Goal: Ask a question: Seek information or help from site administrators or community

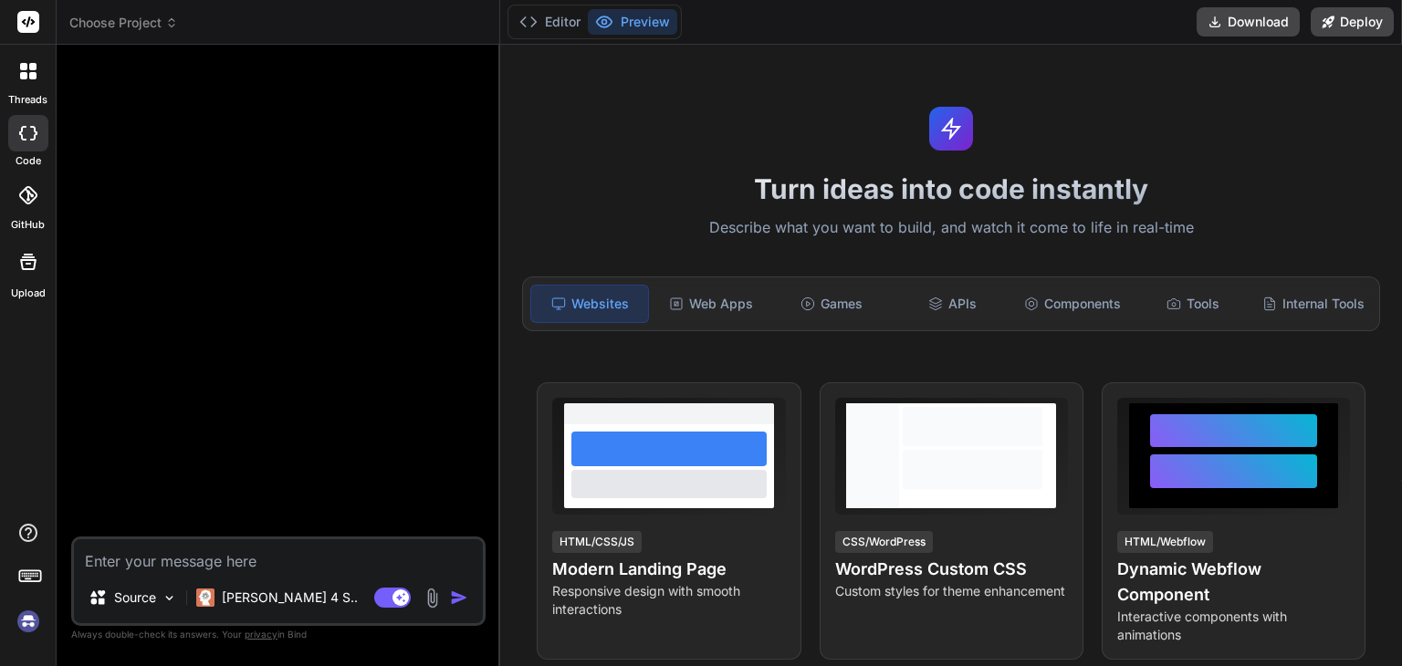
click at [153, 21] on span "Choose Project" at bounding box center [123, 23] width 109 height 18
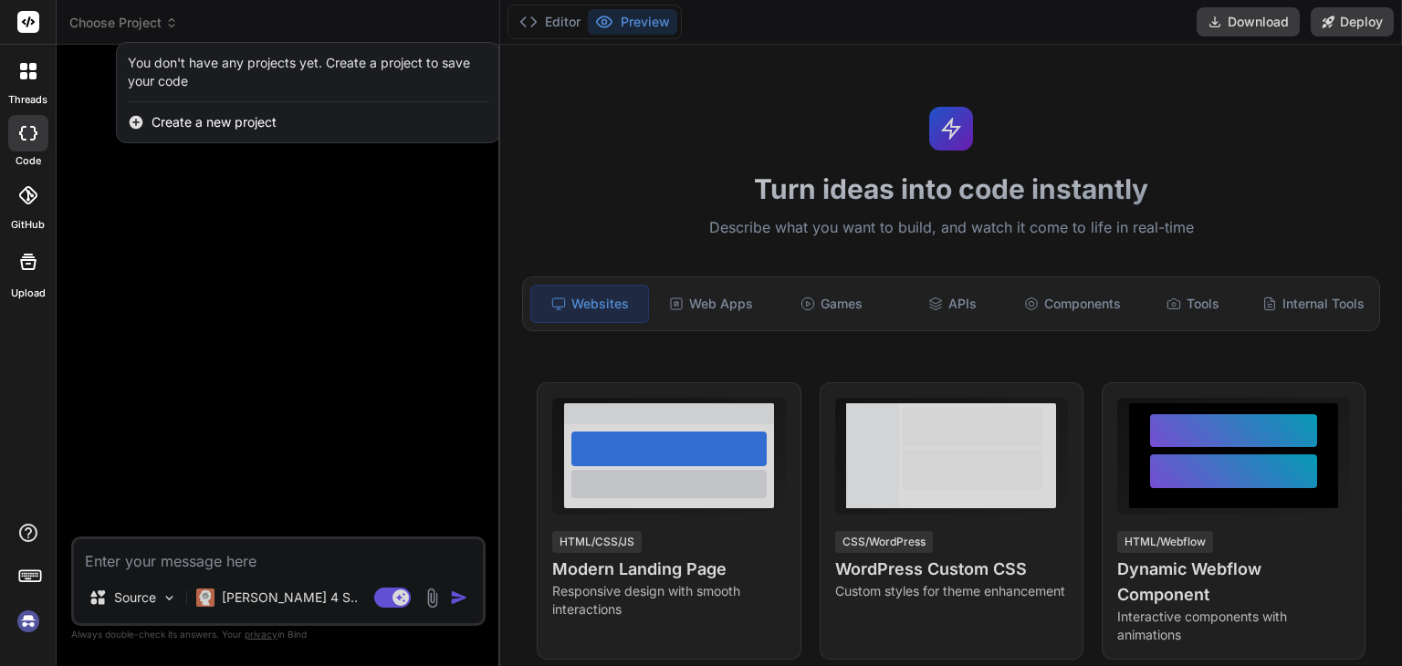
click at [124, 183] on div at bounding box center [701, 333] width 1402 height 666
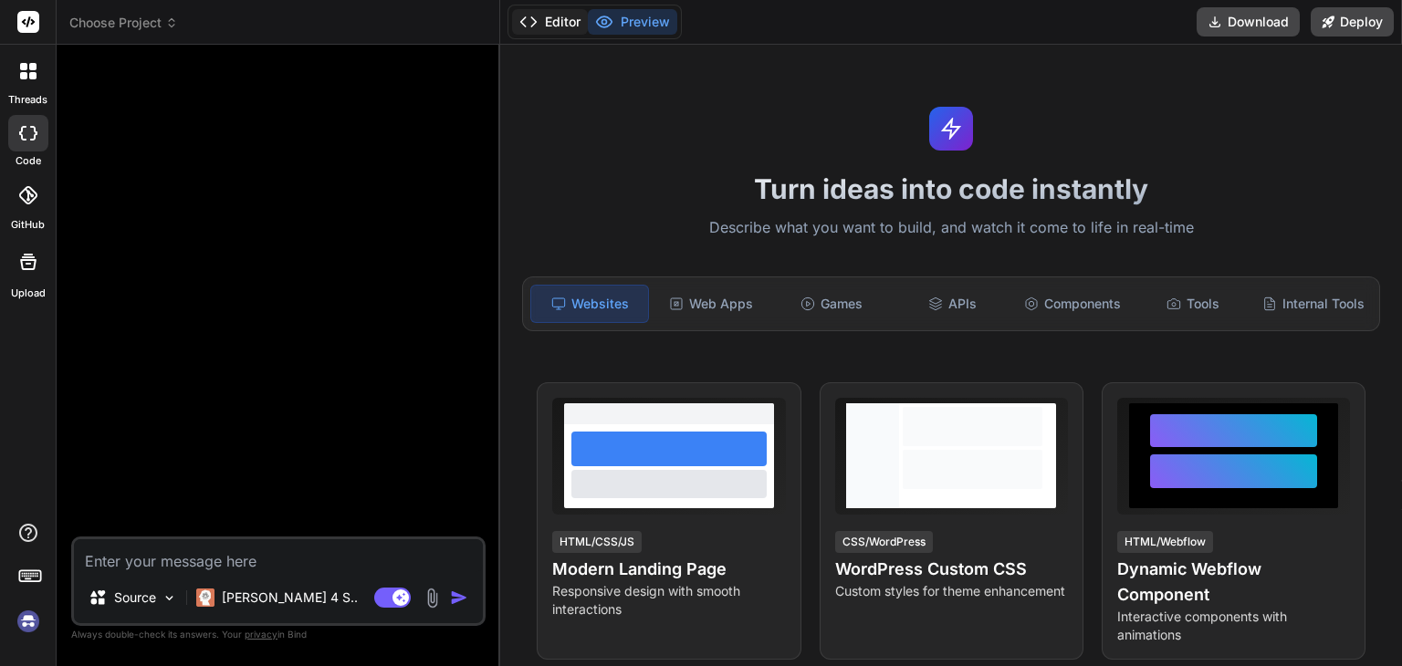
click at [541, 16] on button "Editor" at bounding box center [550, 22] width 76 height 26
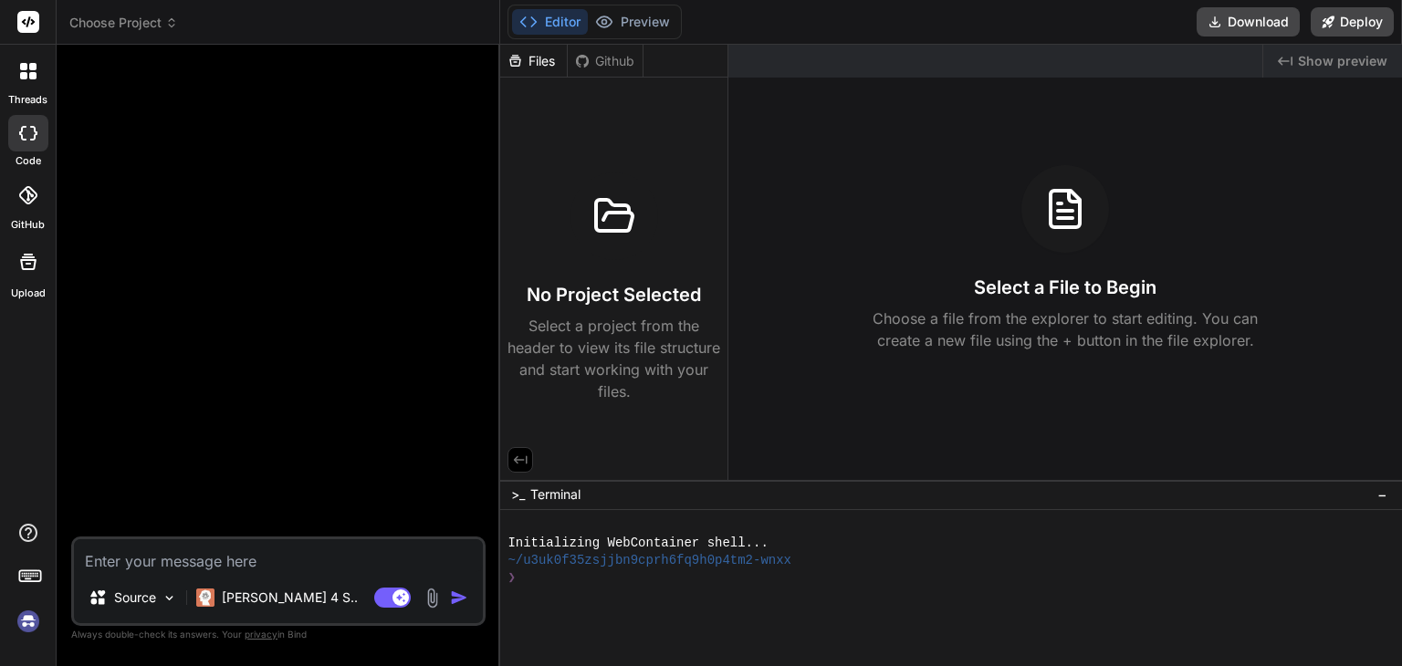
click at [32, 84] on div at bounding box center [28, 71] width 38 height 38
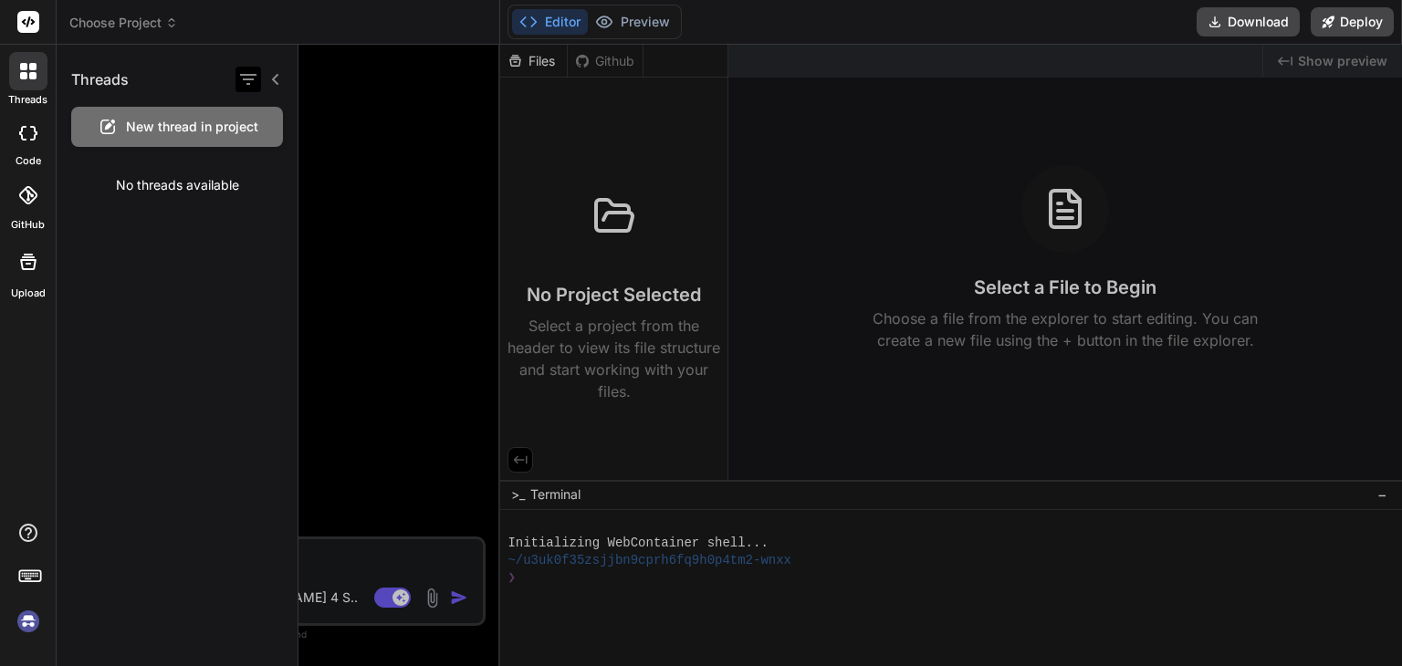
click at [247, 80] on icon "button" at bounding box center [248, 79] width 22 height 22
click at [206, 246] on div "Threads New thread in project No threads available" at bounding box center [178, 356] width 242 height 622
click at [324, 203] on div at bounding box center [851, 356] width 1104 height 622
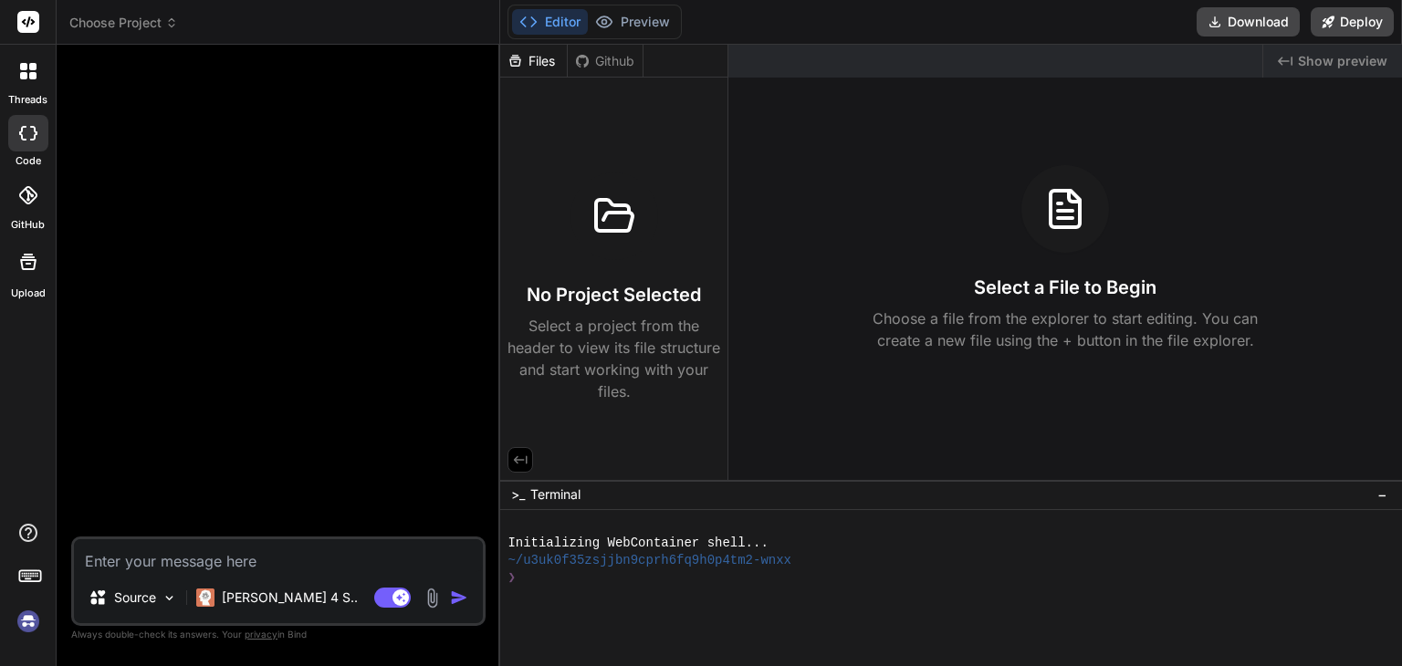
click at [128, 16] on span "Choose Project" at bounding box center [123, 23] width 109 height 18
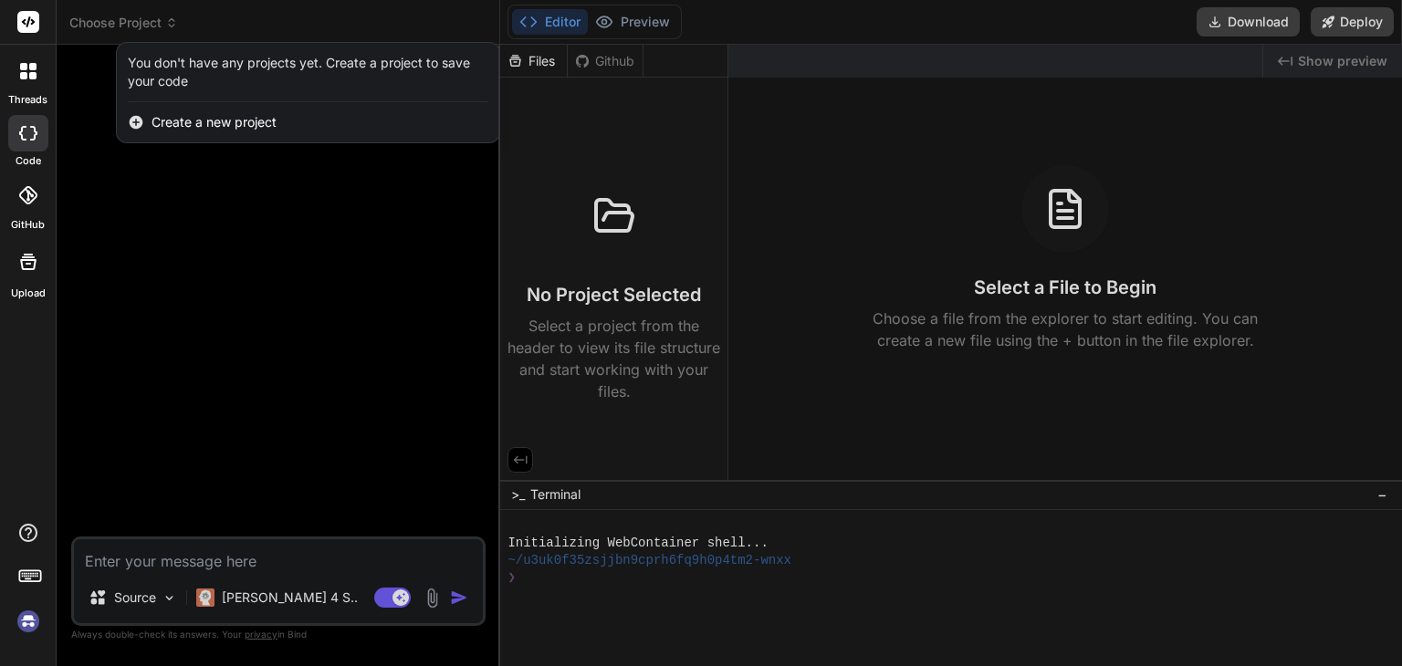
click at [547, 61] on div at bounding box center [701, 333] width 1402 height 666
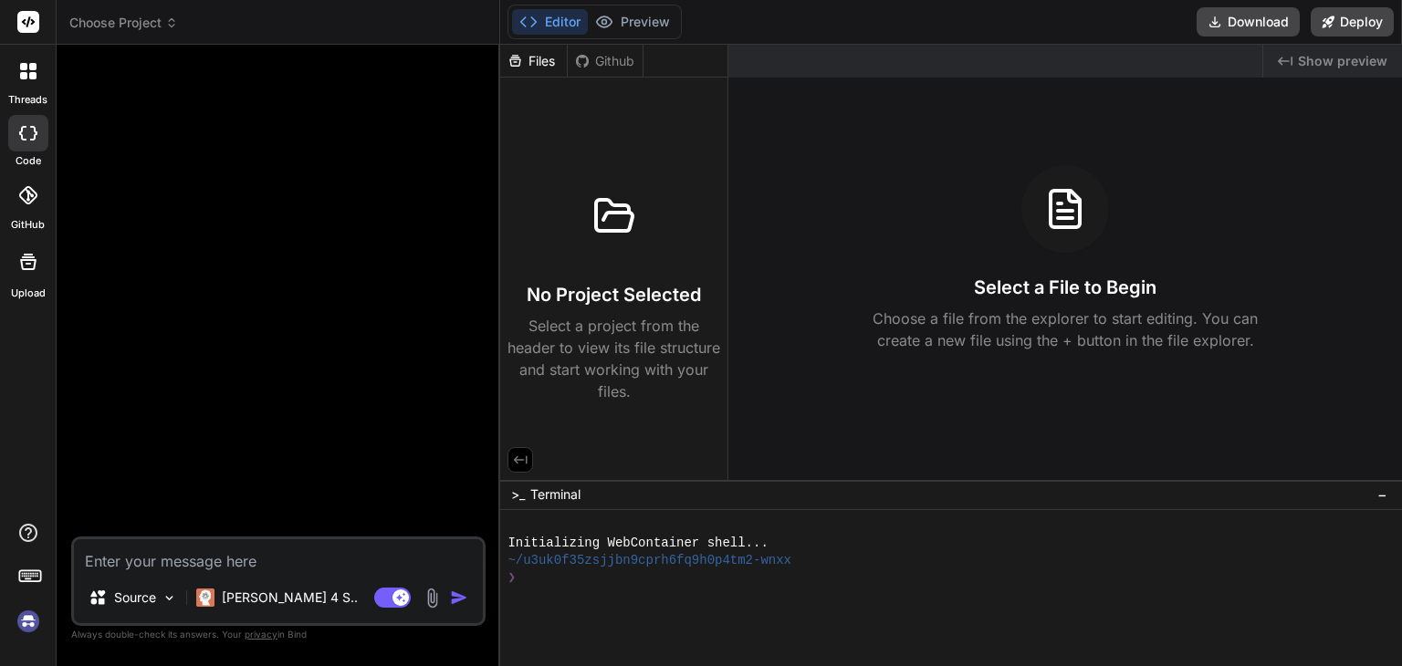
click at [547, 61] on div "Files" at bounding box center [533, 61] width 67 height 18
click at [34, 85] on div at bounding box center [28, 71] width 38 height 38
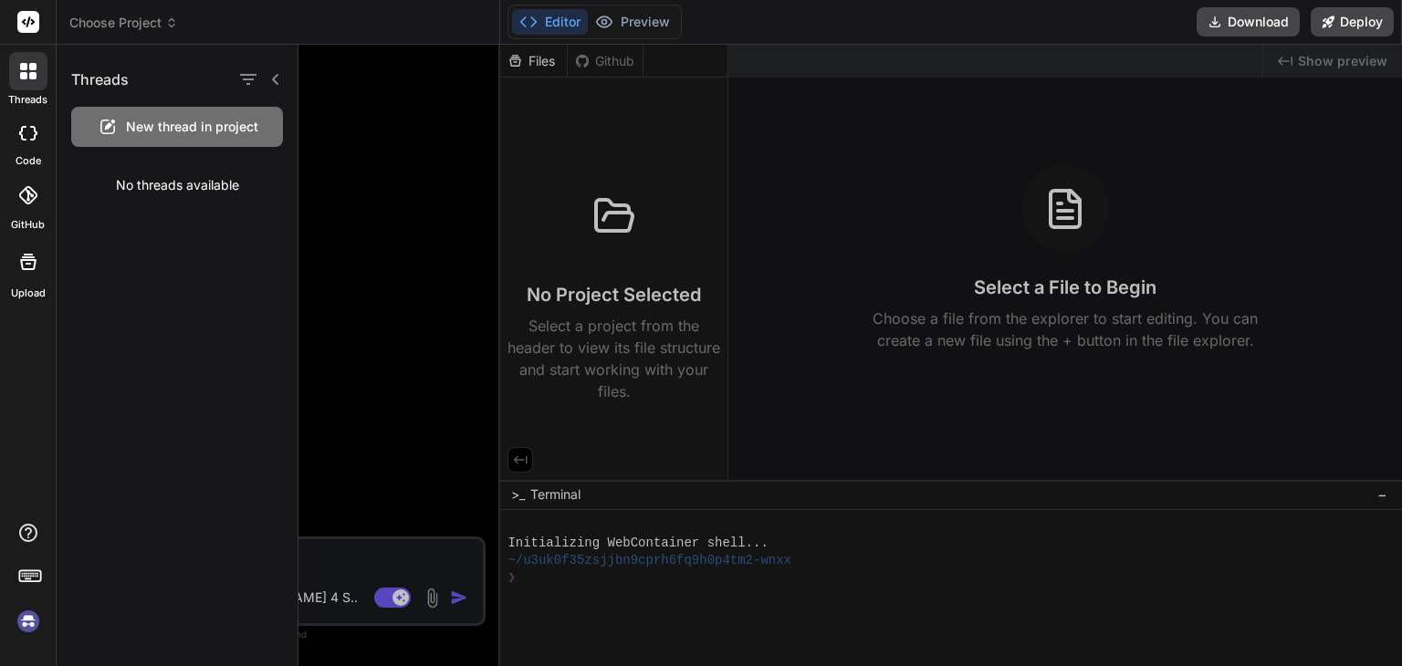
click at [270, 75] on icon at bounding box center [275, 79] width 15 height 15
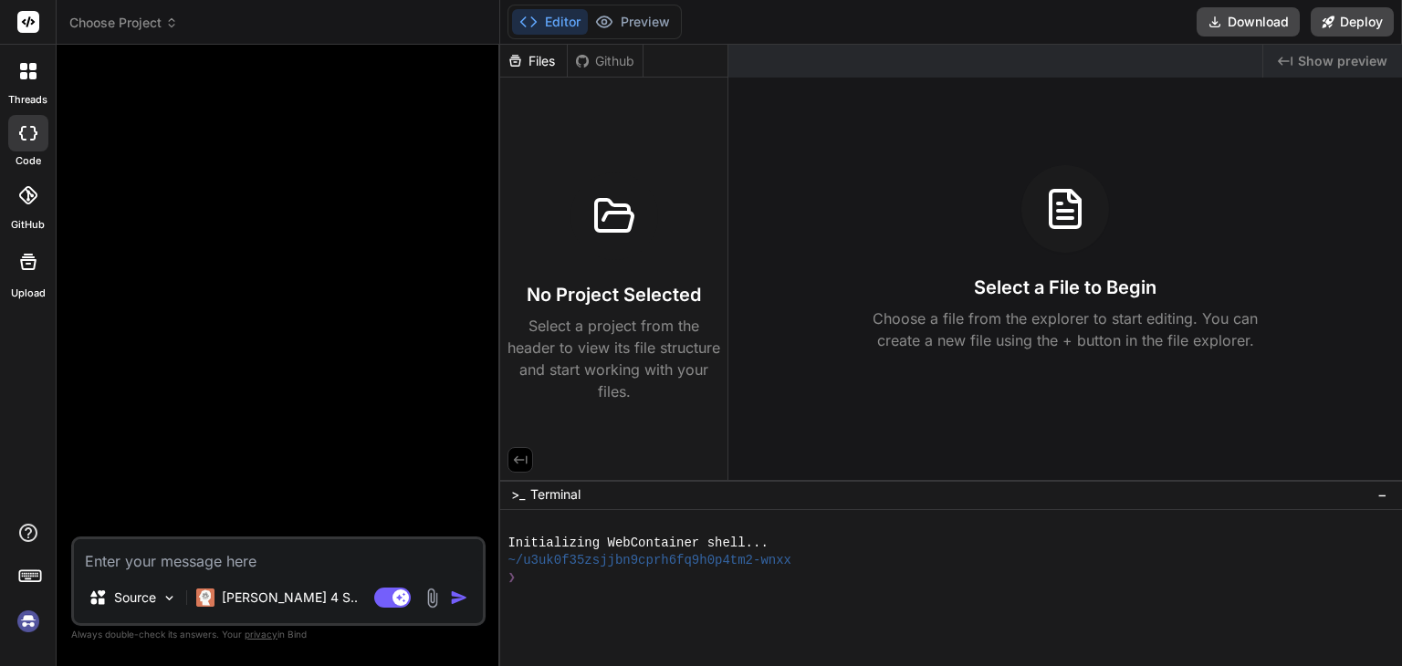
click at [39, 74] on div at bounding box center [28, 71] width 38 height 38
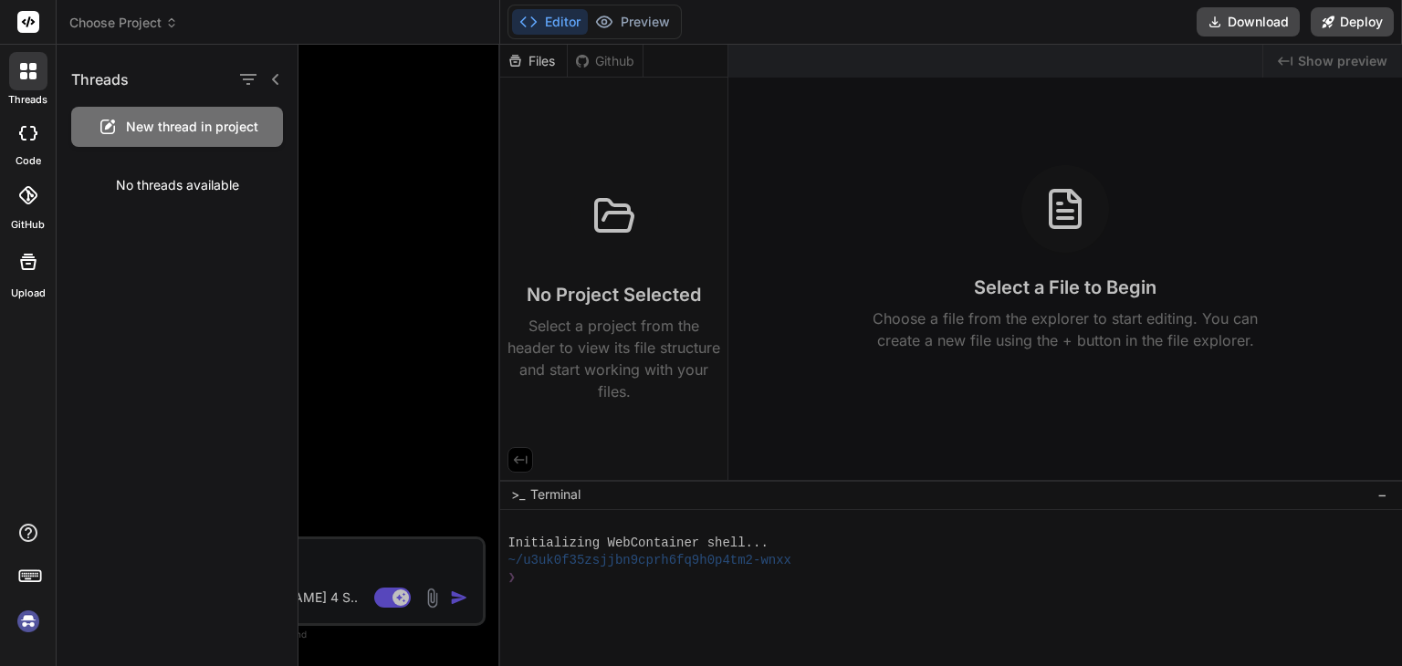
click at [131, 81] on div "Threads" at bounding box center [177, 76] width 241 height 62
click at [248, 82] on icon "button" at bounding box center [248, 79] width 22 height 22
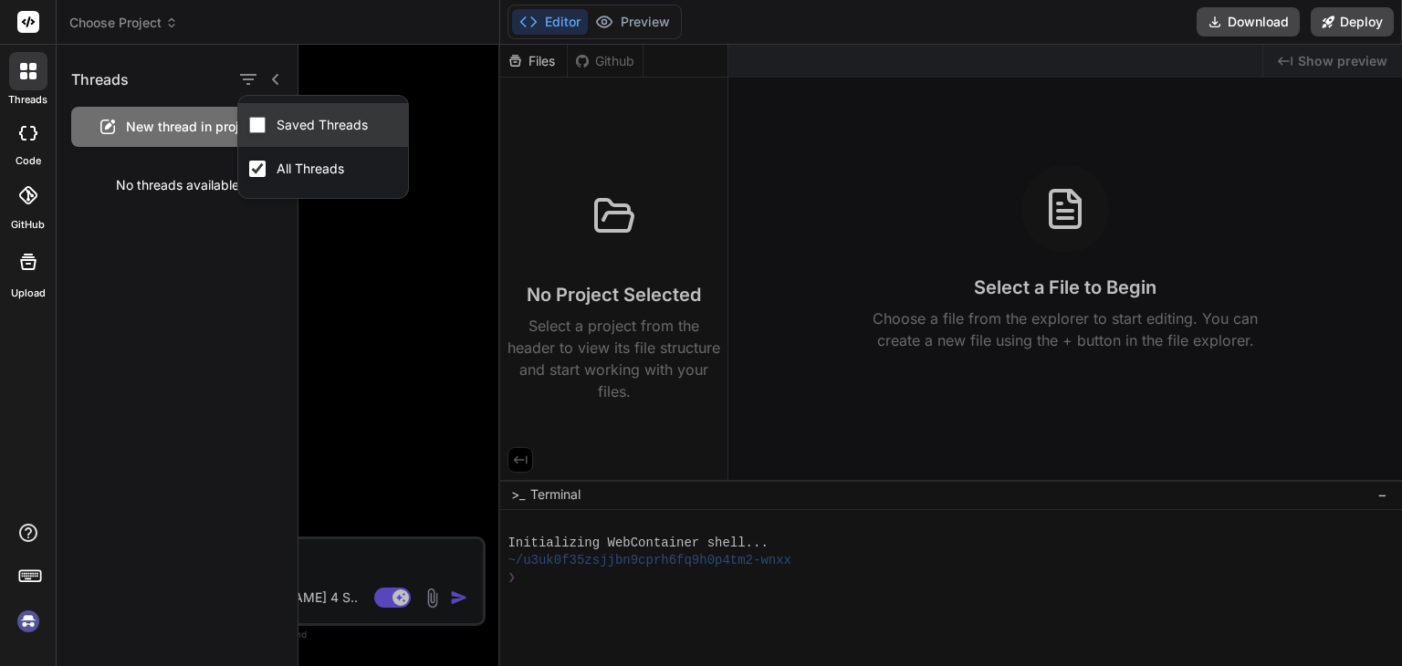
click at [307, 126] on label "Saved Threads" at bounding box center [322, 125] width 99 height 18
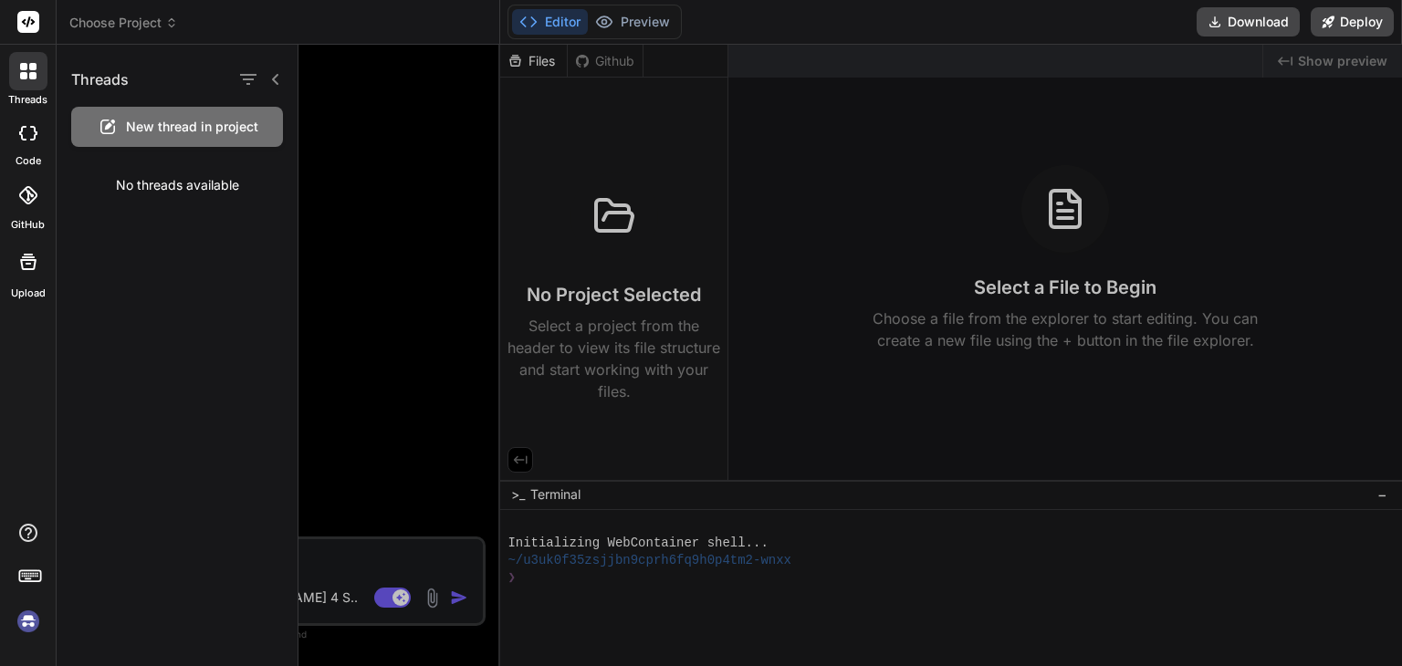
click at [126, 83] on h1 "Threads" at bounding box center [100, 79] width 58 height 22
click at [194, 129] on span "New thread in project" at bounding box center [192, 127] width 132 height 18
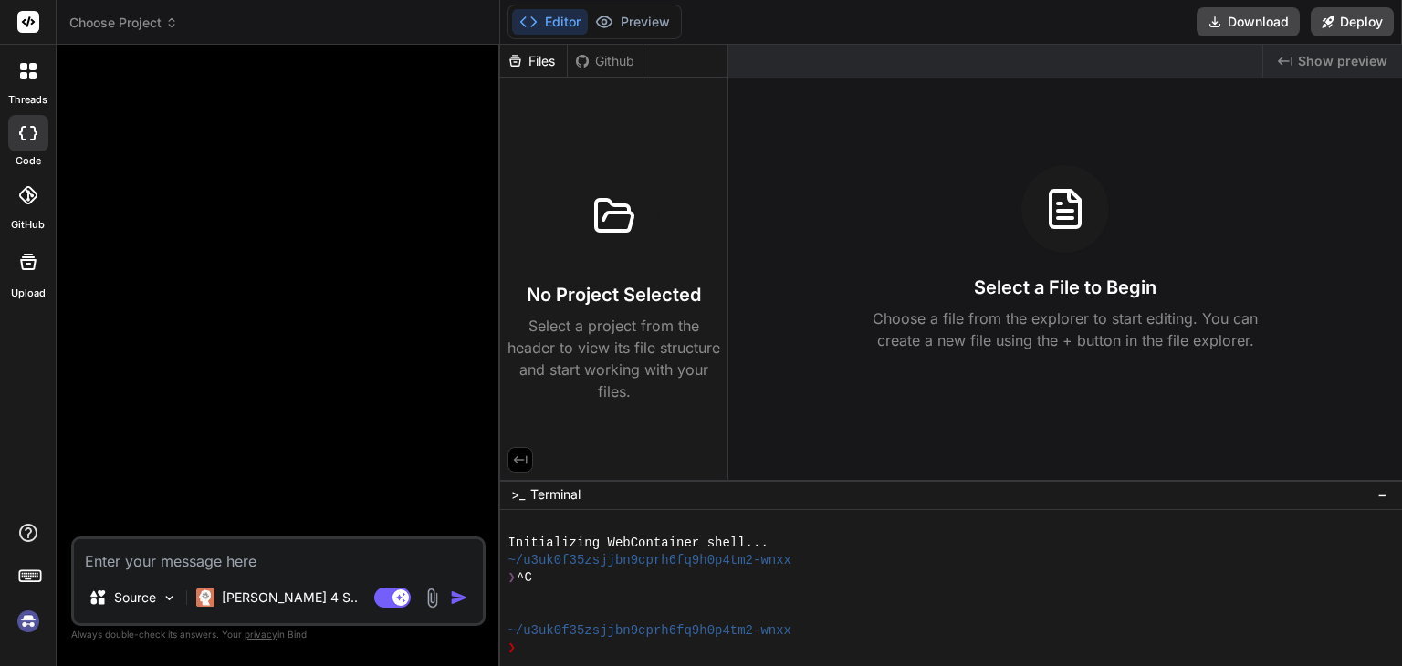
click at [30, 86] on div at bounding box center [28, 71] width 38 height 38
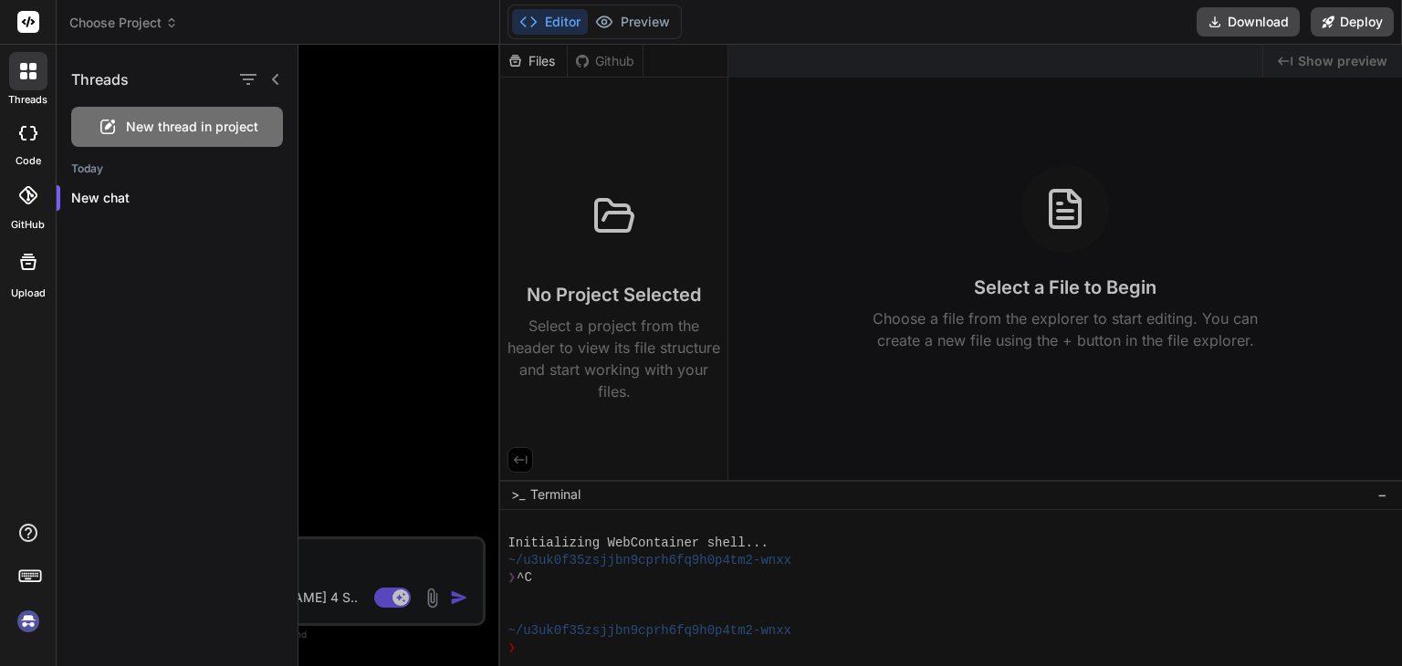
click at [28, 20] on icon at bounding box center [29, 21] width 14 height 11
click at [394, 180] on div at bounding box center [851, 356] width 1104 height 622
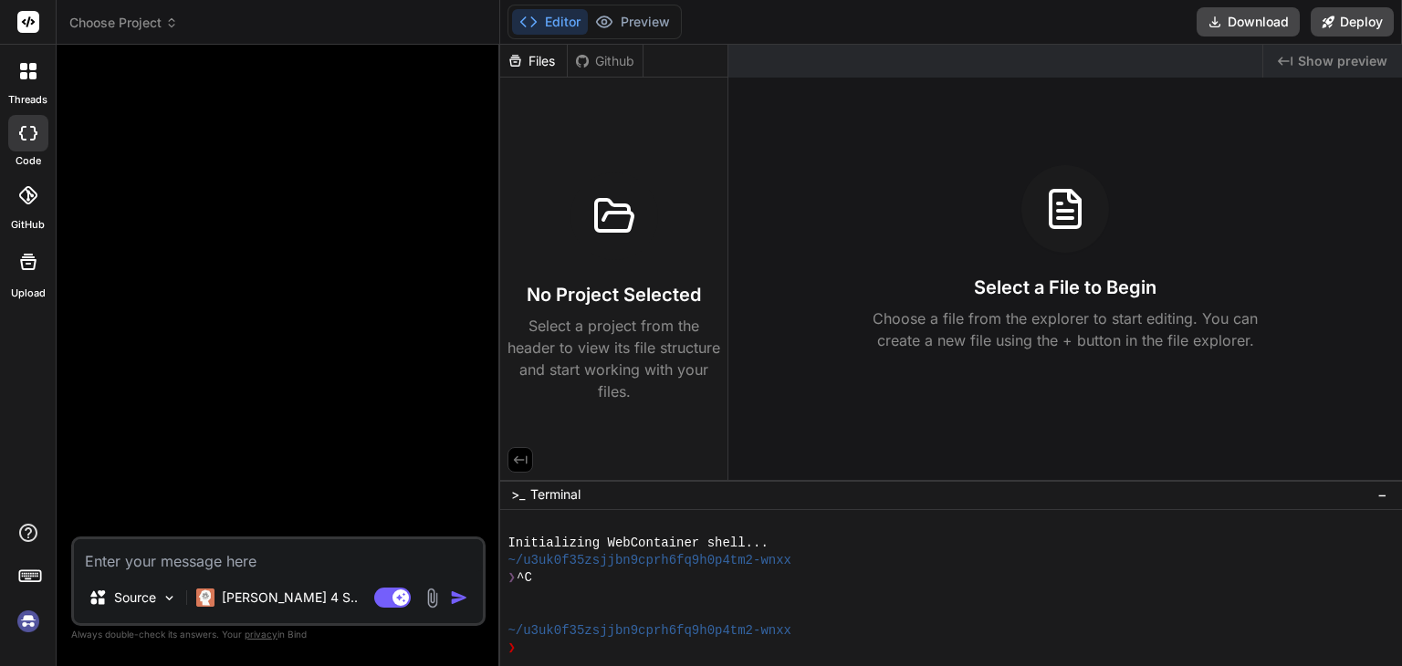
click at [152, 15] on span "Choose Project" at bounding box center [123, 23] width 109 height 18
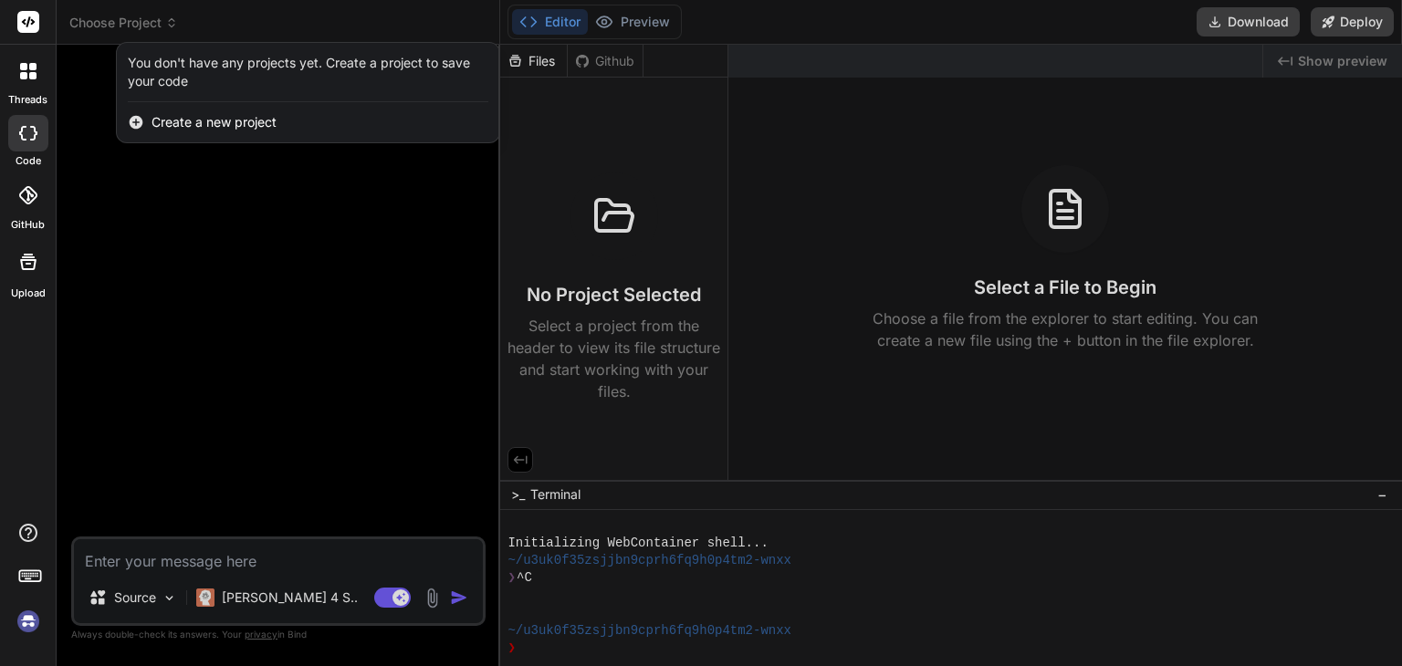
click at [19, 26] on rect at bounding box center [28, 22] width 22 height 22
click at [47, 85] on div "threads" at bounding box center [28, 76] width 56 height 63
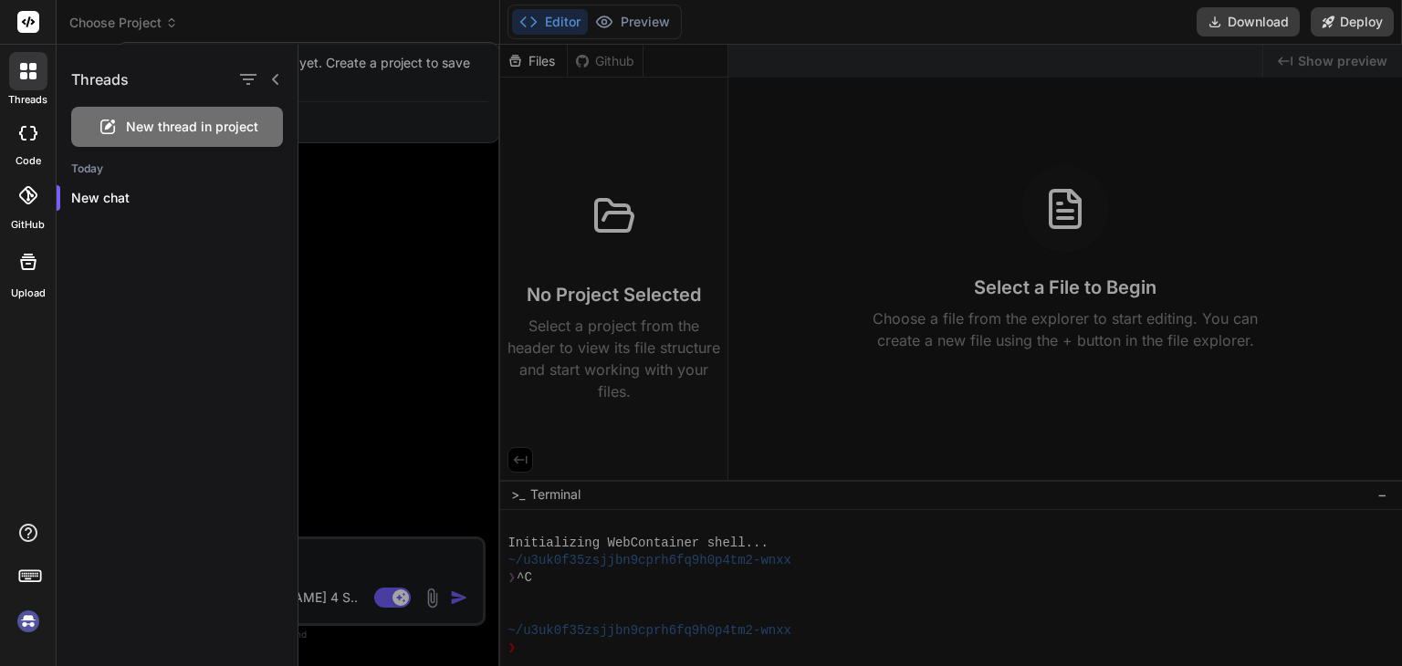
click at [394, 341] on div at bounding box center [851, 356] width 1104 height 622
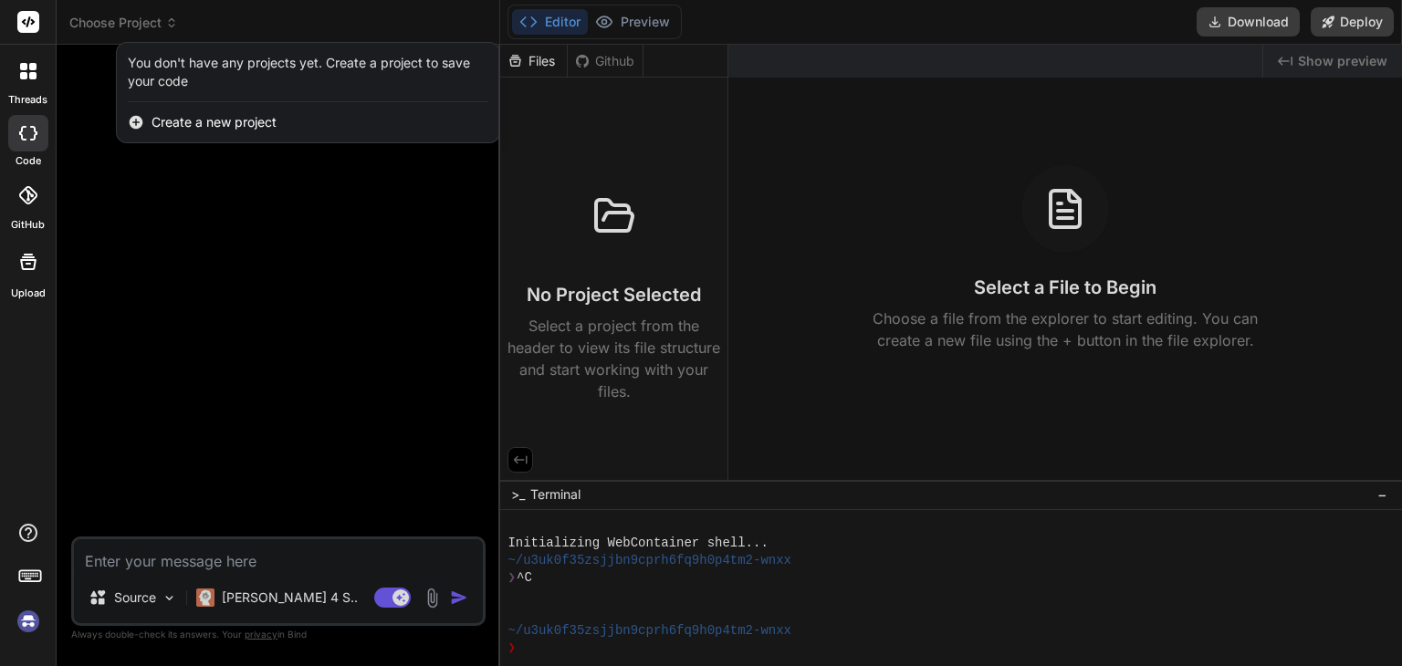
click at [211, 74] on div "You don't have any projects yet. Create a project to save your code" at bounding box center [308, 72] width 361 height 37
click at [166, 15] on div at bounding box center [701, 333] width 1402 height 666
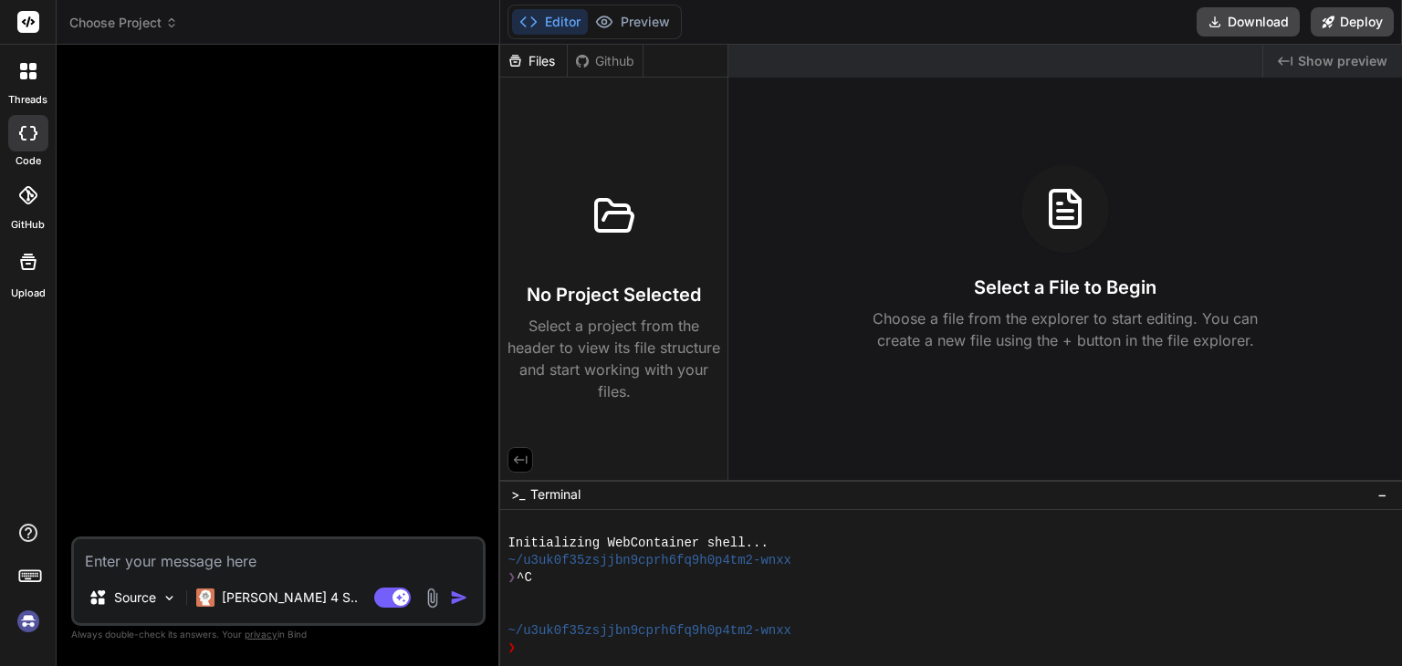
click at [142, 25] on span "Choose Project" at bounding box center [123, 23] width 109 height 18
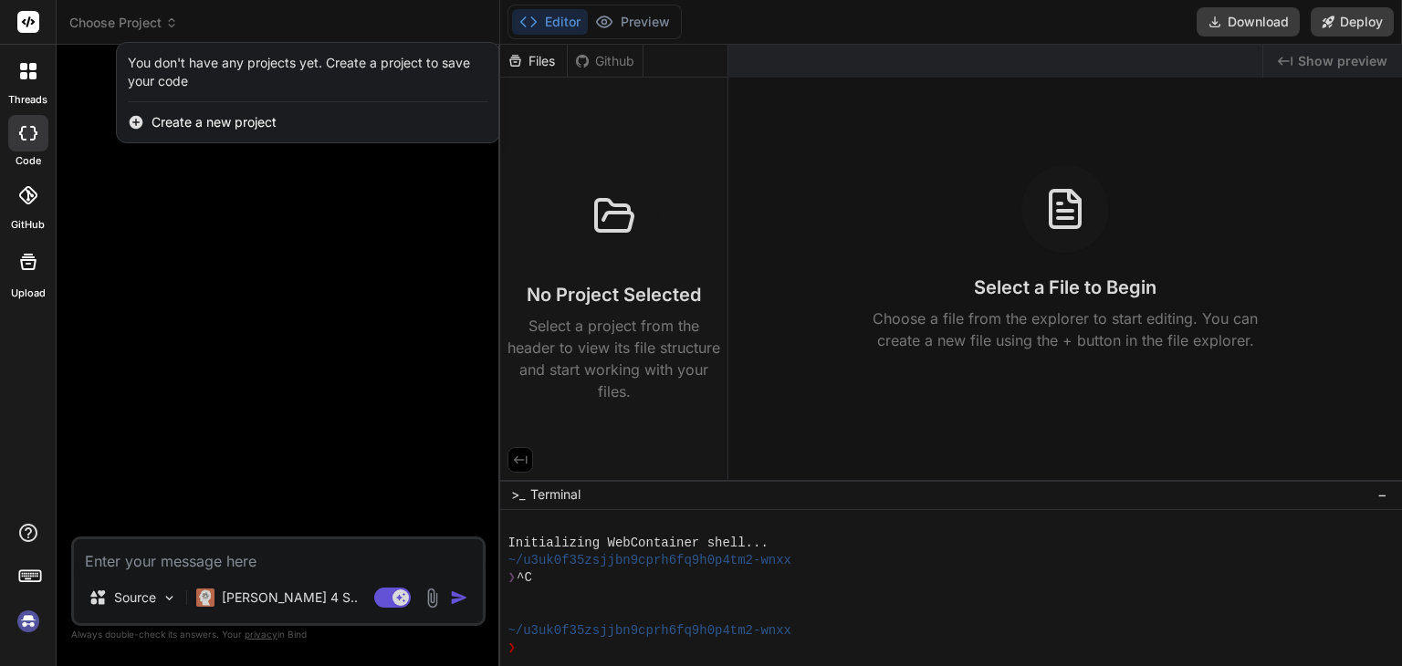
click at [186, 79] on div "You don't have any projects yet. Create a project to save your code" at bounding box center [308, 72] width 361 height 37
click at [537, 56] on div at bounding box center [701, 333] width 1402 height 666
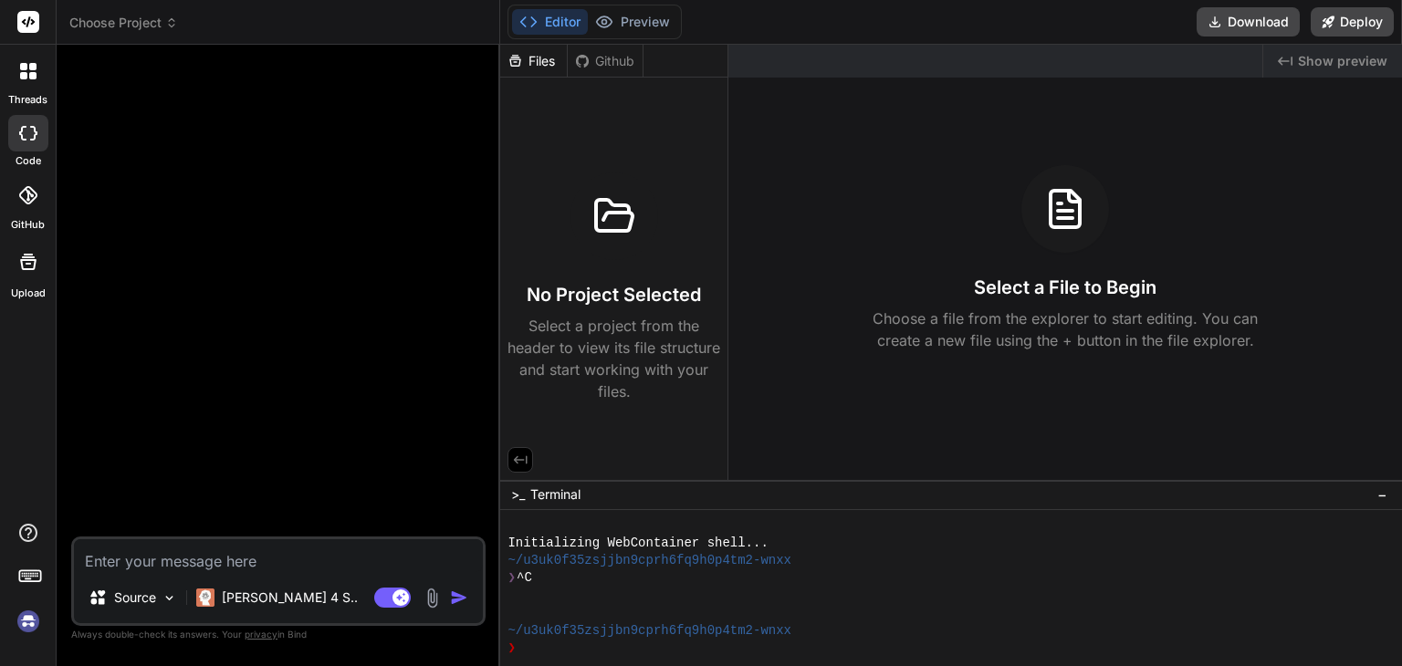
click at [139, 26] on span "Choose Project" at bounding box center [123, 23] width 109 height 18
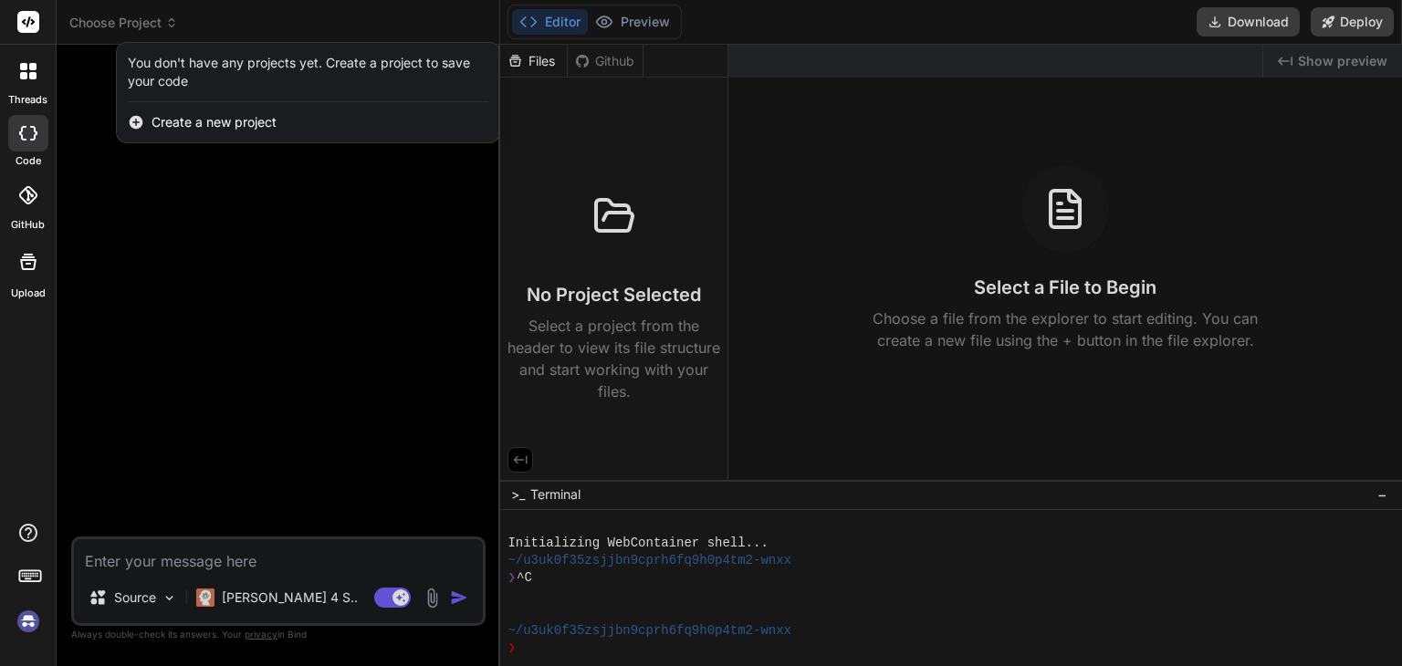
click at [33, 150] on div at bounding box center [28, 133] width 40 height 37
click at [40, 152] on div "code" at bounding box center [28, 138] width 56 height 61
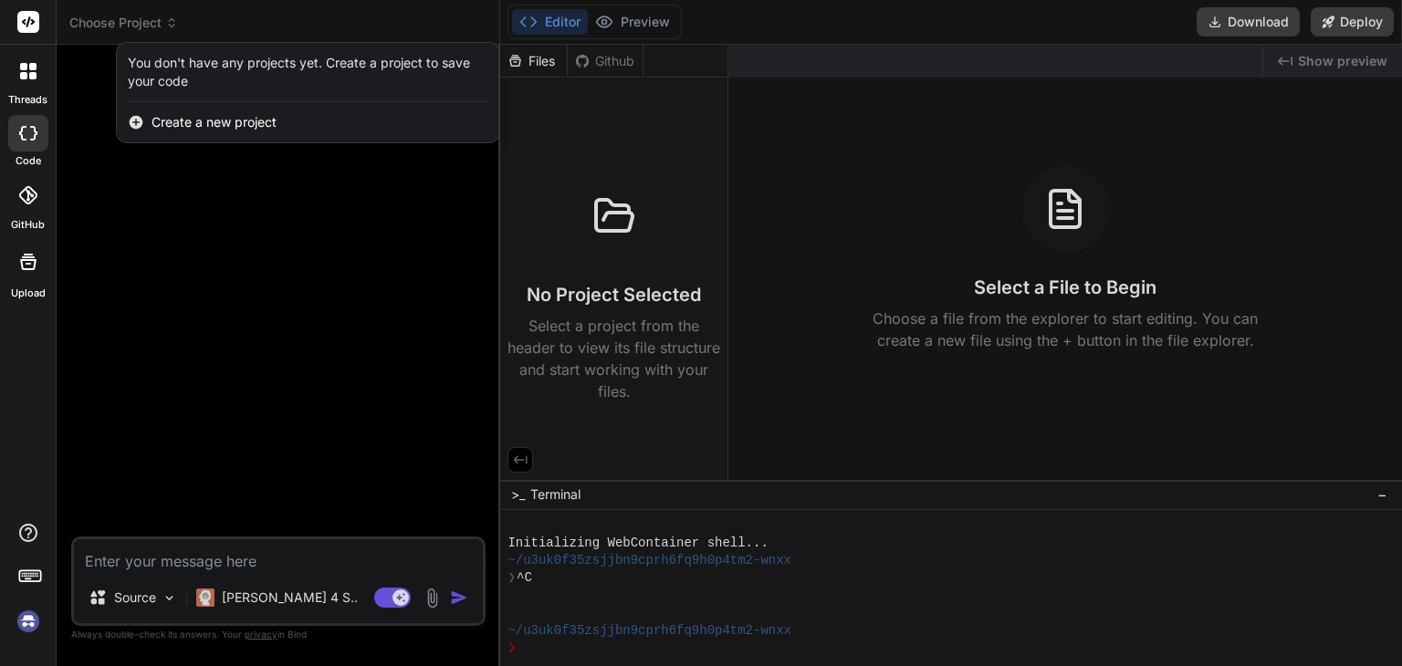
click at [29, 138] on icon at bounding box center [28, 133] width 18 height 15
type textarea "x"
click at [29, 196] on icon at bounding box center [28, 195] width 18 height 18
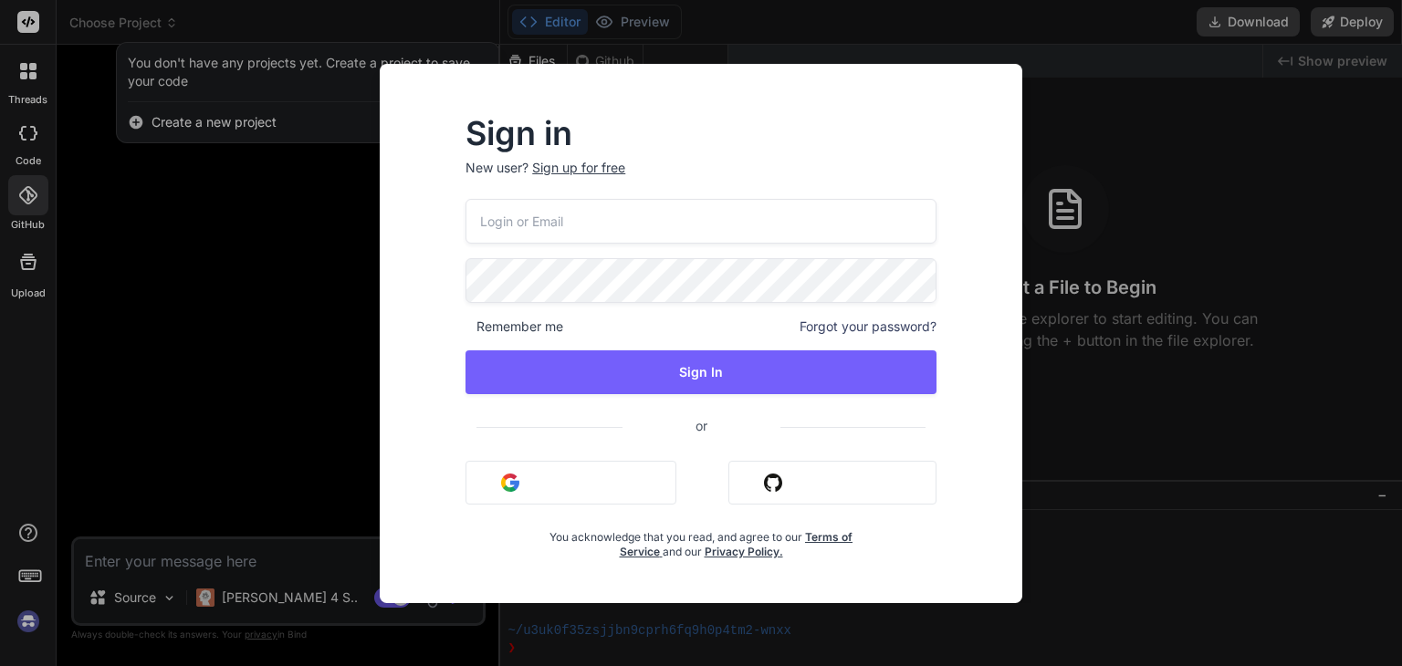
click at [1078, 127] on div "Sign in New user? Sign up for free Remember me Forgot your password? Sign In or…" at bounding box center [701, 333] width 1402 height 666
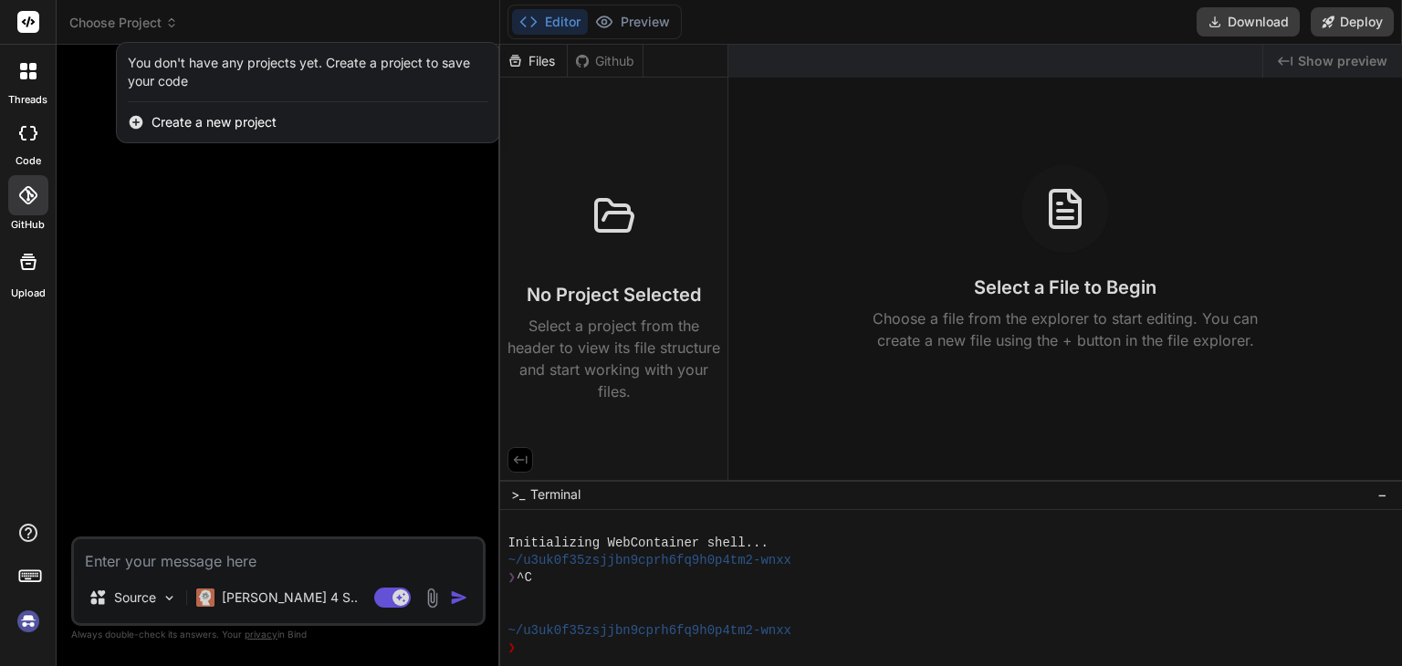
click at [163, 116] on span "Create a new project" at bounding box center [214, 122] width 125 height 18
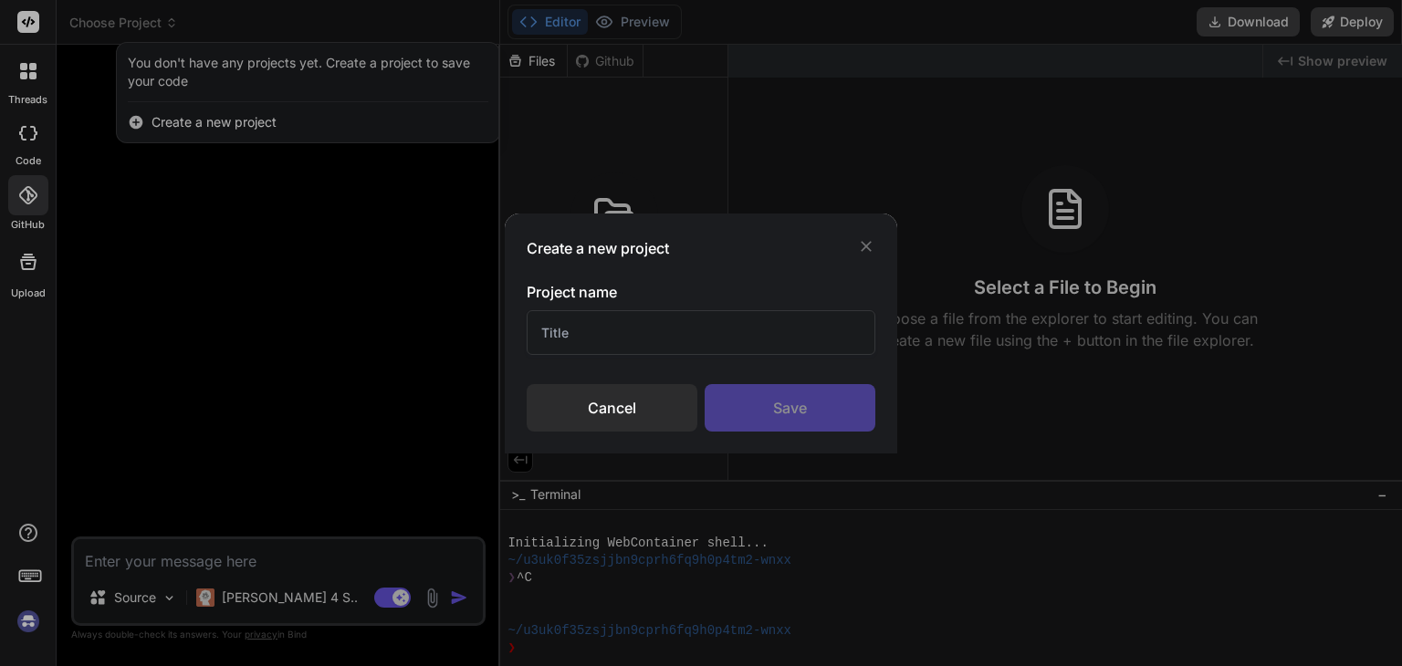
click at [864, 242] on icon at bounding box center [866, 246] width 11 height 11
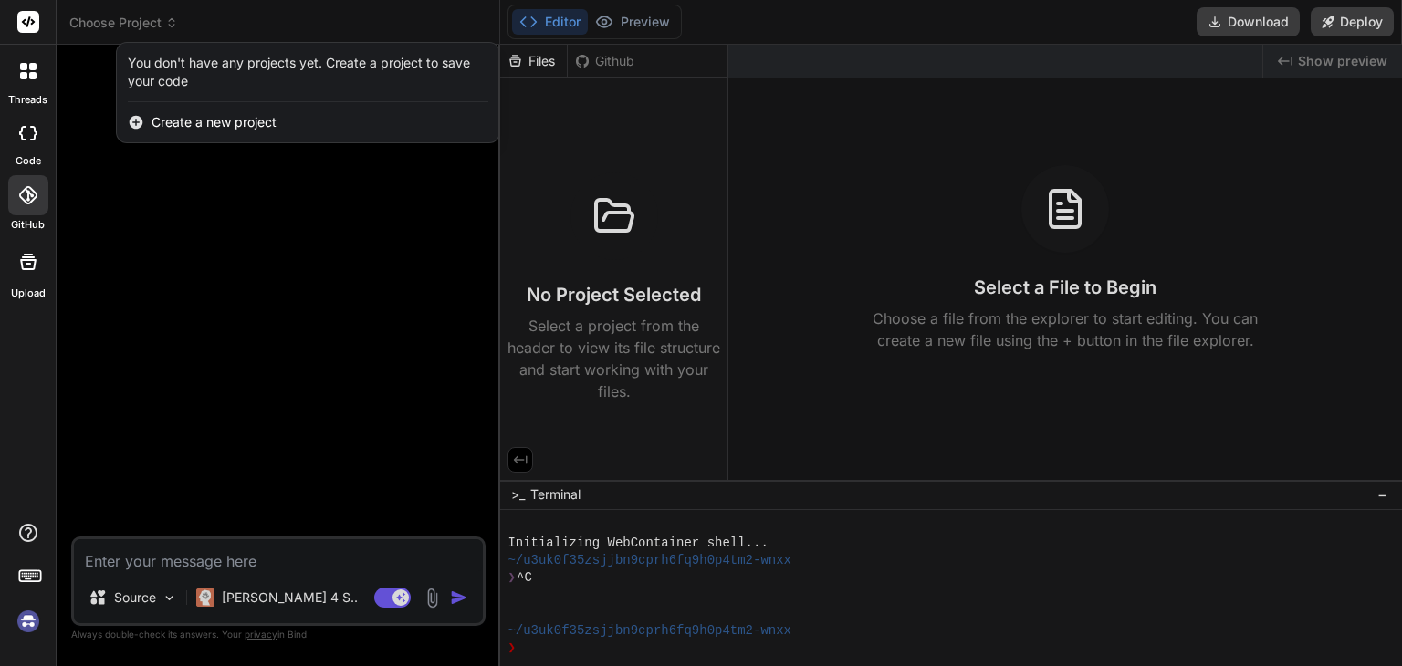
click at [166, 595] on div at bounding box center [701, 333] width 1402 height 666
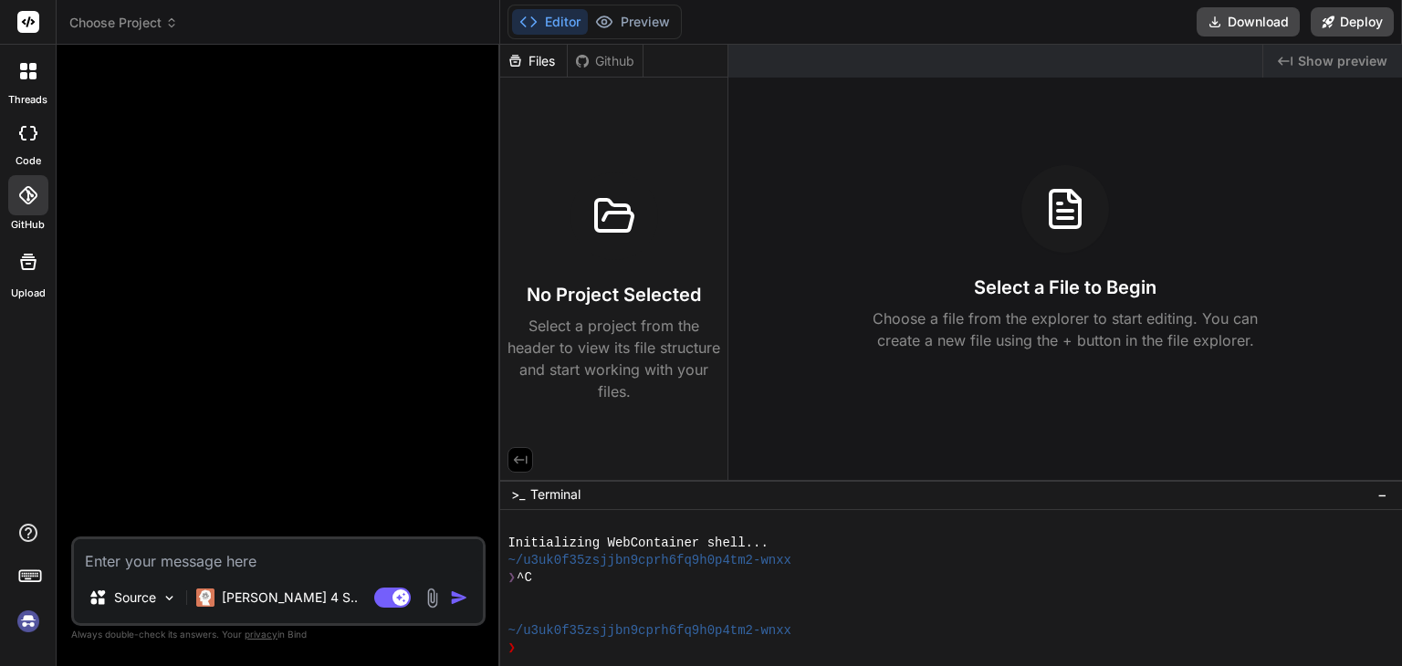
click at [209, 569] on textarea at bounding box center [278, 556] width 409 height 33
click at [278, 571] on textarea at bounding box center [278, 556] width 409 height 33
paste textarea "'use client' import React, { useState } from "react"; import Link from "next/li…"
type textarea "'use client' import React, { useState } from "react"; import Link from "next/li…"
type textarea "x"
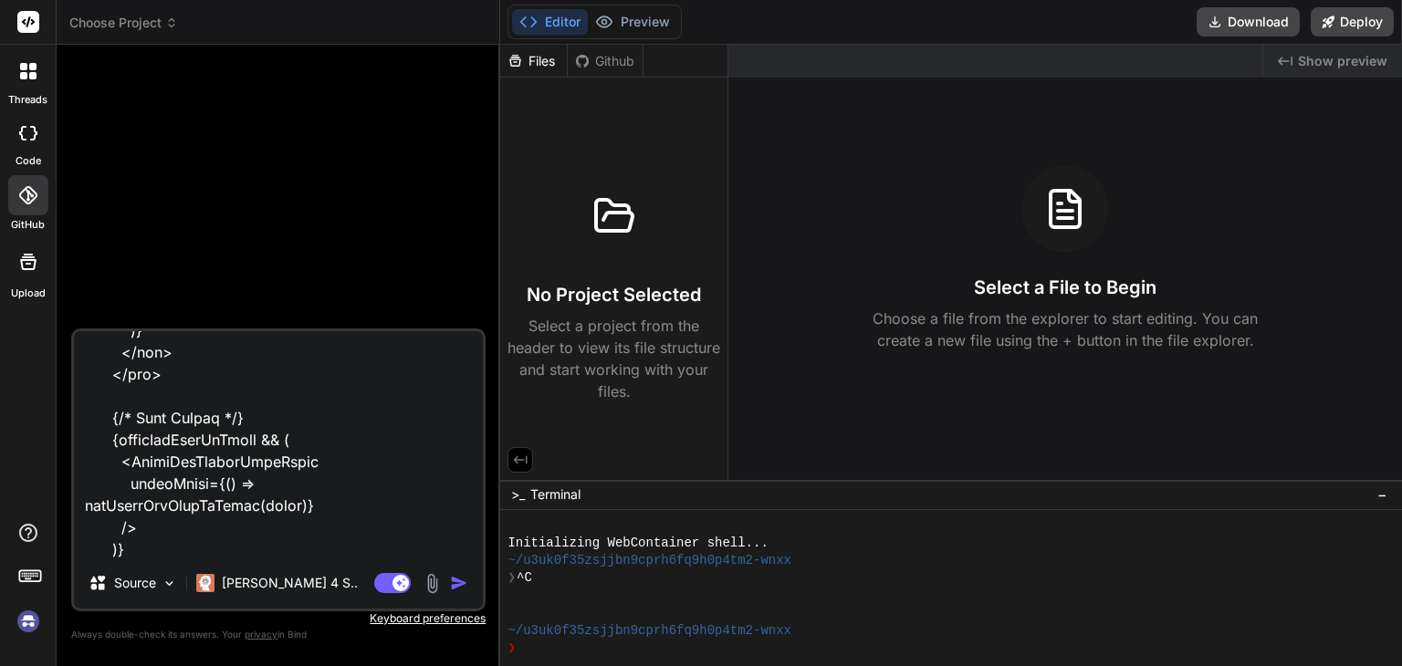
scroll to position [13458, 0]
click at [366, 548] on textarea at bounding box center [278, 444] width 409 height 226
click at [358, 545] on textarea at bounding box center [278, 444] width 409 height 226
click at [353, 543] on textarea at bounding box center [278, 444] width 409 height 226
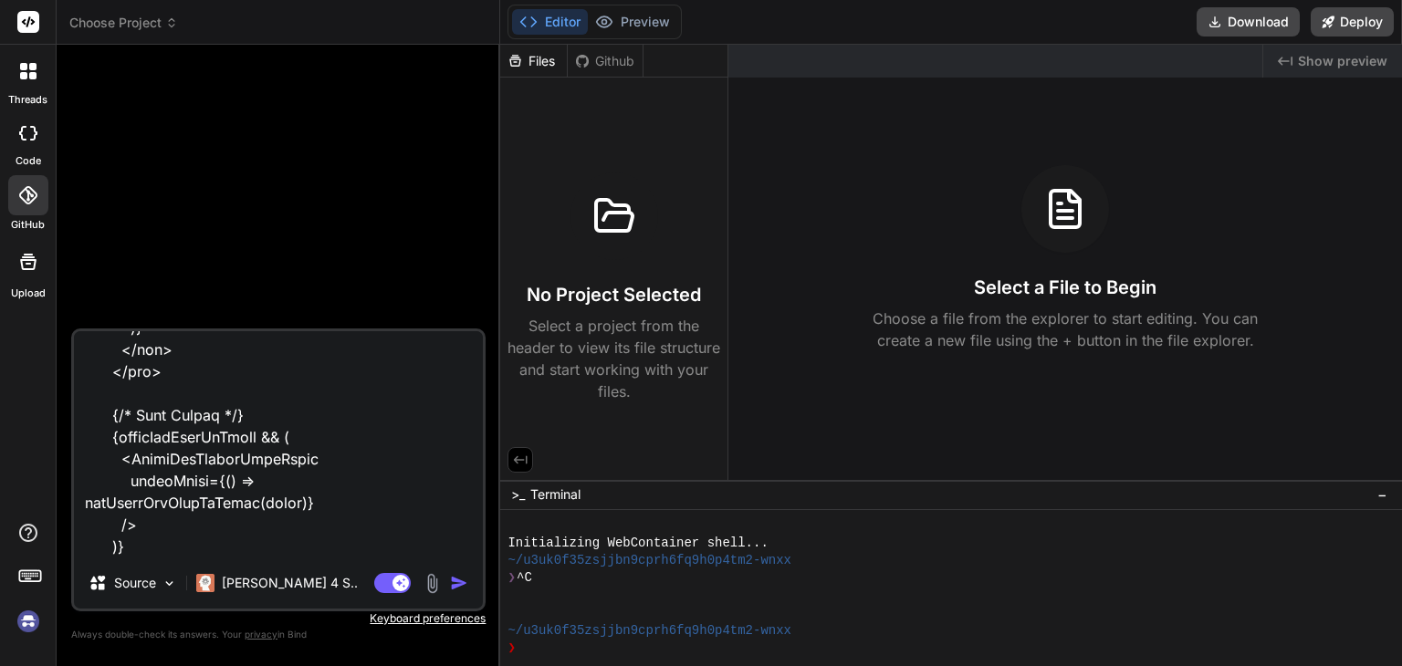
click at [212, 530] on textarea at bounding box center [278, 444] width 409 height 226
click at [207, 549] on textarea at bounding box center [278, 444] width 409 height 226
click at [304, 553] on textarea at bounding box center [278, 444] width 409 height 226
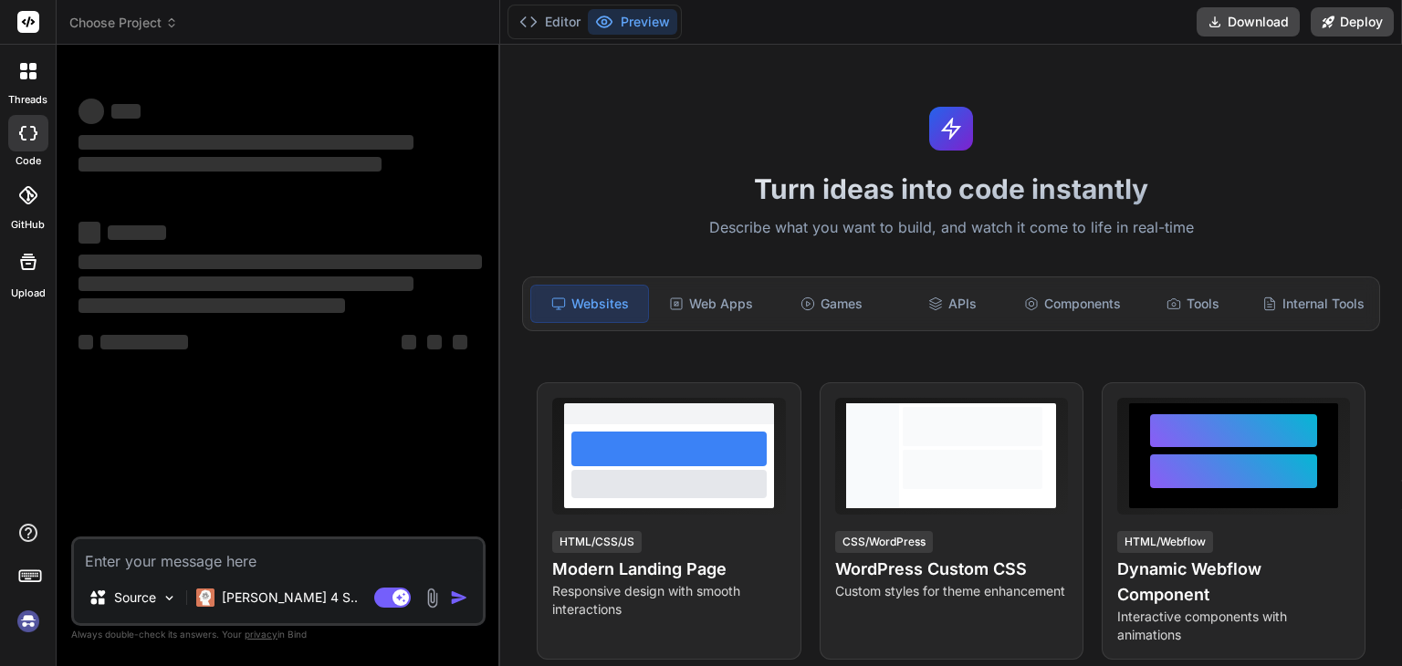
type textarea "x"
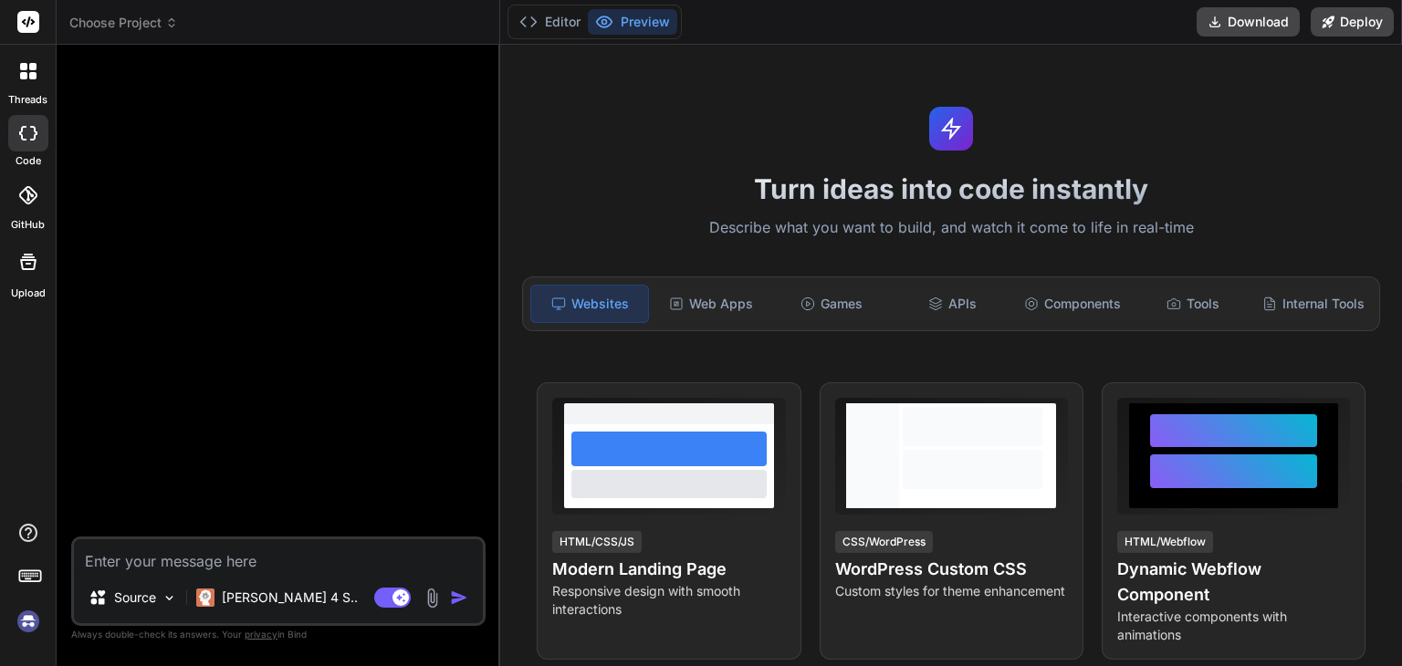
click at [275, 566] on textarea at bounding box center [278, 556] width 409 height 33
type textarea "'use client' import React, { useState } from "react"; import Link from "next/li…"
type textarea "x"
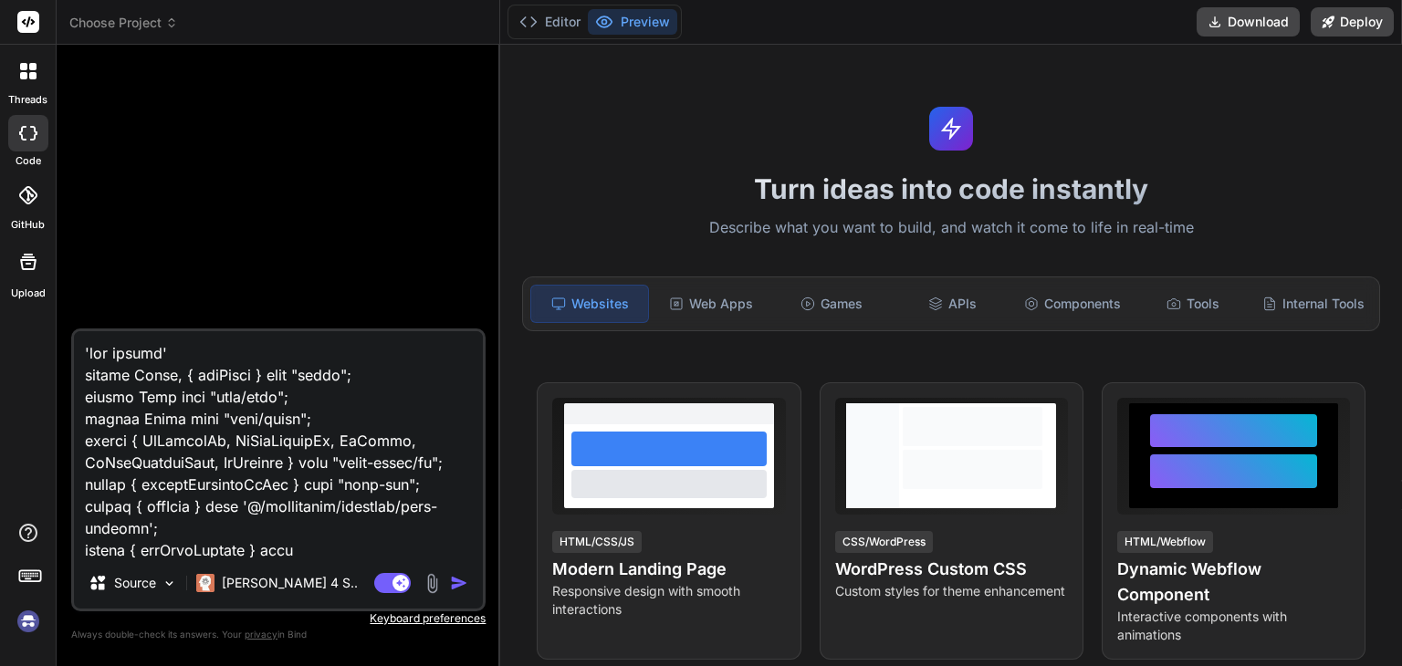
scroll to position [13455, 0]
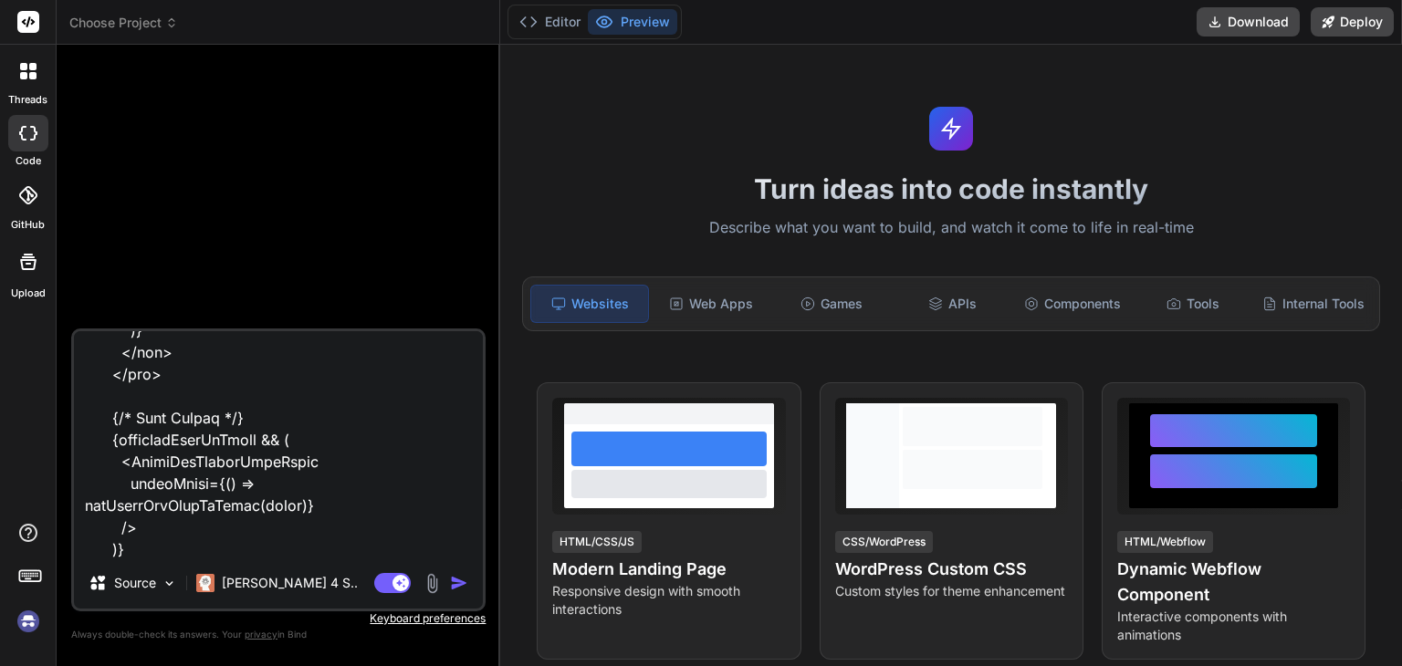
click at [204, 551] on textarea at bounding box center [278, 444] width 409 height 226
click at [180, 549] on textarea at bounding box center [278, 444] width 409 height 226
type textarea "'use client' import React, { useState } from "react"; import Link from "next/li…"
click at [26, 631] on img at bounding box center [28, 621] width 31 height 31
click at [199, 546] on textarea at bounding box center [278, 444] width 409 height 226
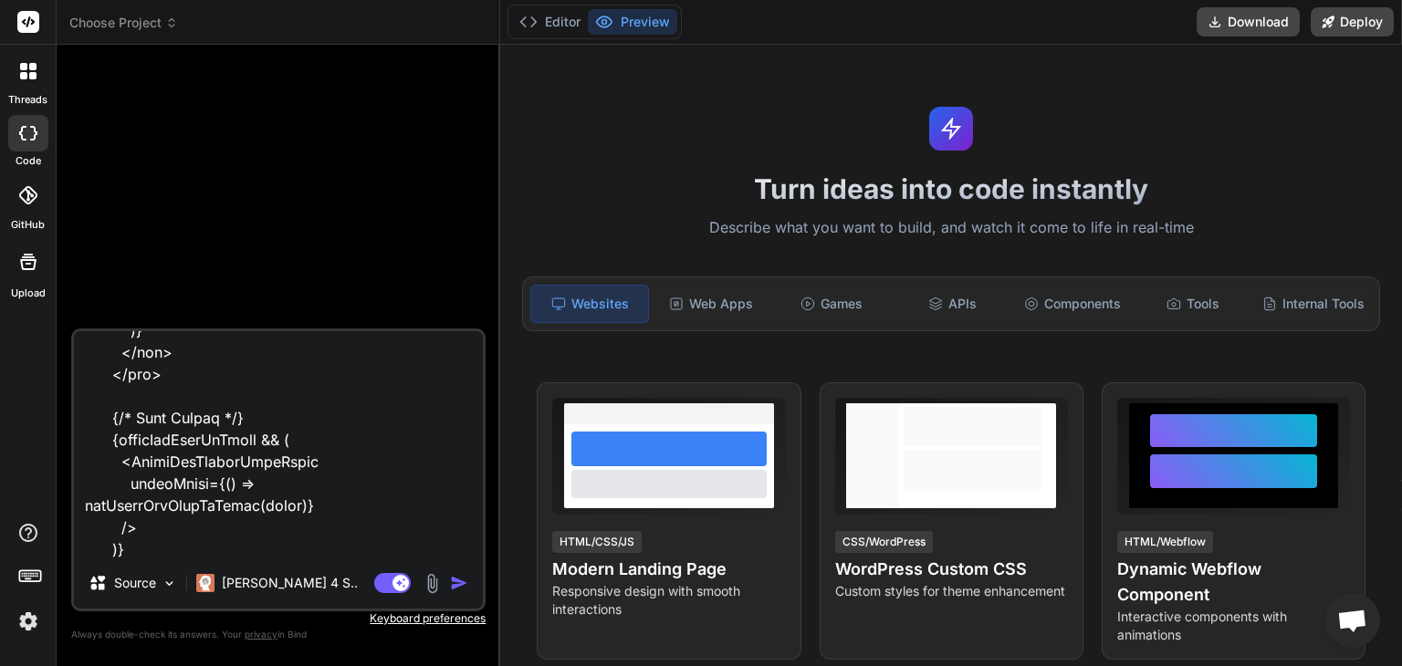
type textarea "x"
type textarea "'use client' import React, { useState } from "react"; import Link from "next/li…"
type textarea "x"
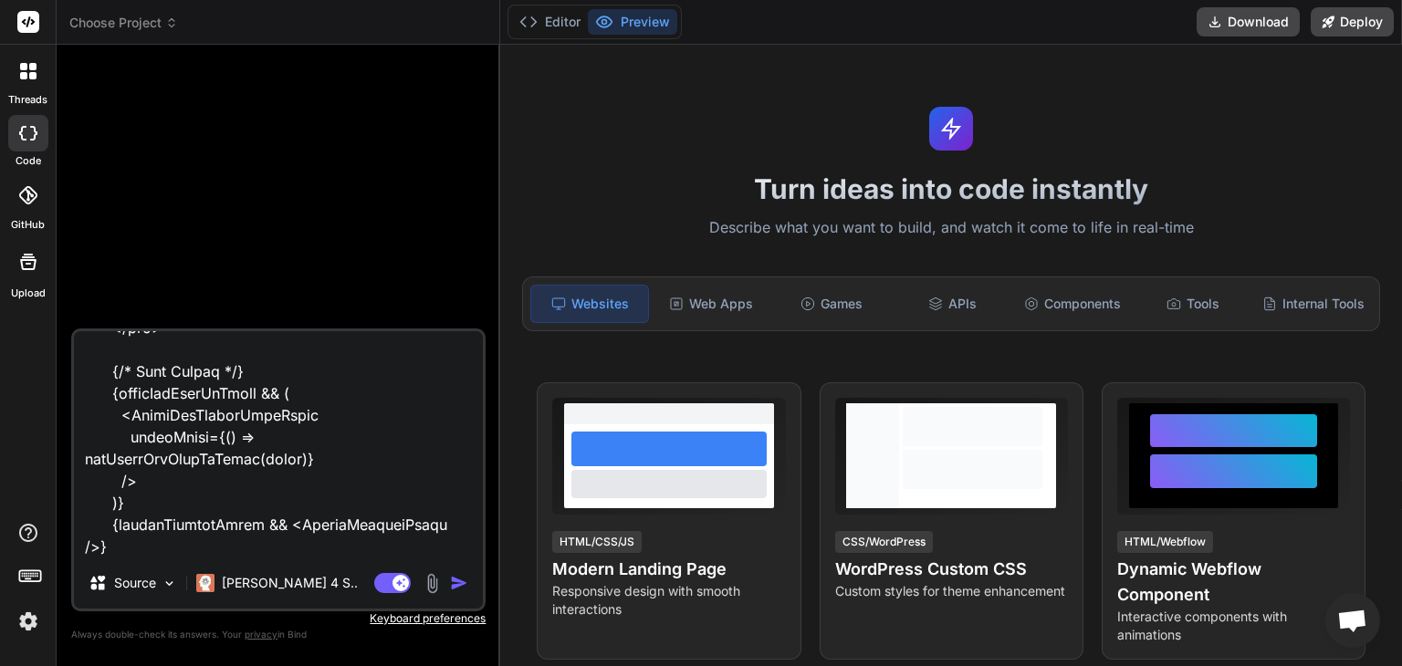
click at [267, 552] on textarea at bounding box center [278, 444] width 409 height 226
type textarea "'use client' import React, { useState } from "react"; import Link from "next/li…"
type textarea "x"
type textarea "'use client' import React, { useState } from "react"; import Link from "next/li…"
type textarea "x"
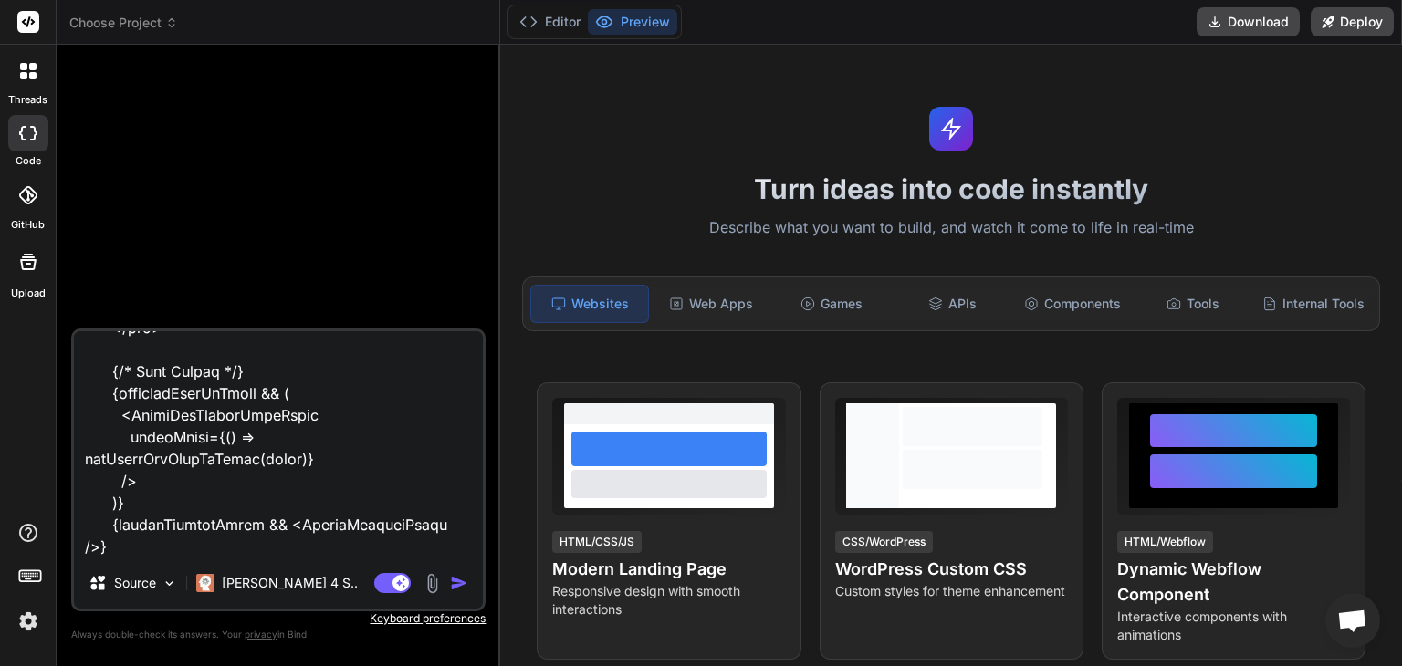
type textarea "'use client' import React, { useState } from "react"; import Link from "next/li…"
type textarea "x"
type textarea "'use client' import React, { useState } from "react"; import Link from "next/li…"
type textarea "x"
type textarea "'use client' import React, { useState } from "react"; import Link from "next/li…"
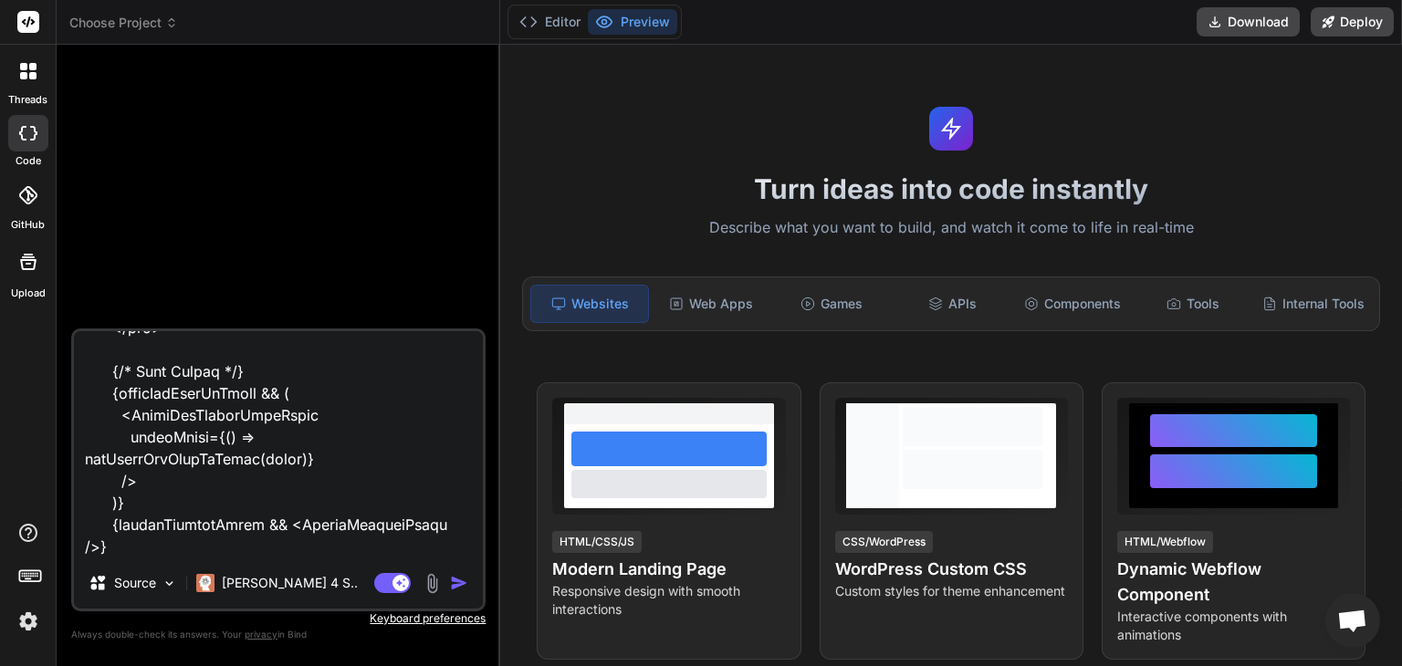
type textarea "x"
type textarea "'use client' import React, { useState } from "react"; import Link from "next/li…"
type textarea "x"
type textarea "'use client' import React, { useState } from "react"; import Link from "next/li…"
type textarea "x"
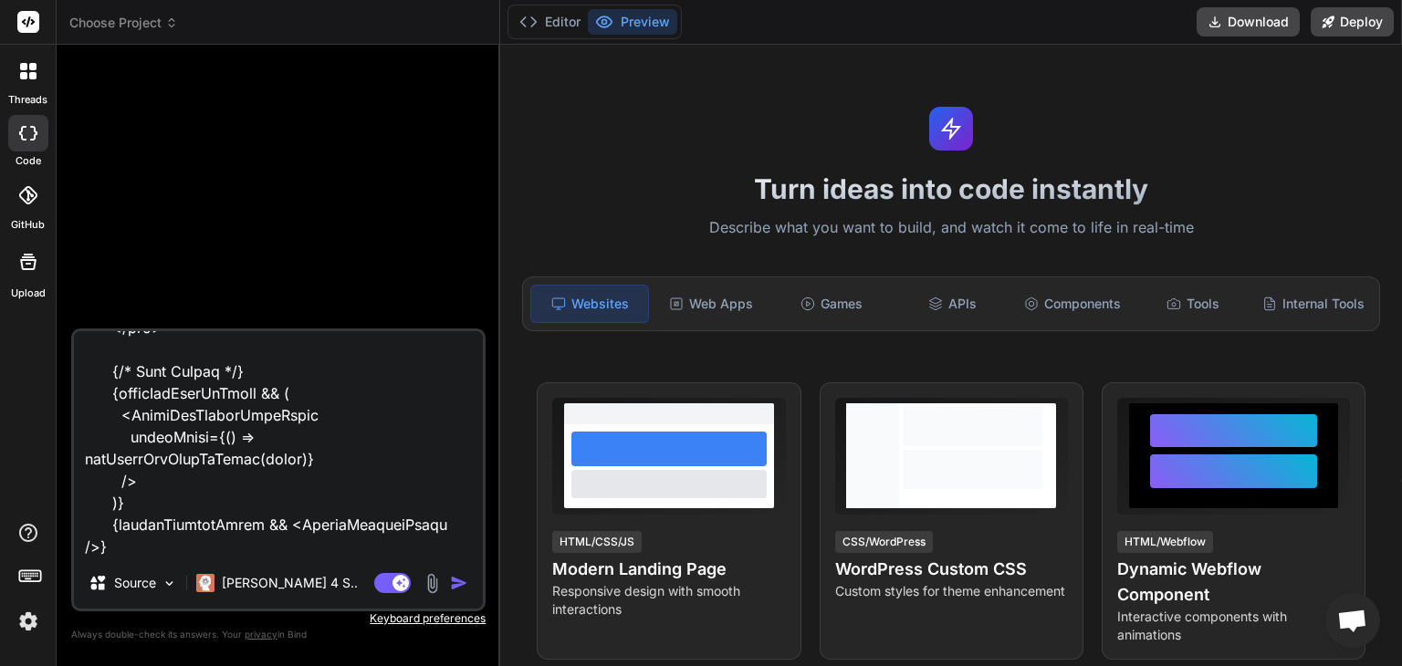
type textarea "'use client' import React, { useState } from "react"; import Link from "next/li…"
type textarea "x"
type textarea "'use client' import React, { useState } from "react"; import Link from "next/li…"
type textarea "x"
type textarea "'use client' import React, { useState } from "react"; import Link from "next/li…"
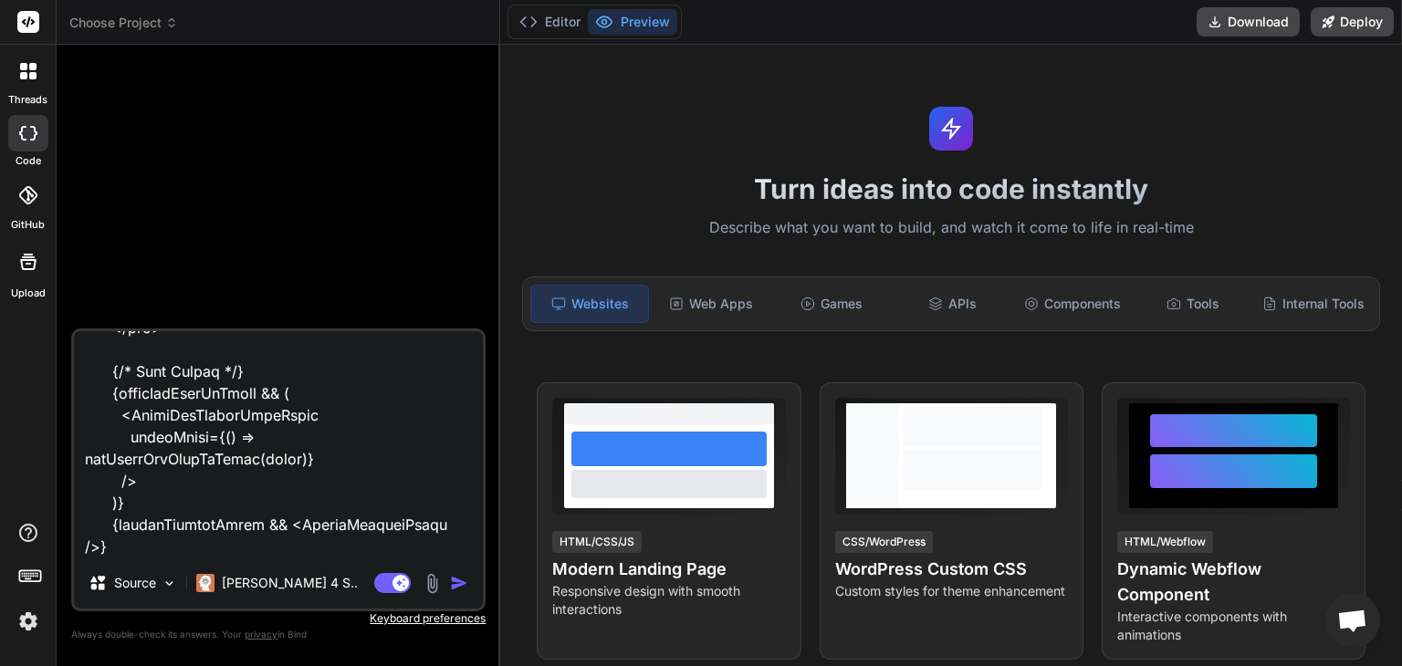
type textarea "x"
type textarea "'use client' import React, { useState } from "react"; import Link from "next/li…"
type textarea "x"
type textarea "'use client' import React, { useState } from "react"; import Link from "next/li…"
type textarea "x"
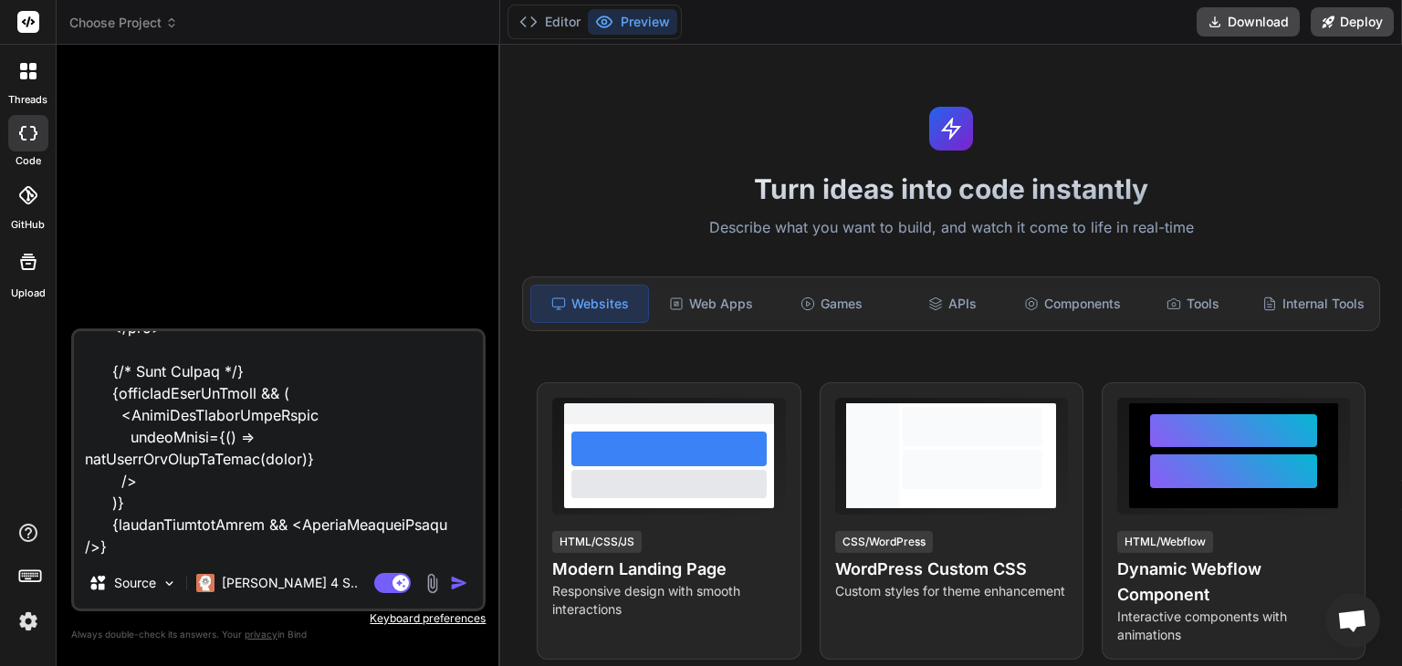
type textarea "'use client' import React, { useState } from "react"; import Link from "next/li…"
type textarea "x"
type textarea "'use client' import React, { useState } from "react"; import Link from "next/li…"
type textarea "x"
type textarea "'use client' import React, { useState } from "react"; import Link from "next/li…"
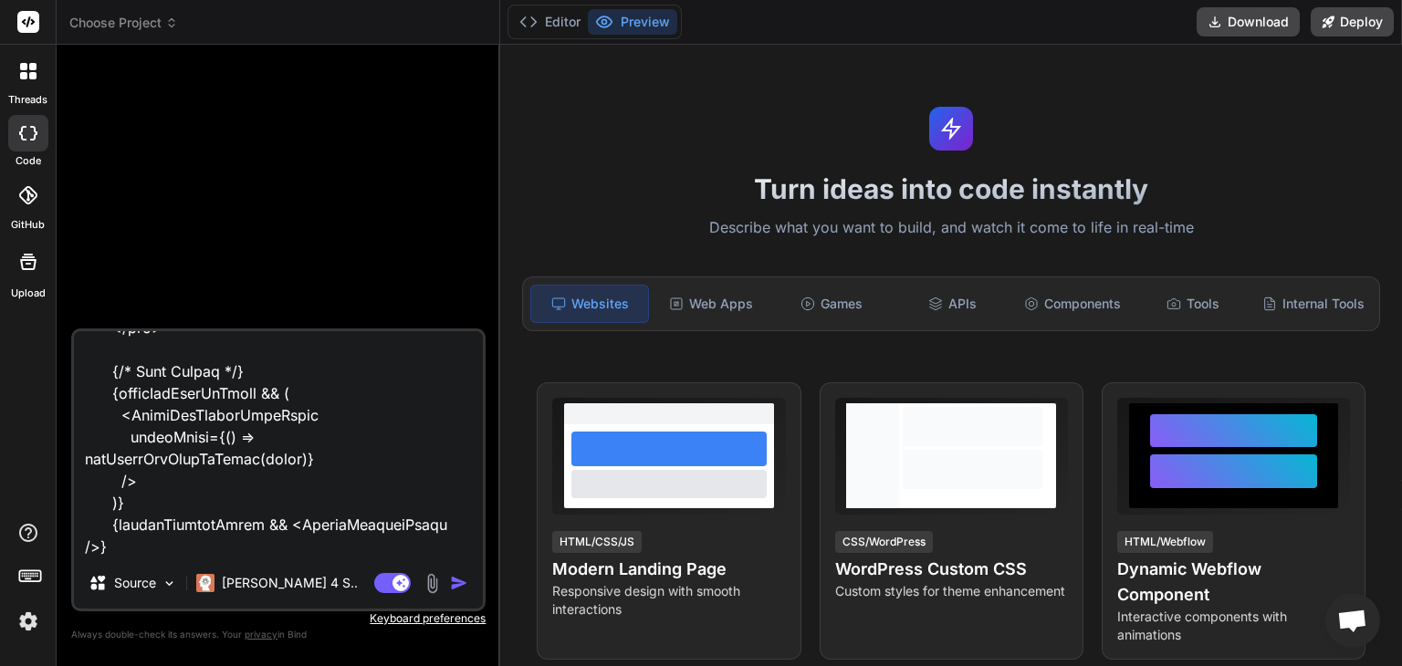
type textarea "x"
type textarea "'use client' import React, { useState } from "react"; import Link from "next/li…"
type textarea "x"
type textarea "'use client' import React, { useState } from "react"; import Link from "next/li…"
type textarea "x"
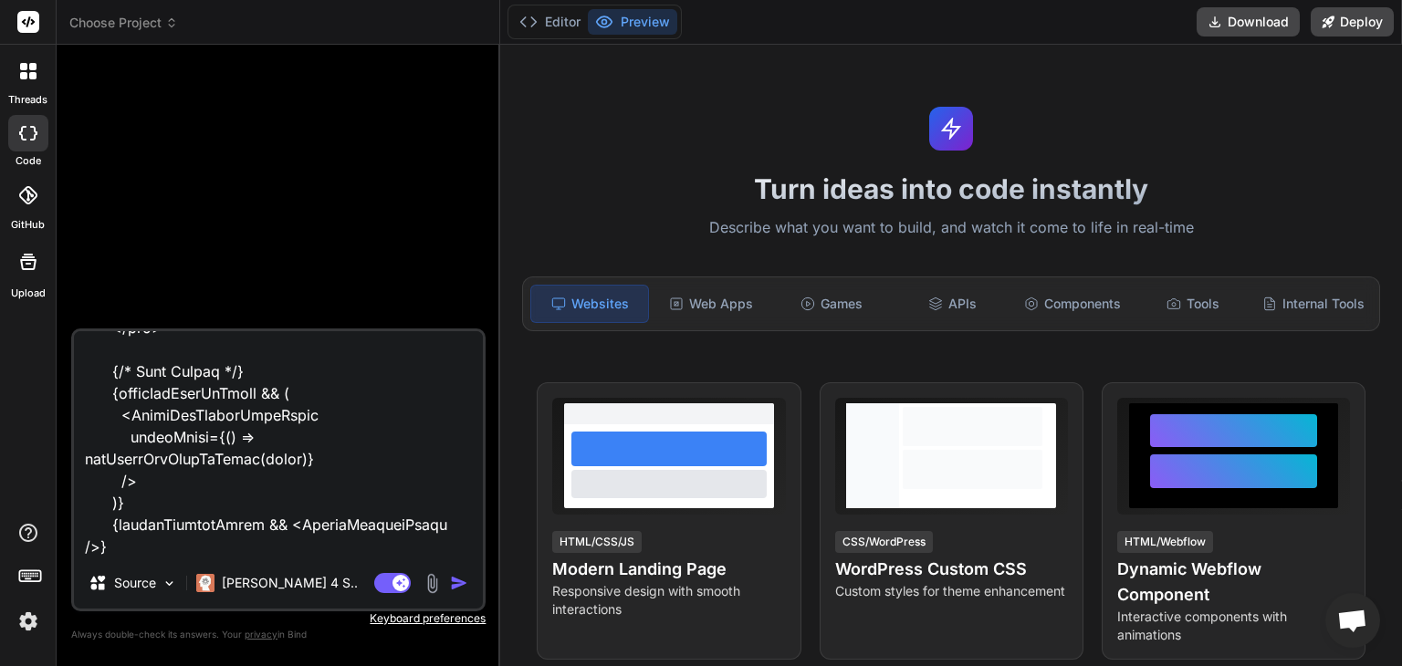
type textarea "'use client' import React, { useState } from "react"; import Link from "next/li…"
type textarea "x"
type textarea "'use client' import React, { useState } from "react"; import Link from "next/li…"
type textarea "x"
type textarea "'use client' import React, { useState } from "react"; import Link from "next/li…"
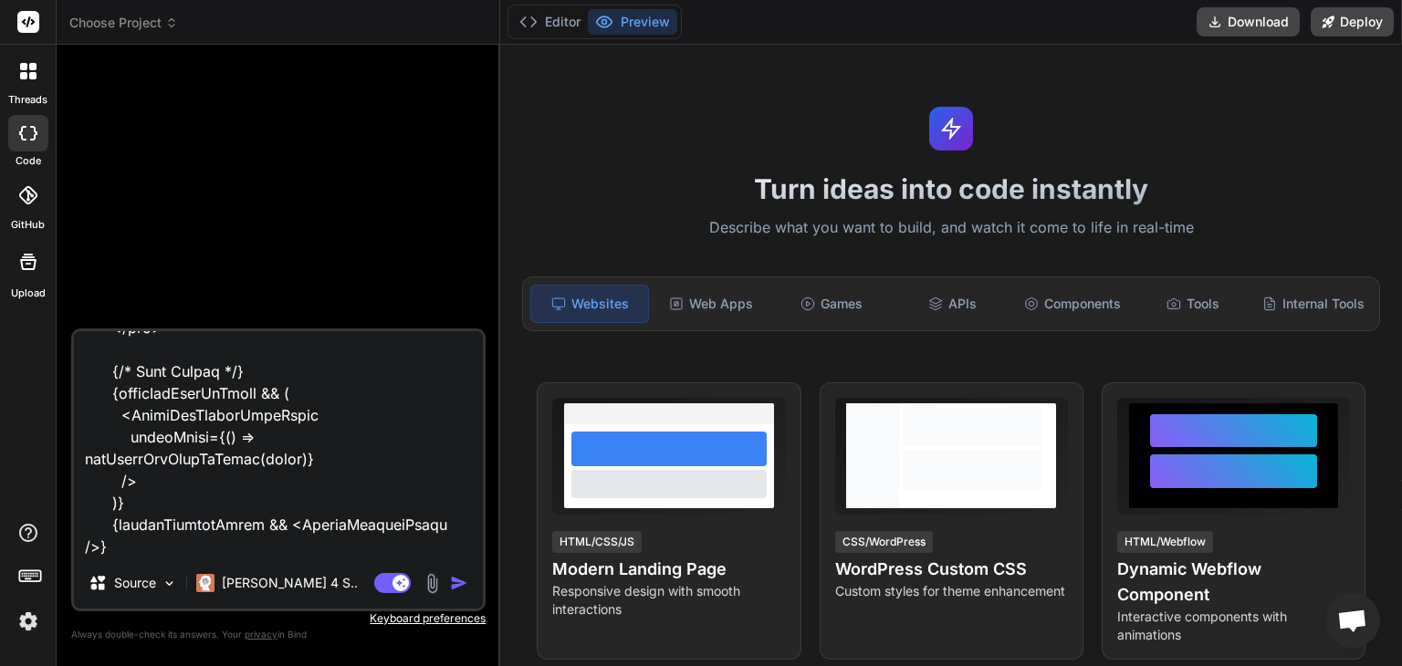
type textarea "x"
type textarea "'use client' import React, { useState } from "react"; import Link from "next/li…"
type textarea "x"
type textarea "'use client' import React, { useState } from "react"; import Link from "next/li…"
type textarea "x"
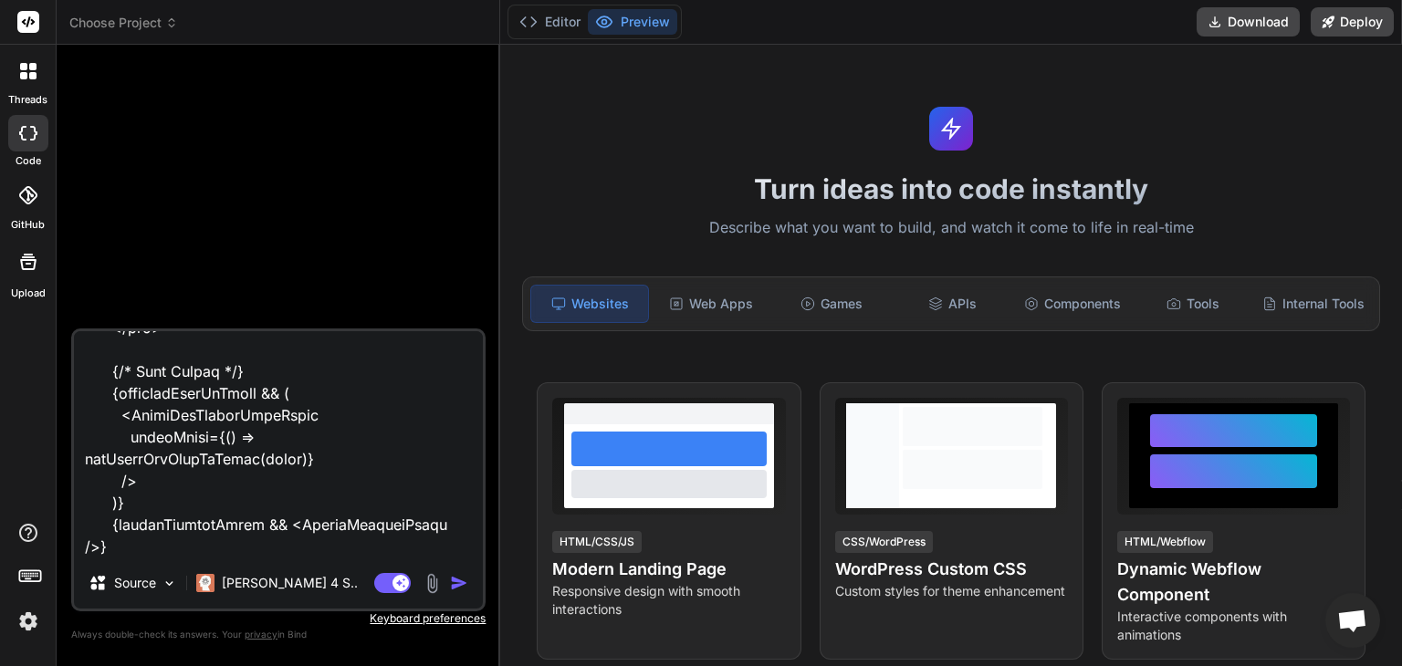
type textarea "'use client' import React, { useState } from "react"; import Link from "next/li…"
type textarea "x"
type textarea "'use client' import React, { useState } from "react"; import Link from "next/li…"
type textarea "x"
type textarea "'use client' import React, { useState } from "react"; import Link from "next/li…"
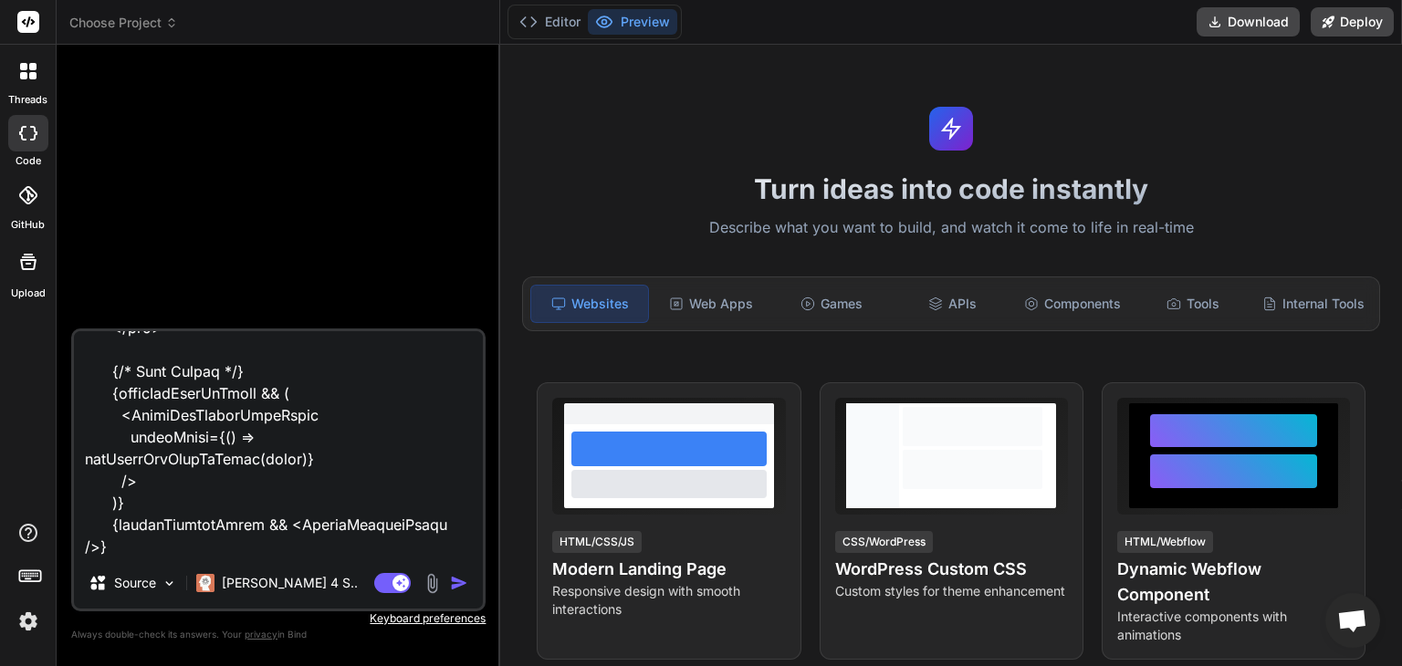
type textarea "x"
type textarea "'use client' import React, { useState } from "react"; import Link from "next/li…"
type textarea "x"
type textarea "'use client' import React, { useState } from "react"; import Link from "next/li…"
type textarea "x"
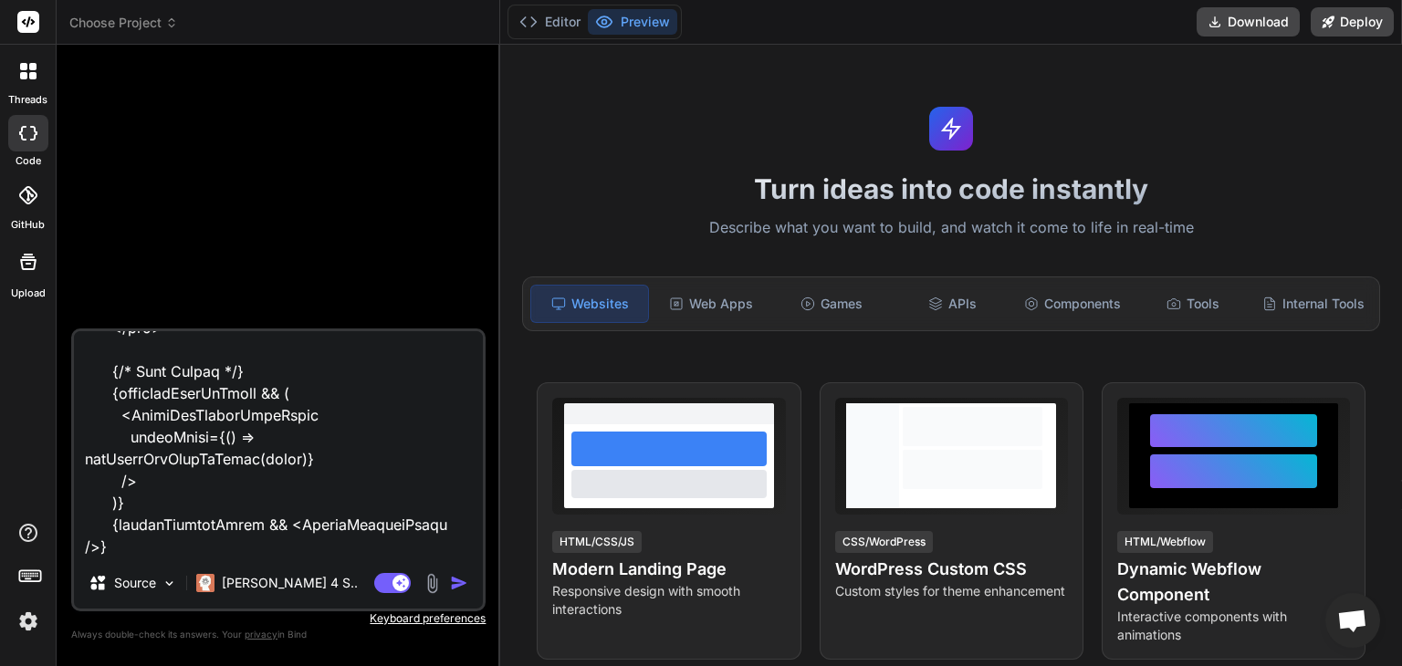
type textarea "'use client' import React, { useState } from "react"; import Link from "next/li…"
type textarea "x"
type textarea "'use client' import React, { useState } from "react"; import Link from "next/li…"
type textarea "x"
type textarea "'use client' import React, { useState } from "react"; import Link from "next/li…"
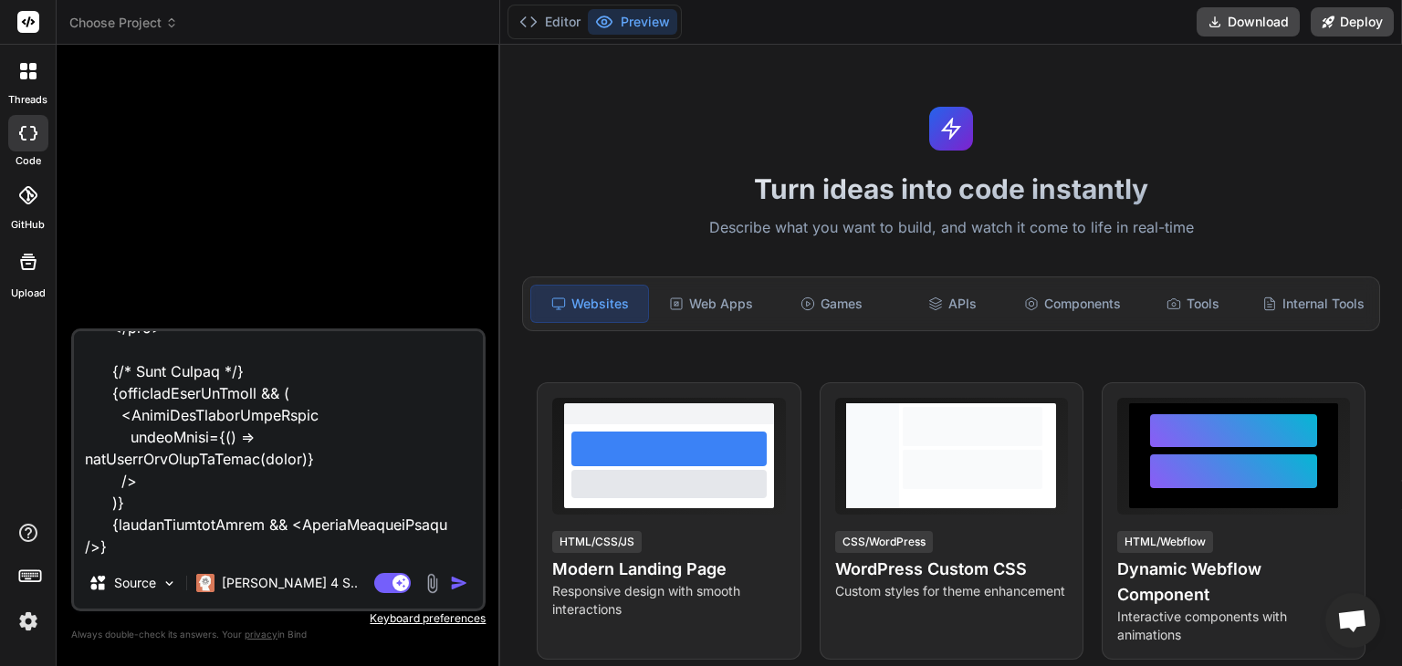
type textarea "x"
type textarea "'use client' import React, { useState } from "react"; import Link from "next/li…"
type textarea "x"
type textarea "'use client' import React, { useState } from "react"; import Link from "next/li…"
type textarea "x"
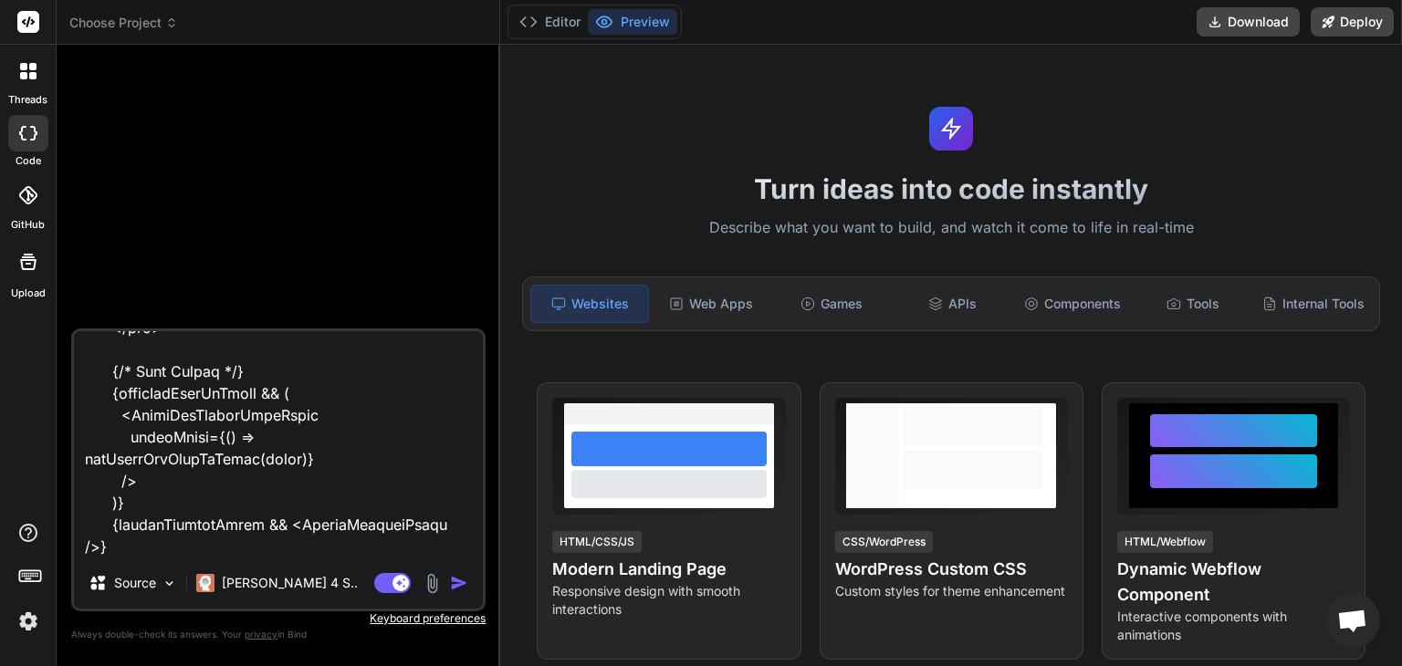
type textarea "'use client' import React, { useState } from "react"; import Link from "next/li…"
type textarea "x"
type textarea "'use client' import React, { useState } from "react"; import Link from "next/li…"
type textarea "x"
type textarea "'use client' import React, { useState } from "react"; import Link from "next/li…"
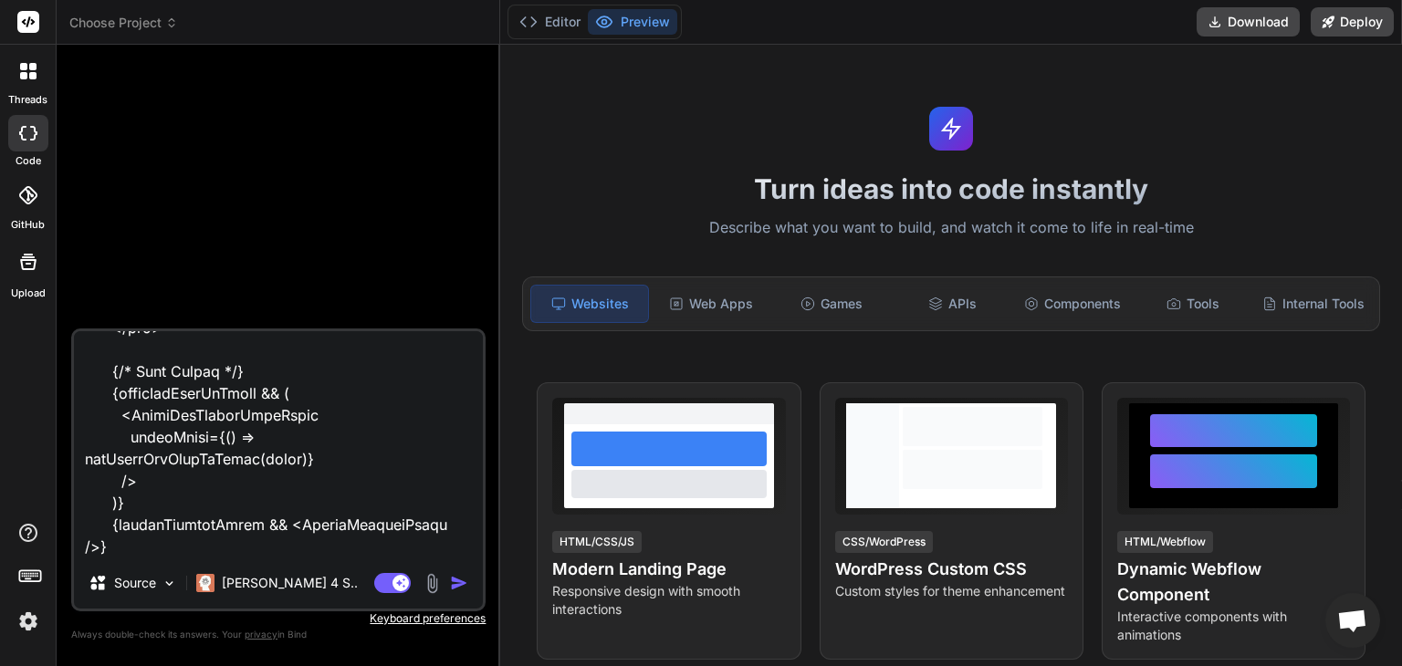
type textarea "x"
type textarea "'use client' import React, { useState } from "react"; import Link from "next/li…"
type textarea "x"
type textarea "'use client' import React, { useState } from "react"; import Link from "next/li…"
type textarea "x"
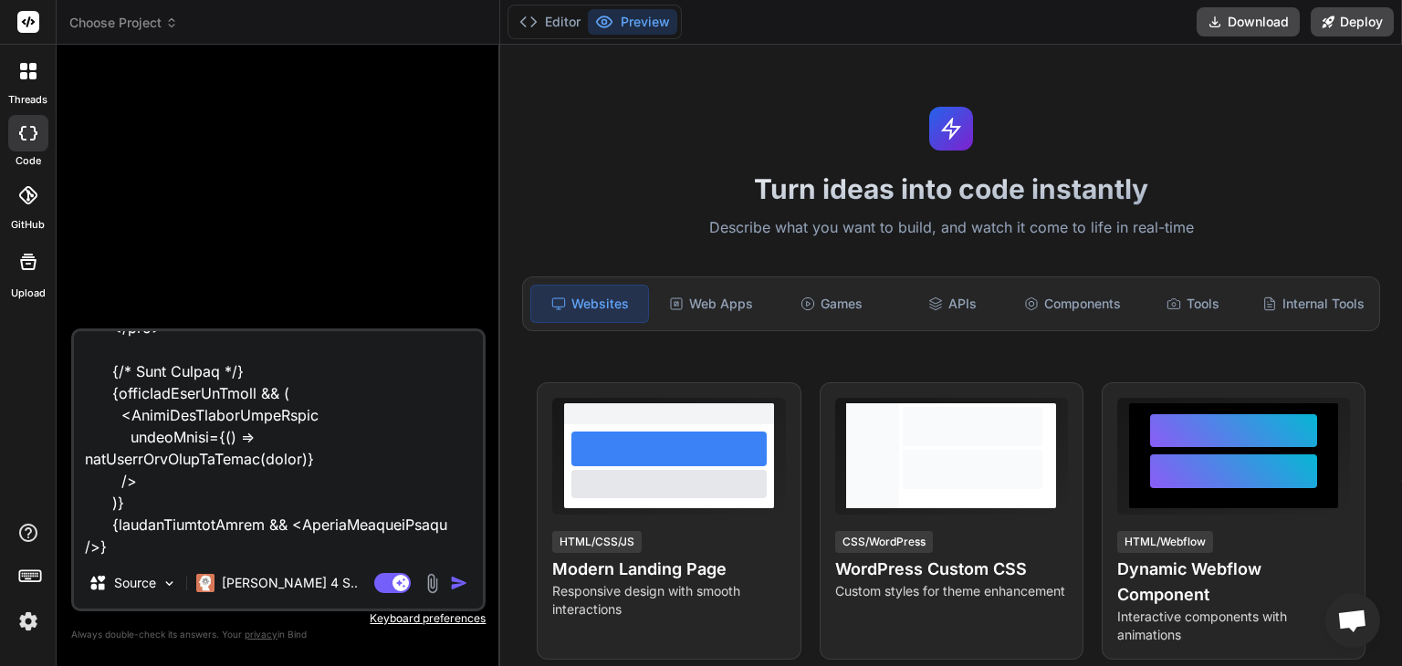
type textarea "'use client' import React, { useState } from "react"; import Link from "next/li…"
type textarea "x"
type textarea "'use client' import React, { useState } from "react"; import Link from "next/li…"
type textarea "x"
type textarea "'use client' import React, { useState } from "react"; import Link from "next/li…"
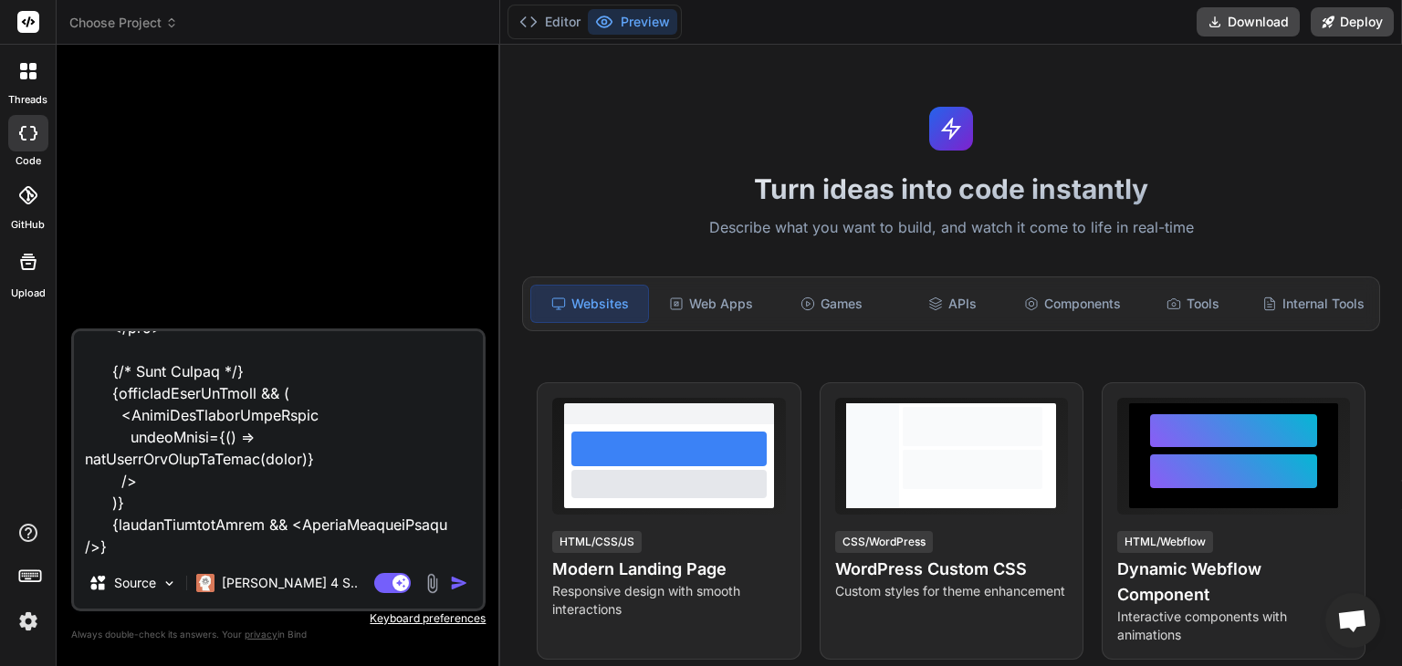
type textarea "x"
type textarea "'use client' import React, { useState } from "react"; import Link from "next/li…"
type textarea "x"
type textarea "'use client' import React, { useState } from "react"; import Link from "next/li…"
type textarea "x"
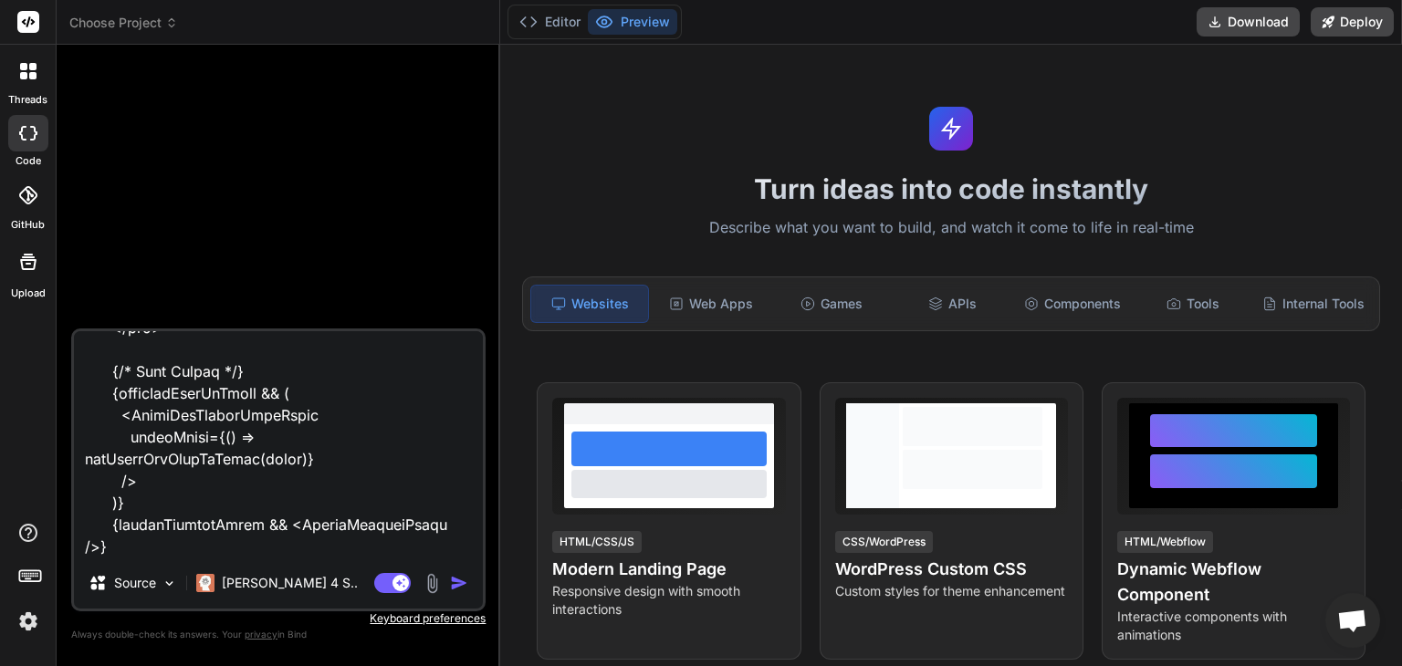
type textarea "'use client' import React, { useState } from "react"; import Link from "next/li…"
type textarea "x"
type textarea "'use client' import React, { useState } from "react"; import Link from "next/li…"
type textarea "x"
type textarea "'use client' import React, { useState } from "react"; import Link from "next/li…"
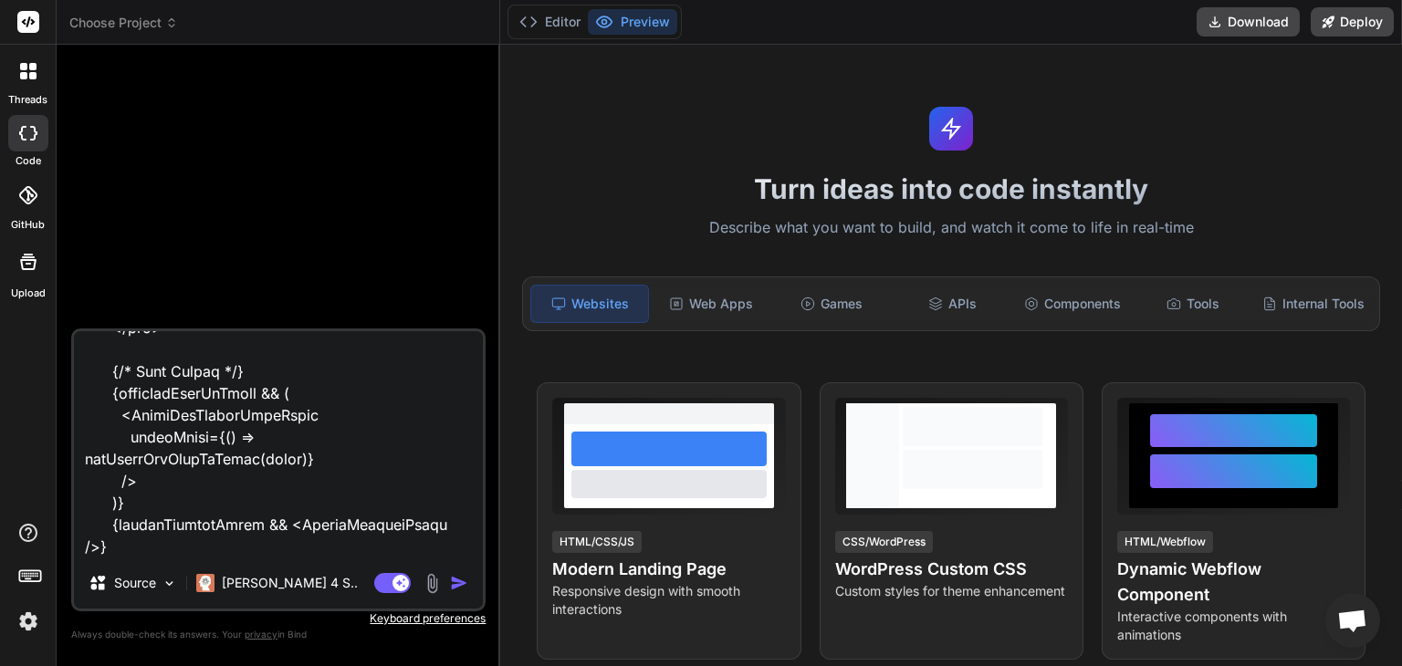
type textarea "x"
type textarea "'use client' import React, { useState } from "react"; import Link from "next/li…"
type textarea "x"
type textarea "'use client' import React, { useState } from "react"; import Link from "next/li…"
type textarea "x"
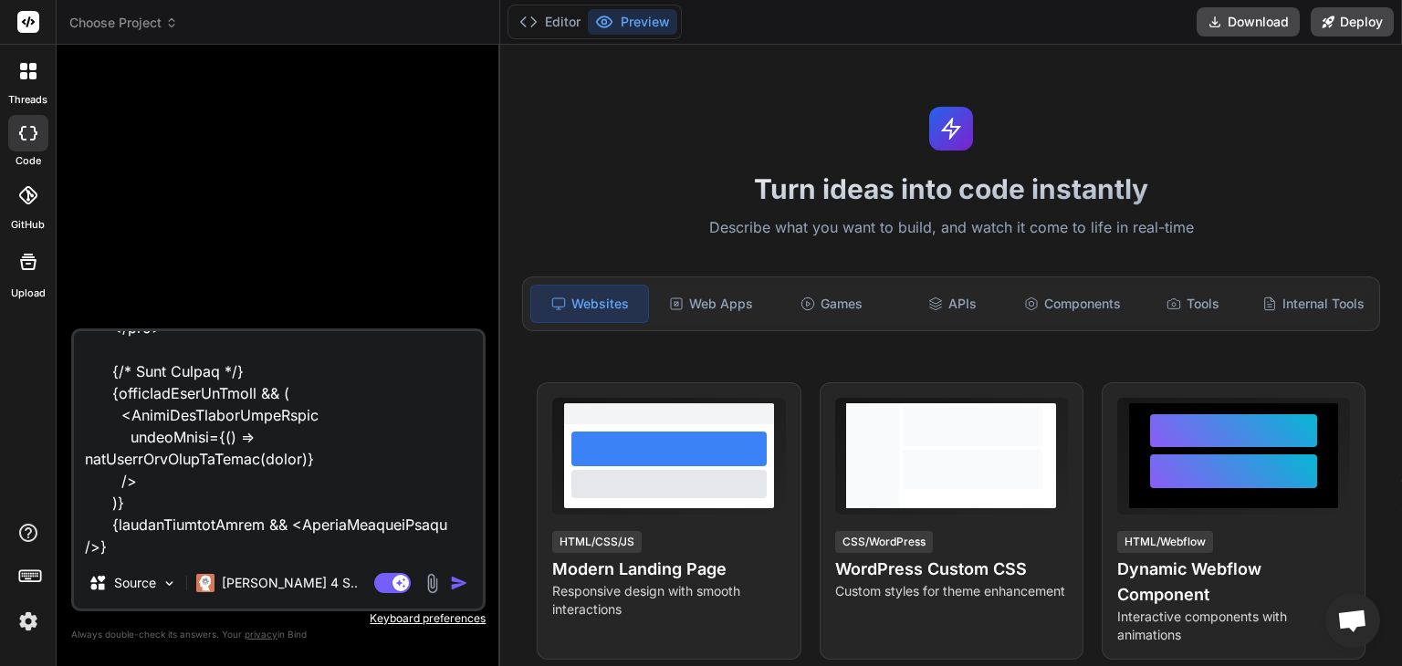
type textarea "'use client' import React, { useState } from "react"; import Link from "next/li…"
type textarea "x"
type textarea "'use client' import React, { useState } from "react"; import Link from "next/li…"
type textarea "x"
type textarea "'use client' import React, { useState } from "react"; import Link from "next/li…"
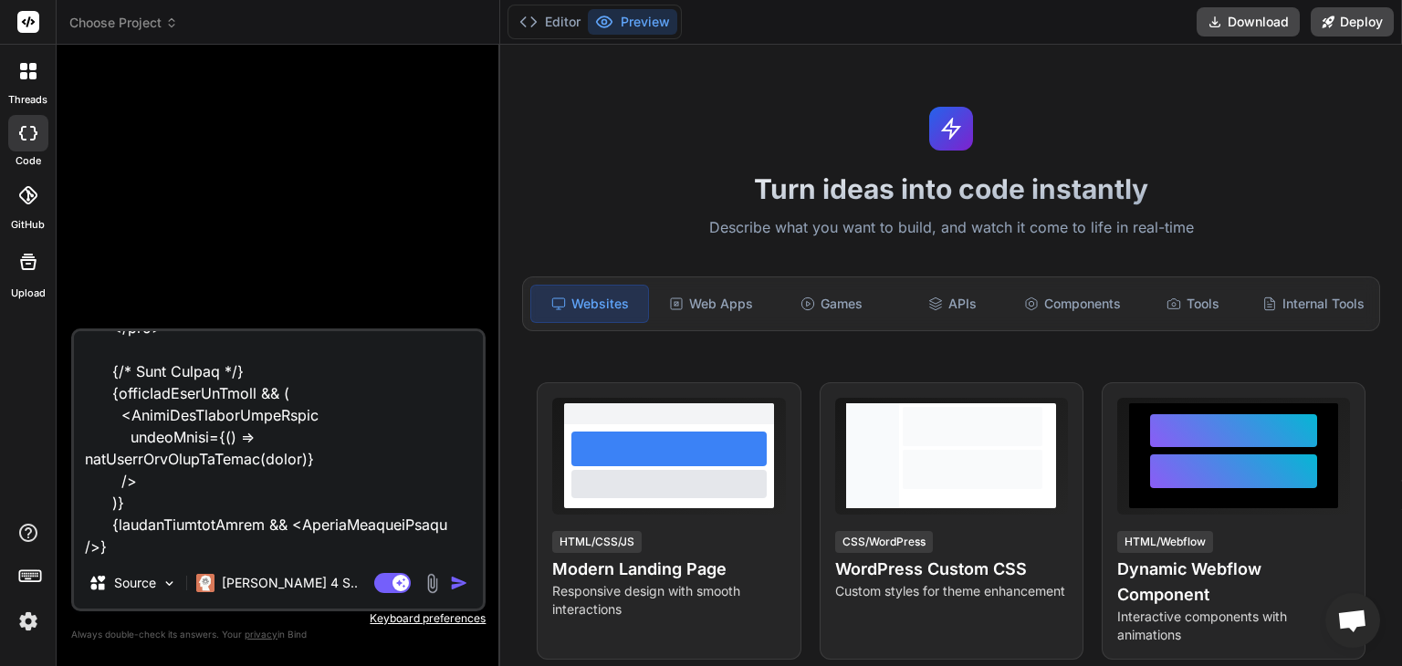
type textarea "x"
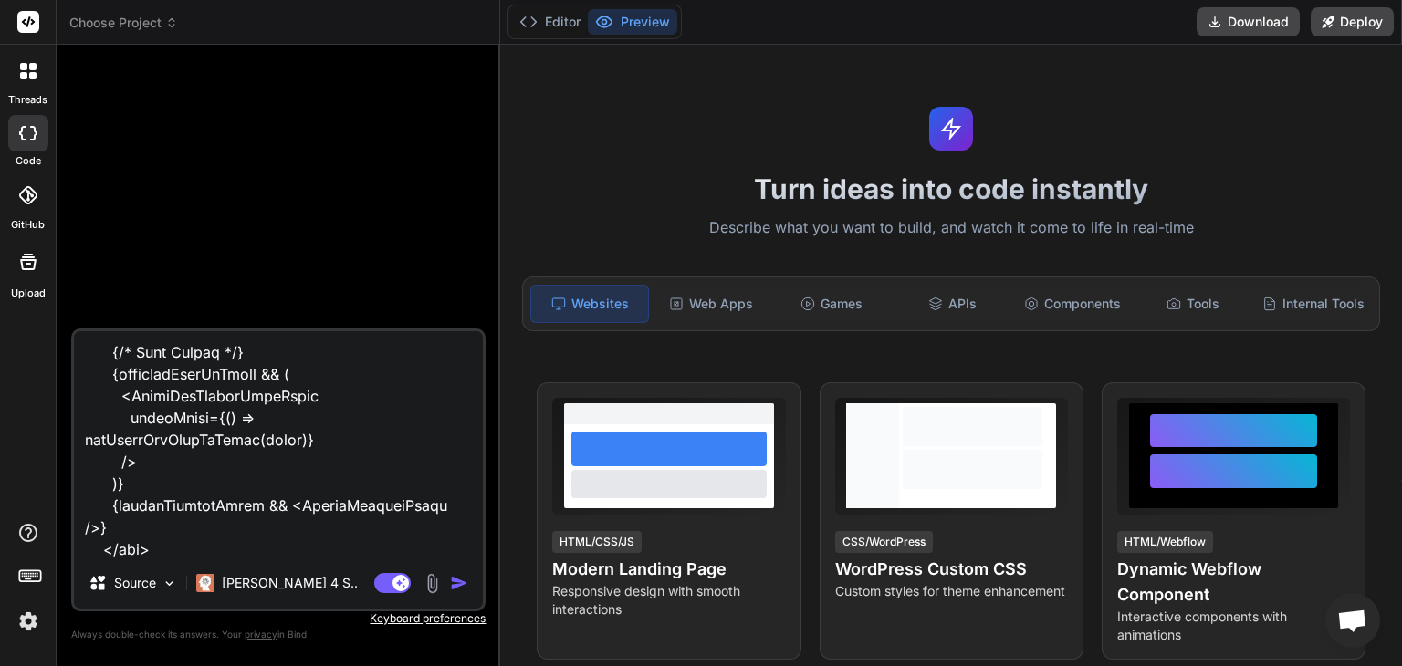
type textarea "'use client' import React, { useState } from "react"; import Link from "next/li…"
type textarea "x"
type textarea "'use client' import React, { useState } from "react"; import Link from "next/li…"
type textarea "x"
type textarea "'use client' import React, { useState } from "react"; import Link from "next/li…"
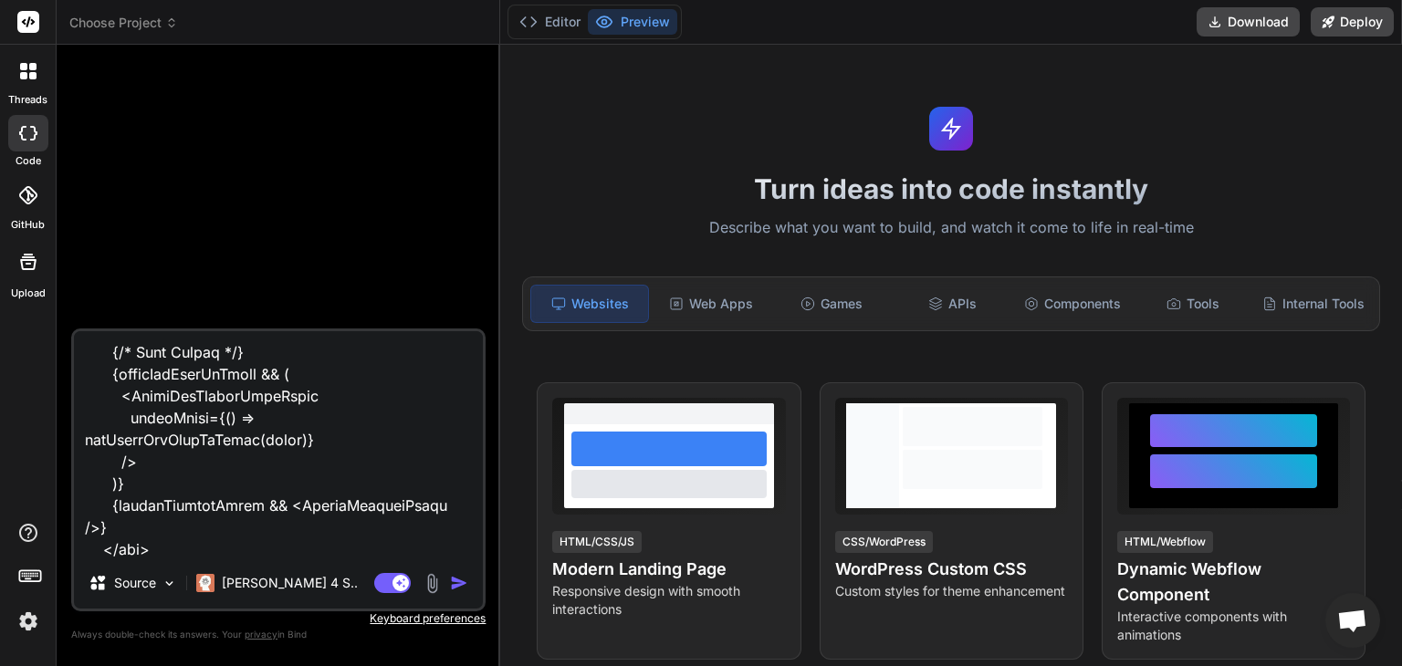
type textarea "x"
type textarea "'use client' import React, { useState } from "react"; import Link from "next/li…"
type textarea "x"
type textarea "'use client' import React, { useState } from "react"; import Link from "next/li…"
type textarea "x"
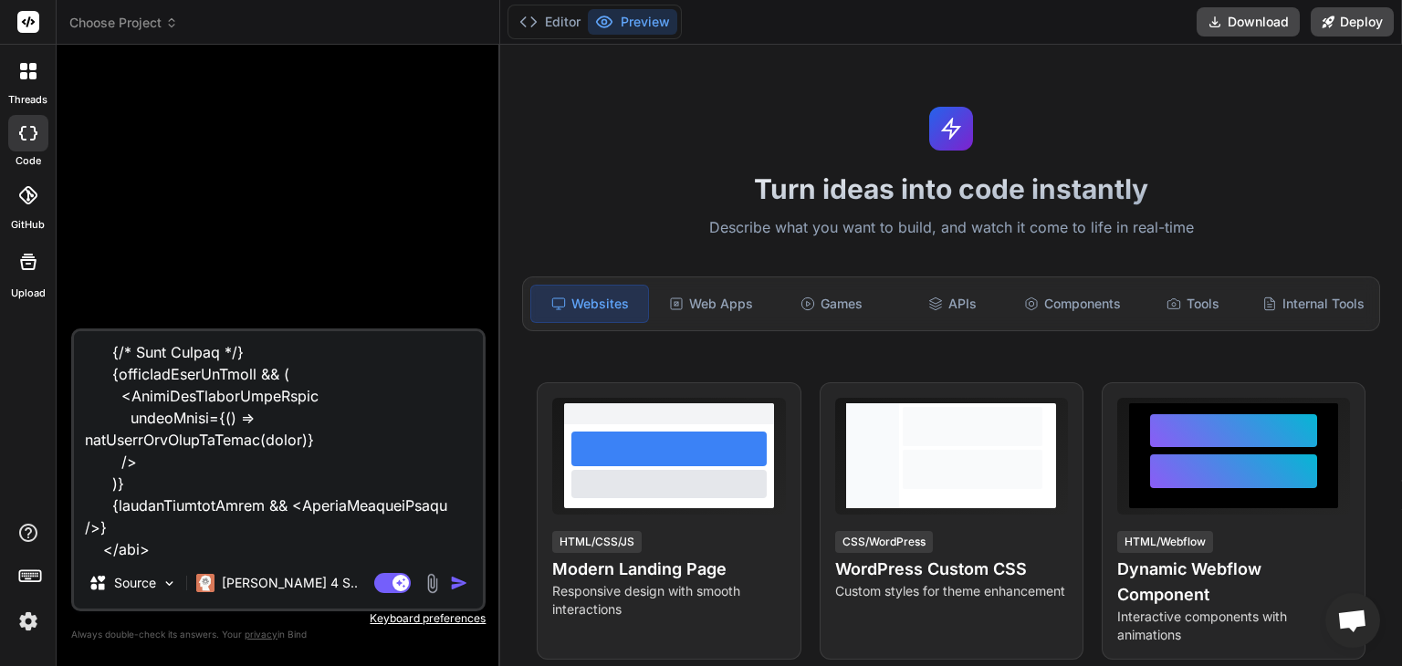
type textarea "'use client' import React, { useState } from "react"; import Link from "next/li…"
type textarea "x"
type textarea "'use client' import React, { useState } from "react"; import Link from "next/li…"
type textarea "x"
type textarea "'use client' import React, { useState } from "react"; import Link from "next/li…"
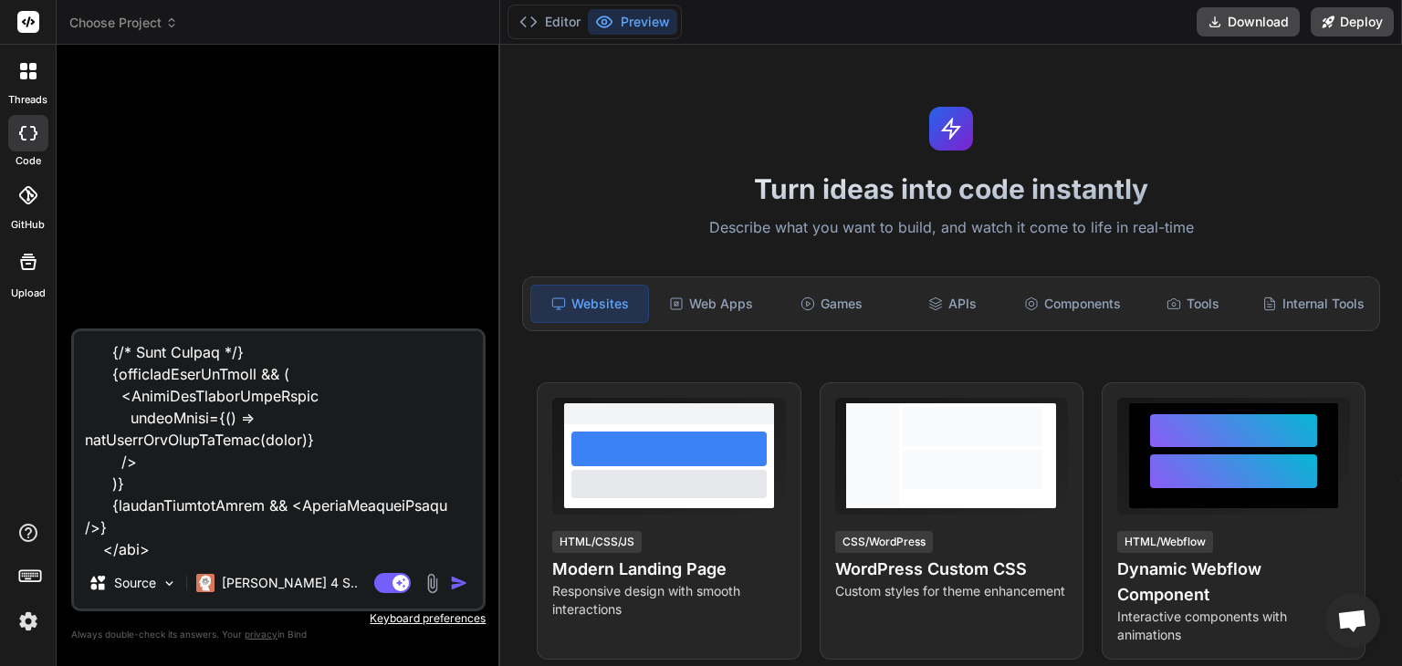
type textarea "x"
type textarea "'use client' import React, { useState } from "react"; import Link from "next/li…"
type textarea "x"
type textarea "'use client' import React, { useState } from "react"; import Link from "next/li…"
type textarea "x"
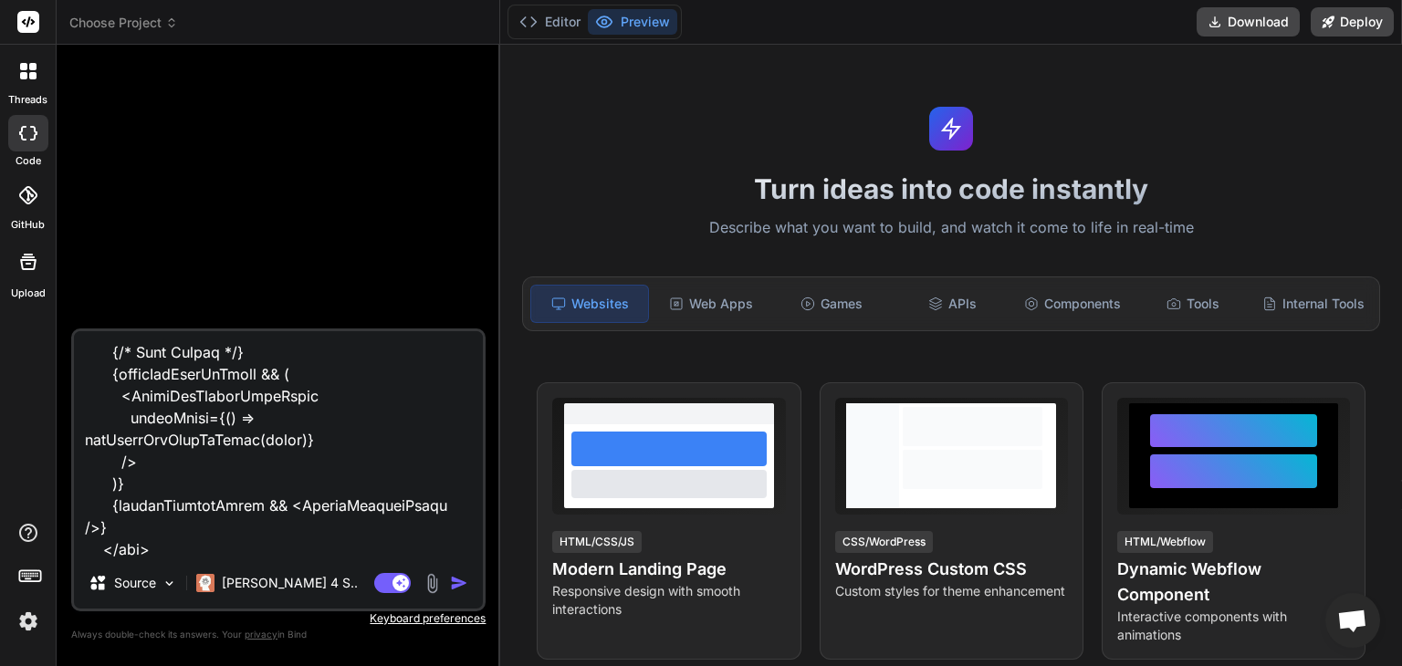
type textarea "'use client' import React, { useState } from "react"; import Link from "next/li…"
type textarea "x"
type textarea "'use client' import React, { useState } from "react"; import Link from "next/li…"
type textarea "x"
type textarea "'use client' import React, { useState } from "react"; import Link from "next/li…"
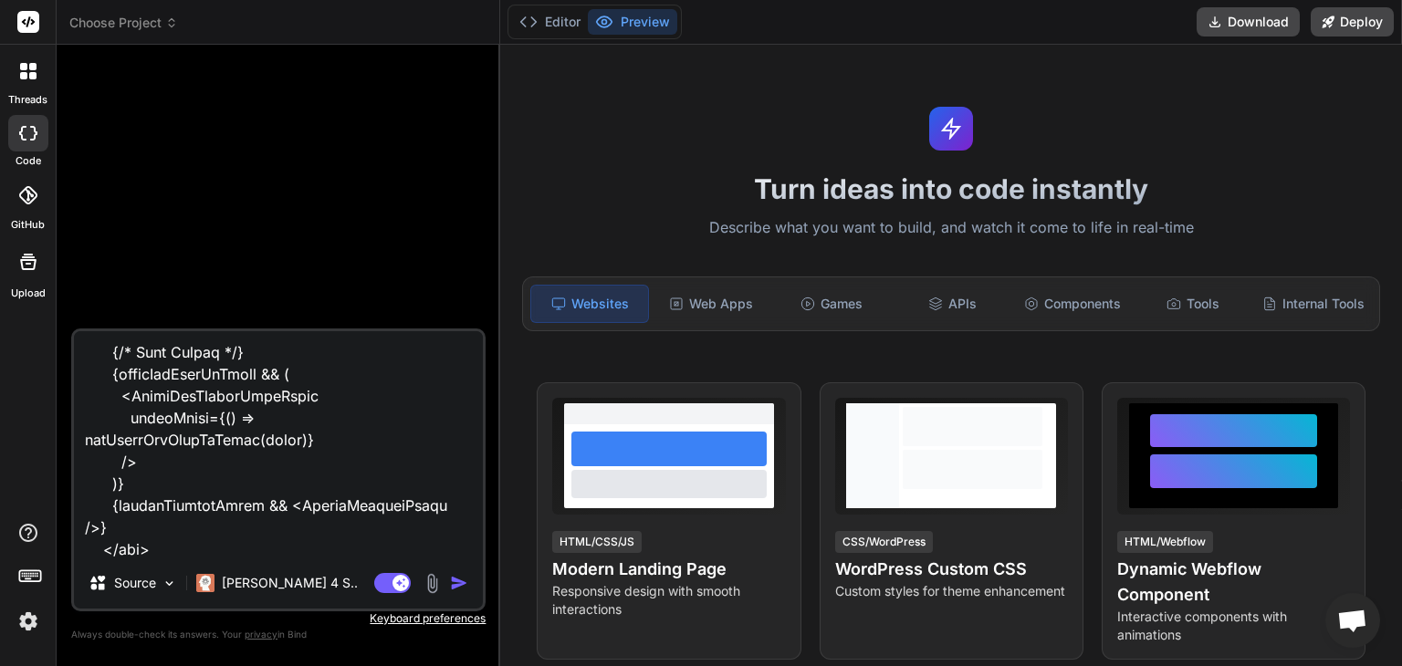
type textarea "x"
type textarea "'use client' import React, { useState } from "react"; import Link from "next/li…"
type textarea "x"
type textarea "'use client' import React, { useState } from "react"; import Link from "next/li…"
type textarea "x"
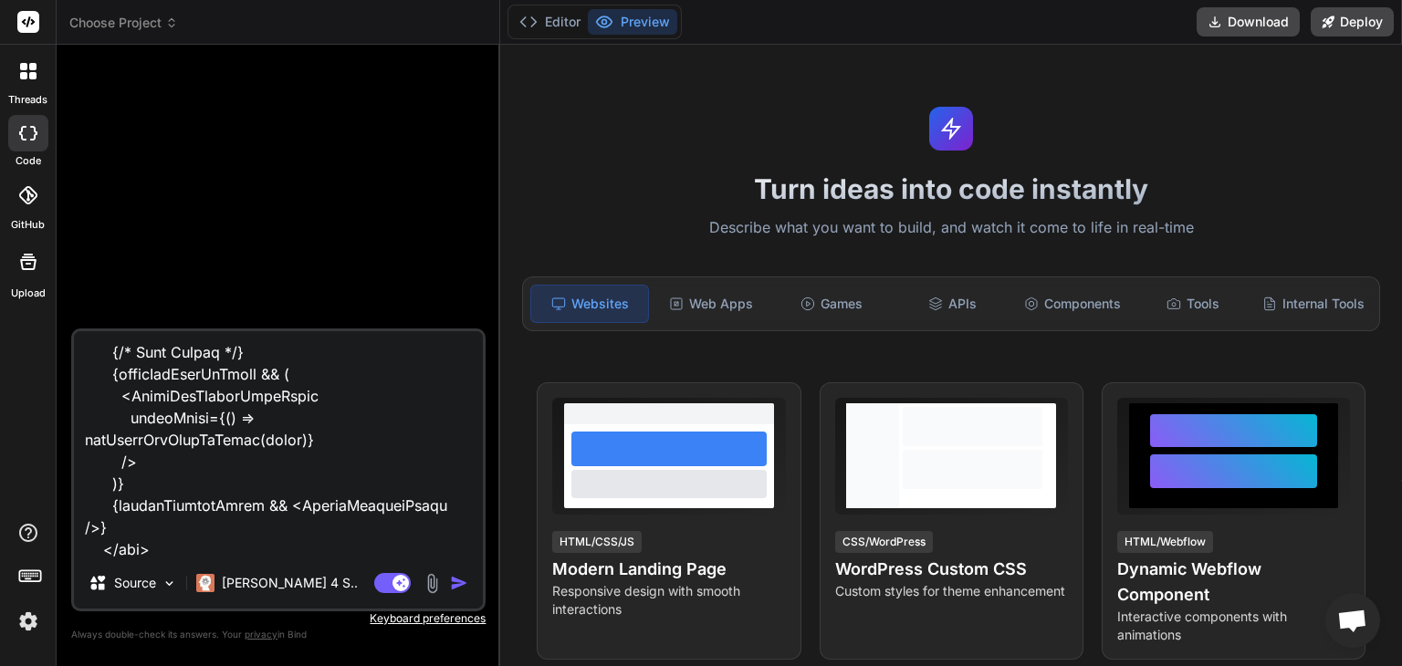
type textarea "'use client' import React, { useState } from "react"; import Link from "next/li…"
type textarea "x"
type textarea "'use client' import React, { useState } from "react"; import Link from "next/li…"
type textarea "x"
type textarea "'use client' import React, { useState } from "react"; import Link from "next/li…"
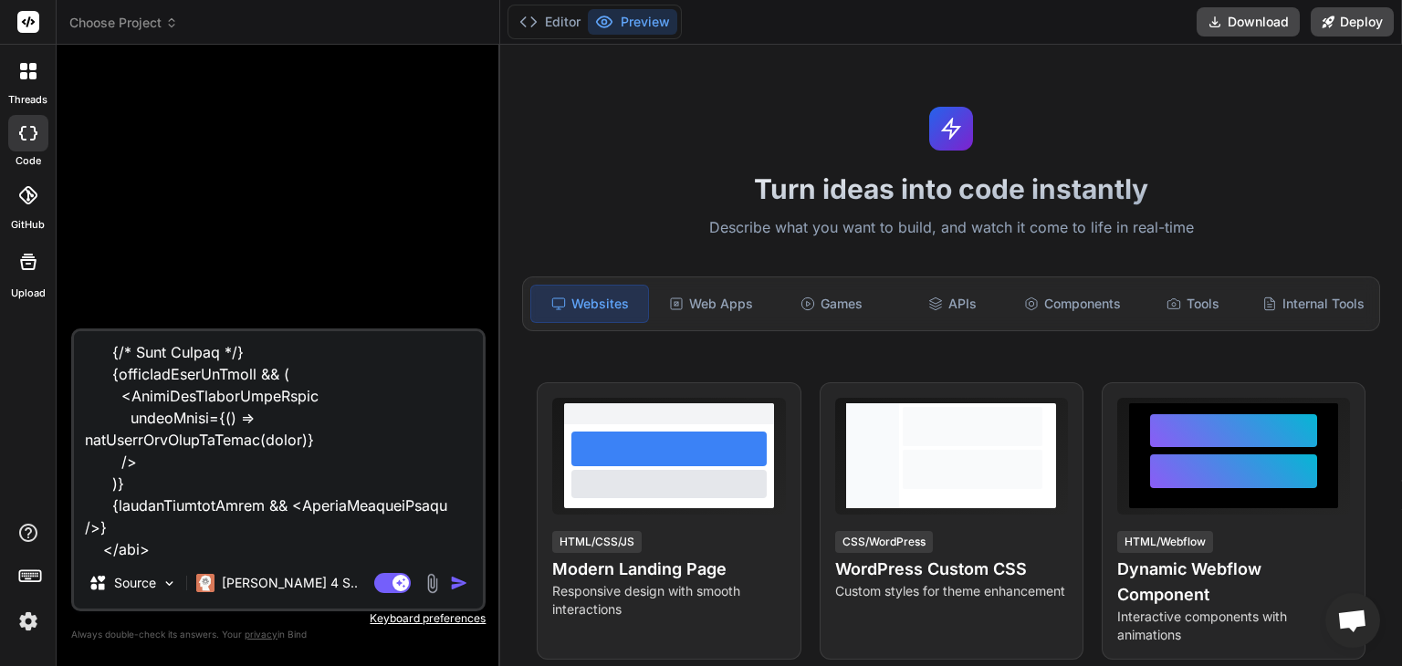
type textarea "x"
type textarea "'use client' import React, { useState } from "react"; import Link from "next/li…"
type textarea "x"
type textarea "'use client' import React, { useState } from "react"; import Link from "next/li…"
type textarea "x"
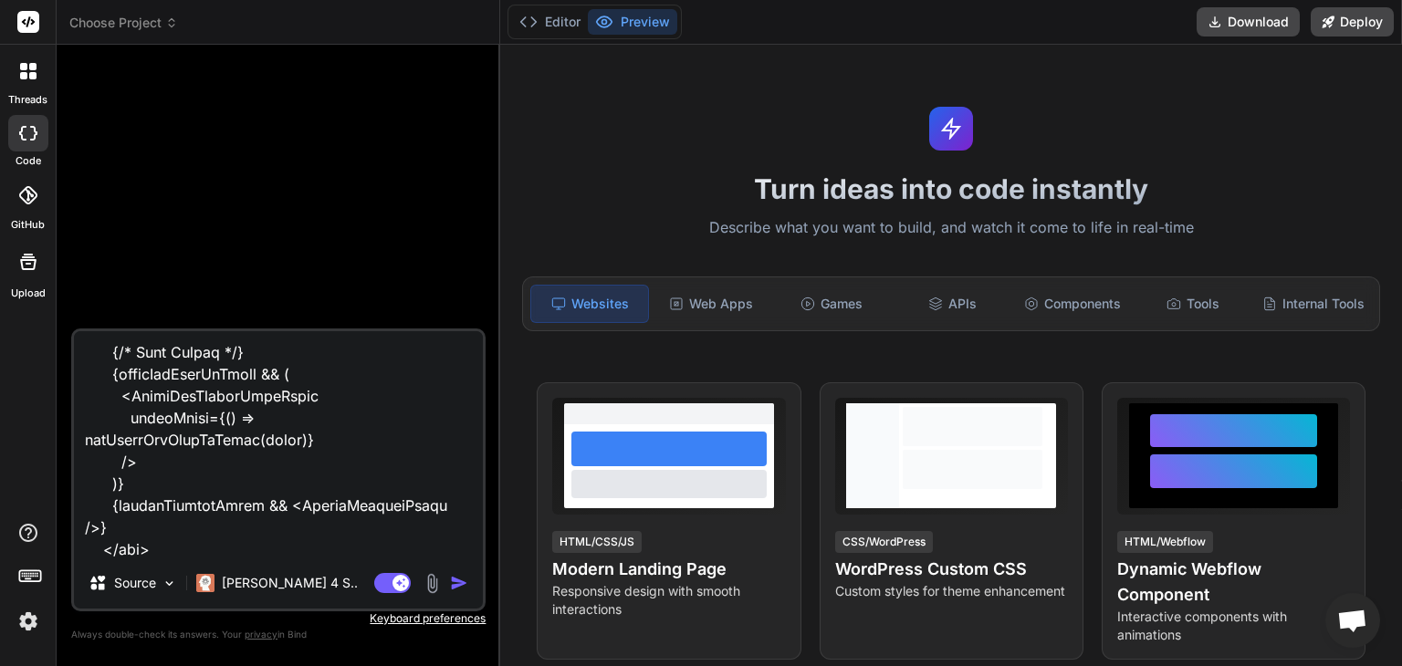
type textarea "'use client' import React, { useState } from "react"; import Link from "next/li…"
type textarea "x"
type textarea "'use client' import React, { useState } from "react"; import Link from "next/li…"
type textarea "x"
type textarea "'use client' import React, { useState } from "react"; import Link from "next/li…"
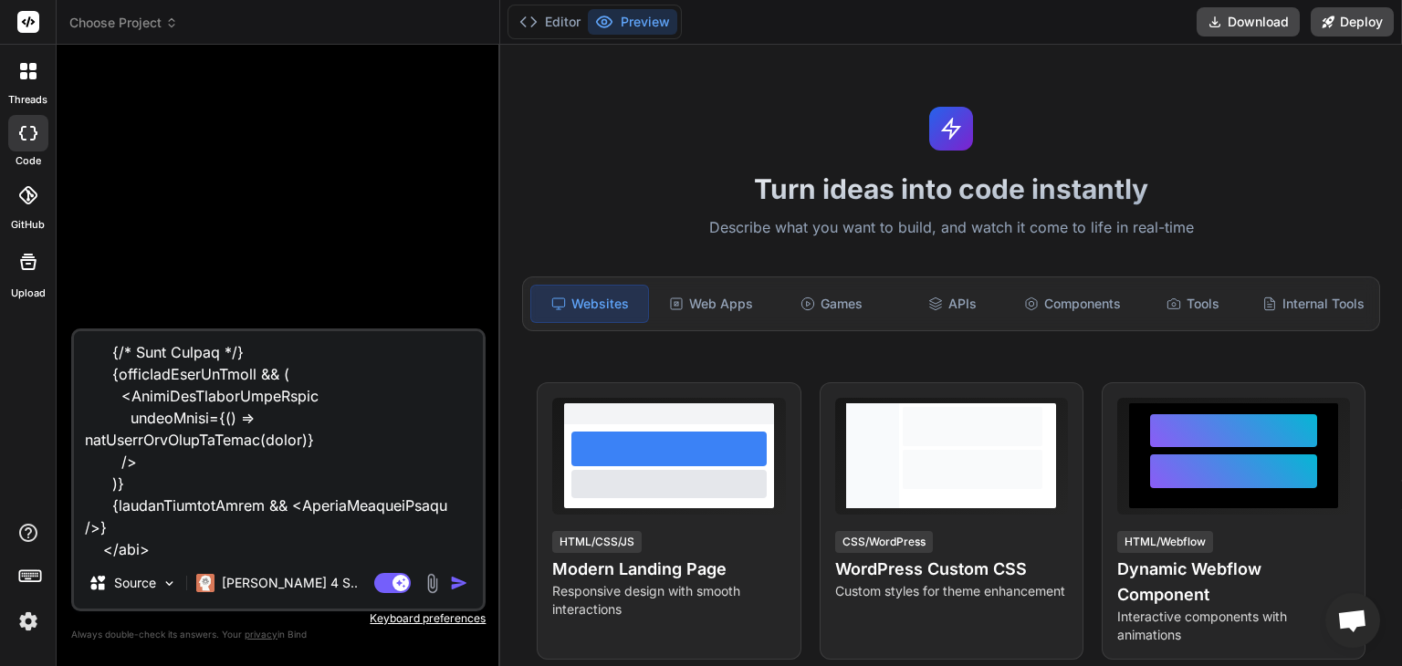
type textarea "x"
type textarea "'use client' import React, { useState } from "react"; import Link from "next/li…"
type textarea "x"
type textarea "'use client' import React, { useState } from "react"; import Link from "next/li…"
type textarea "x"
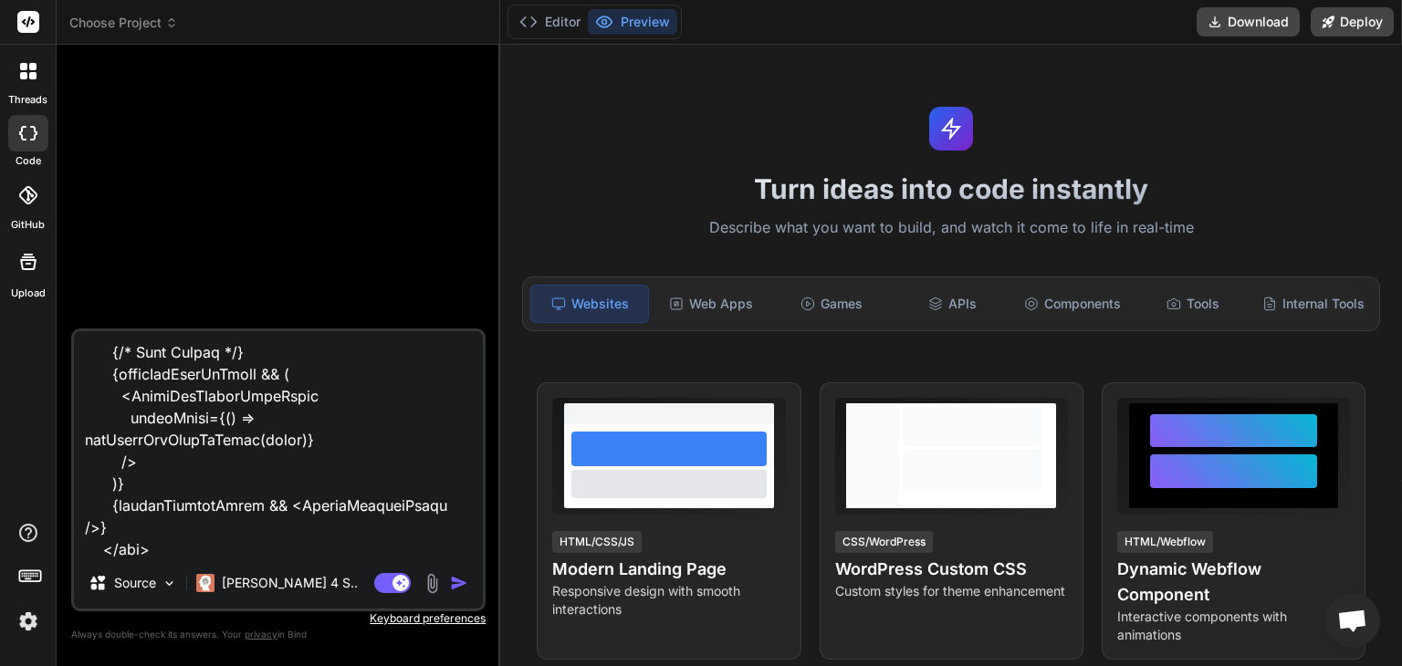
type textarea "'use client' import React, { useState } from "react"; import Link from "next/li…"
type textarea "x"
type textarea "'use client' import React, { useState } from "react"; import Link from "next/li…"
type textarea "x"
type textarea "'use client' import React, { useState } from "react"; import Link from "next/li…"
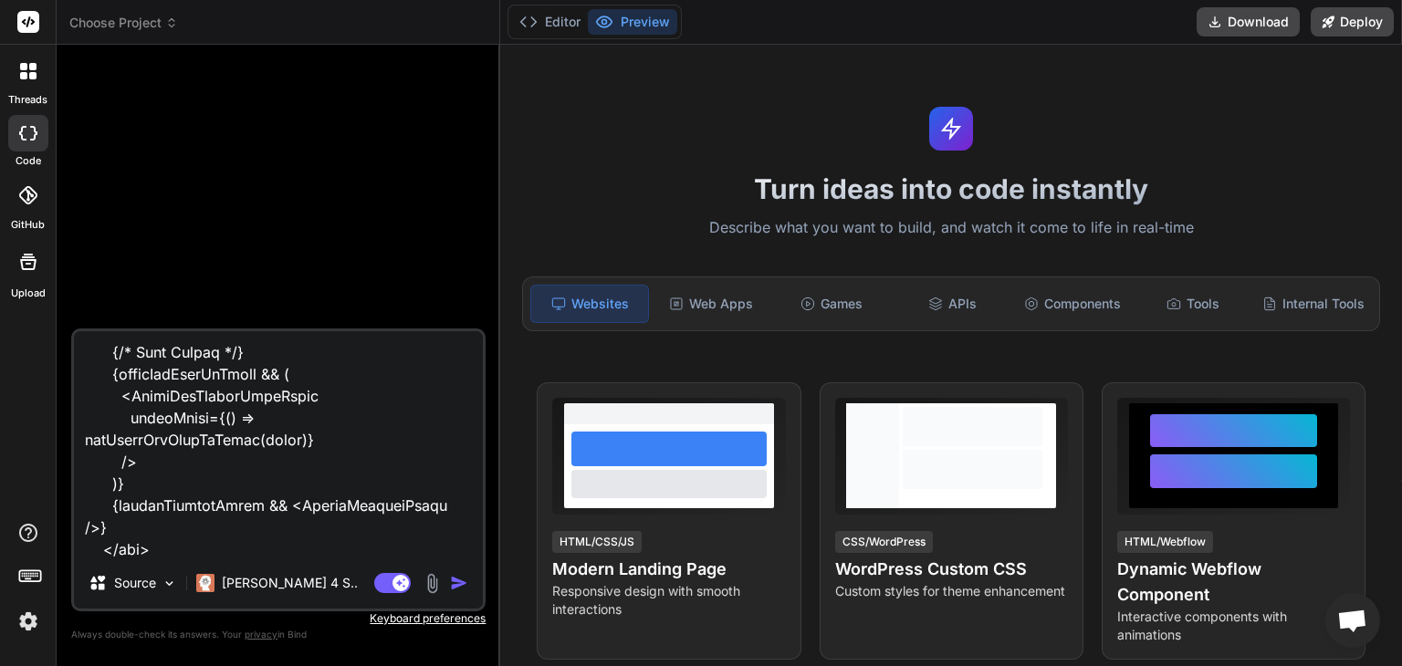
type textarea "x"
type textarea "'use client' import React, { useState } from "react"; import Link from "next/li…"
type textarea "x"
type textarea "'use client' import React, { useState } from "react"; import Link from "next/li…"
type textarea "x"
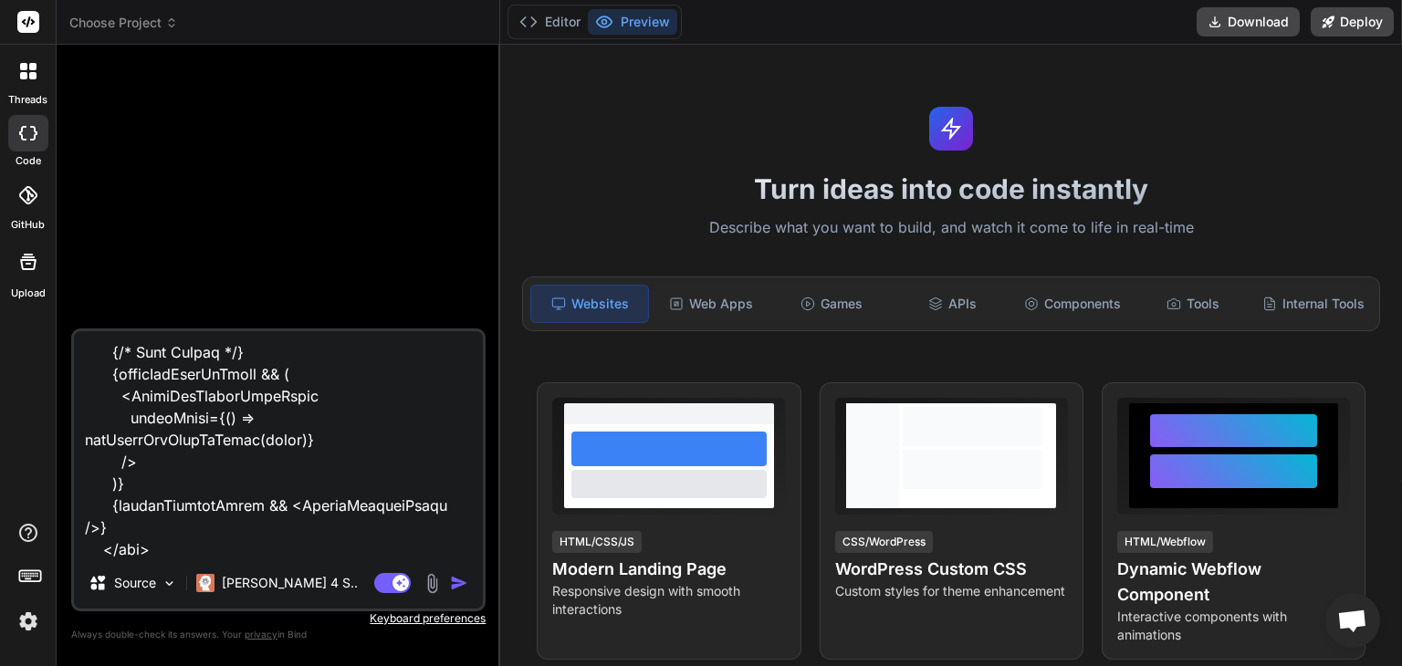
type textarea "'use client' import React, { useState } from "react"; import Link from "next/li…"
type textarea "x"
type textarea "'use client' import React, { useState } from "react"; import Link from "next/li…"
type textarea "x"
type textarea "'use client' import React, { useState } from "react"; import Link from "next/li…"
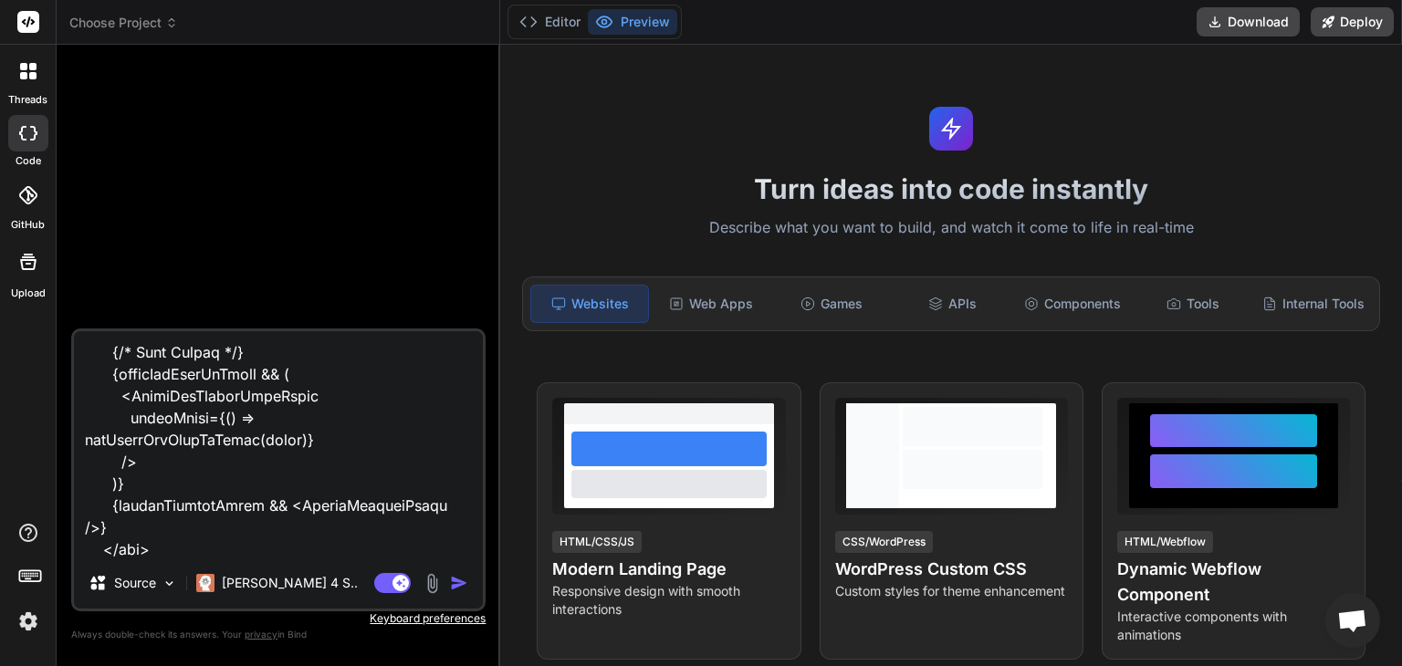
type textarea "x"
type textarea "'use client' import React, { useState } from "react"; import Link from "next/li…"
type textarea "x"
type textarea "'use client' import React, { useState } from "react"; import Link from "next/li…"
type textarea "x"
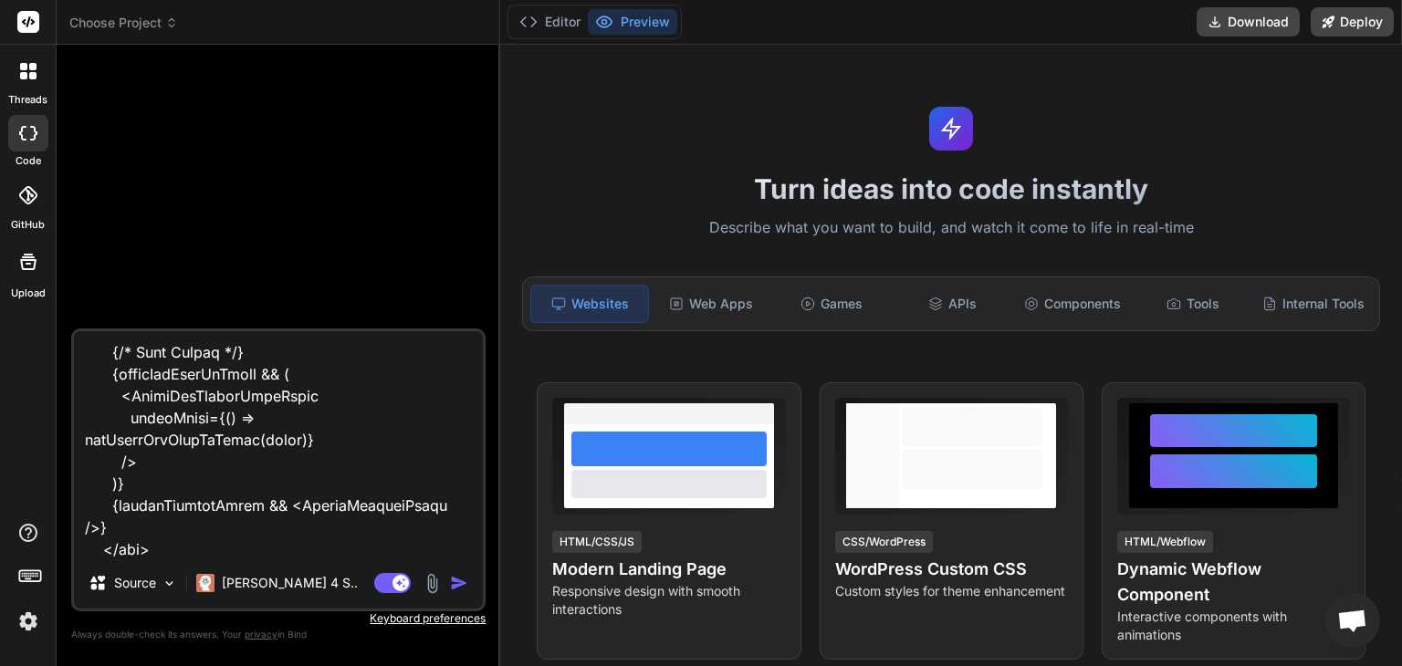
type textarea "'use client' import React, { useState } from "react"; import Link from "next/li…"
type textarea "x"
type textarea "'use client' import React, { useState } from "react"; import Link from "next/li…"
type textarea "x"
type textarea "'use client' import React, { useState } from "react"; import Link from "next/li…"
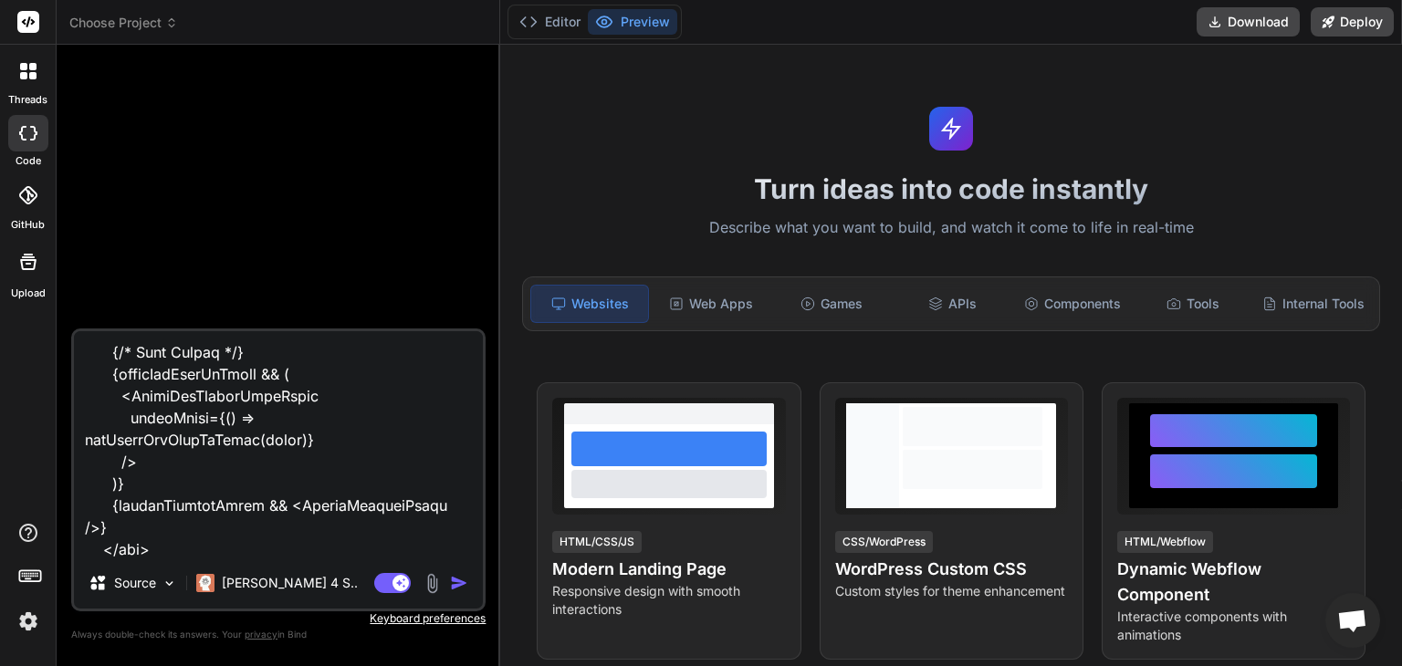
type textarea "x"
type textarea "'use client' import React, { useState } from "react"; import Link from "next/li…"
type textarea "x"
type textarea "'use client' import React, { useState } from "react"; import Link from "next/li…"
type textarea "x"
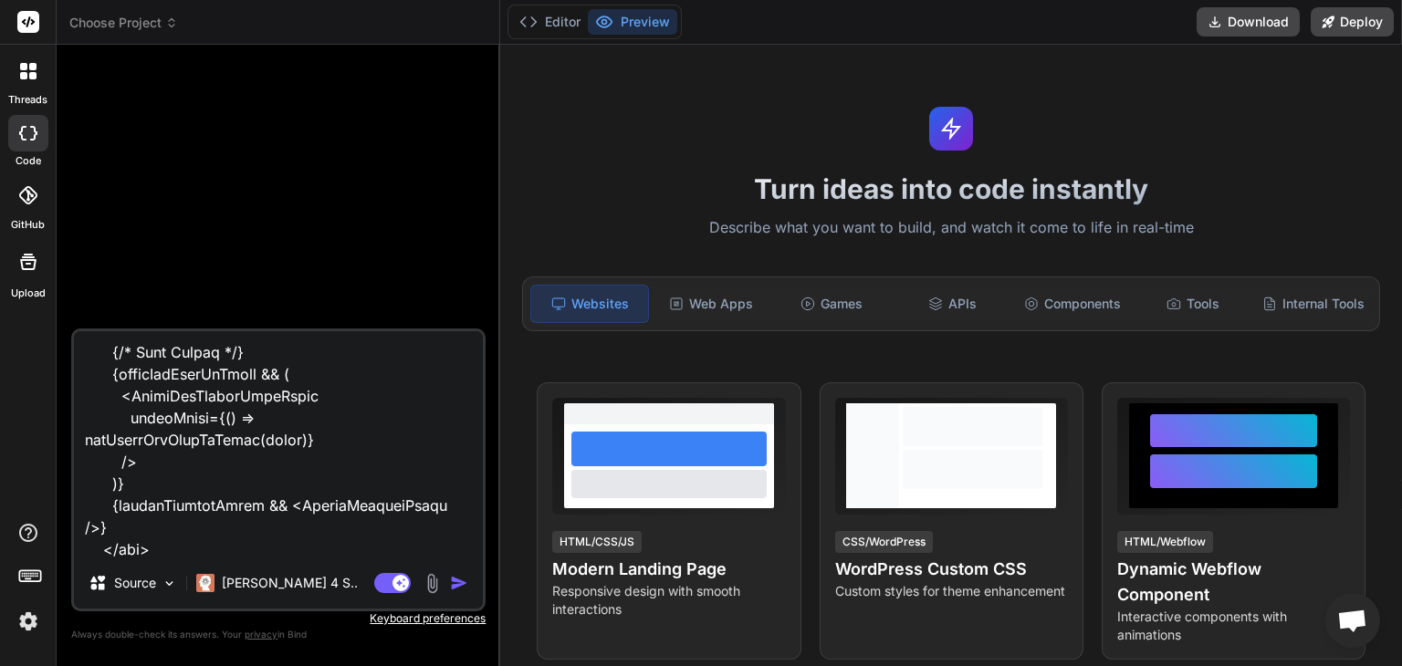
type textarea "'use client' import React, { useState } from "react"; import Link from "next/li…"
type textarea "x"
type textarea "'use client' import React, { useState } from "react"; import Link from "next/li…"
type textarea "x"
type textarea "'use client' import React, { useState } from "react"; import Link from "next/li…"
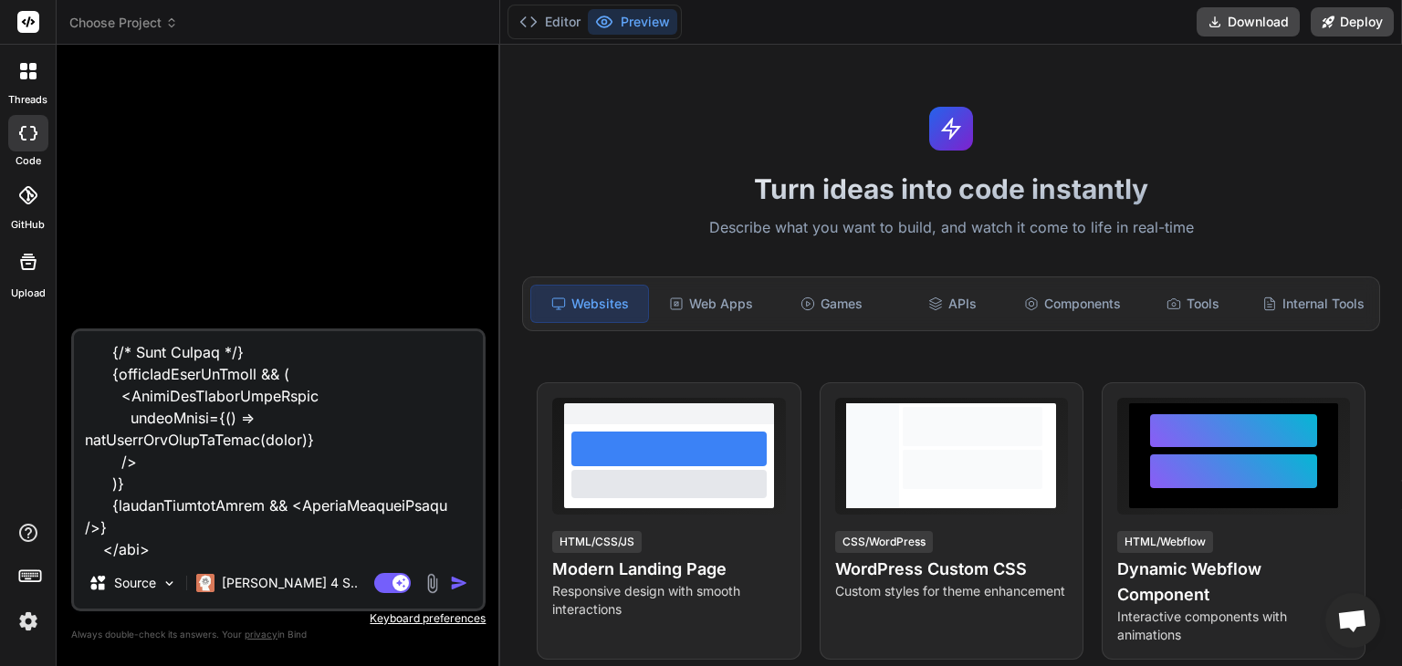
type textarea "x"
type textarea "'use client' import React, { useState } from "react"; import Link from "next/li…"
type textarea "x"
type textarea "'use client' import React, { useState } from "react"; import Link from "next/li…"
type textarea "x"
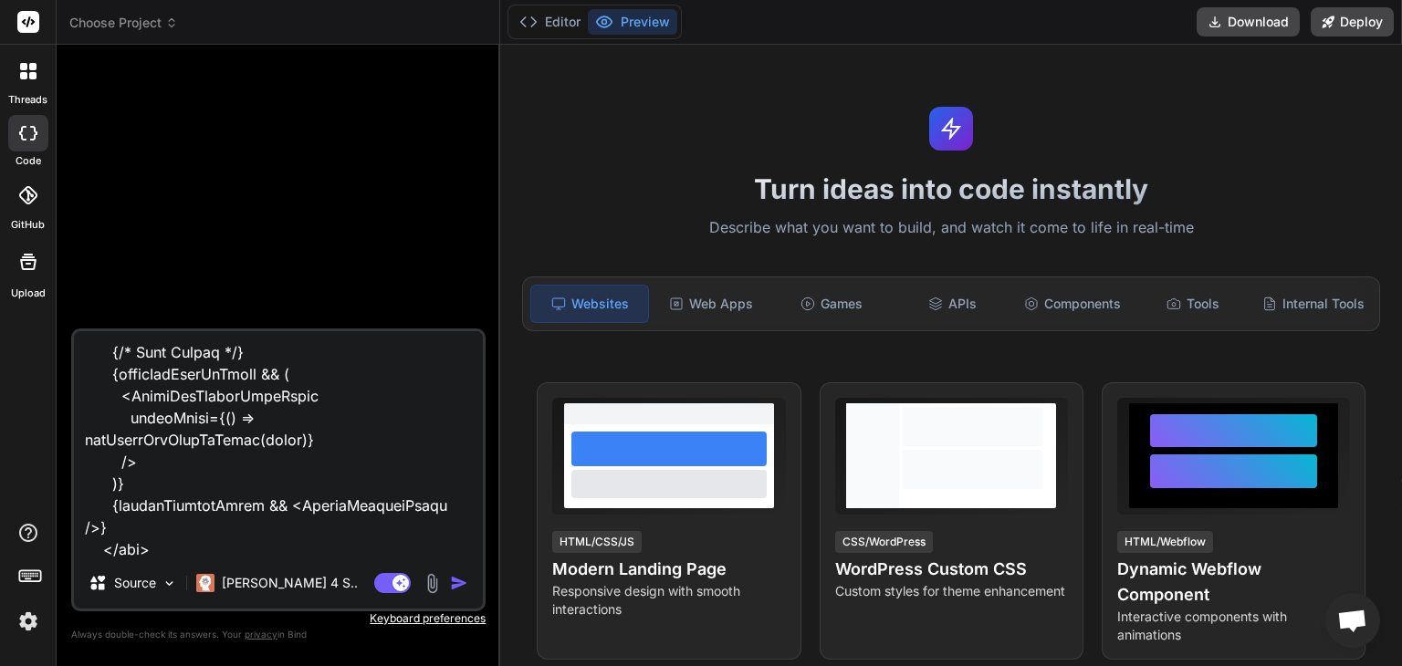
type textarea "'use client' import React, { useState } from "react"; import Link from "next/li…"
type textarea "x"
type textarea "'use client' import React, { useState } from "react"; import Link from "next/li…"
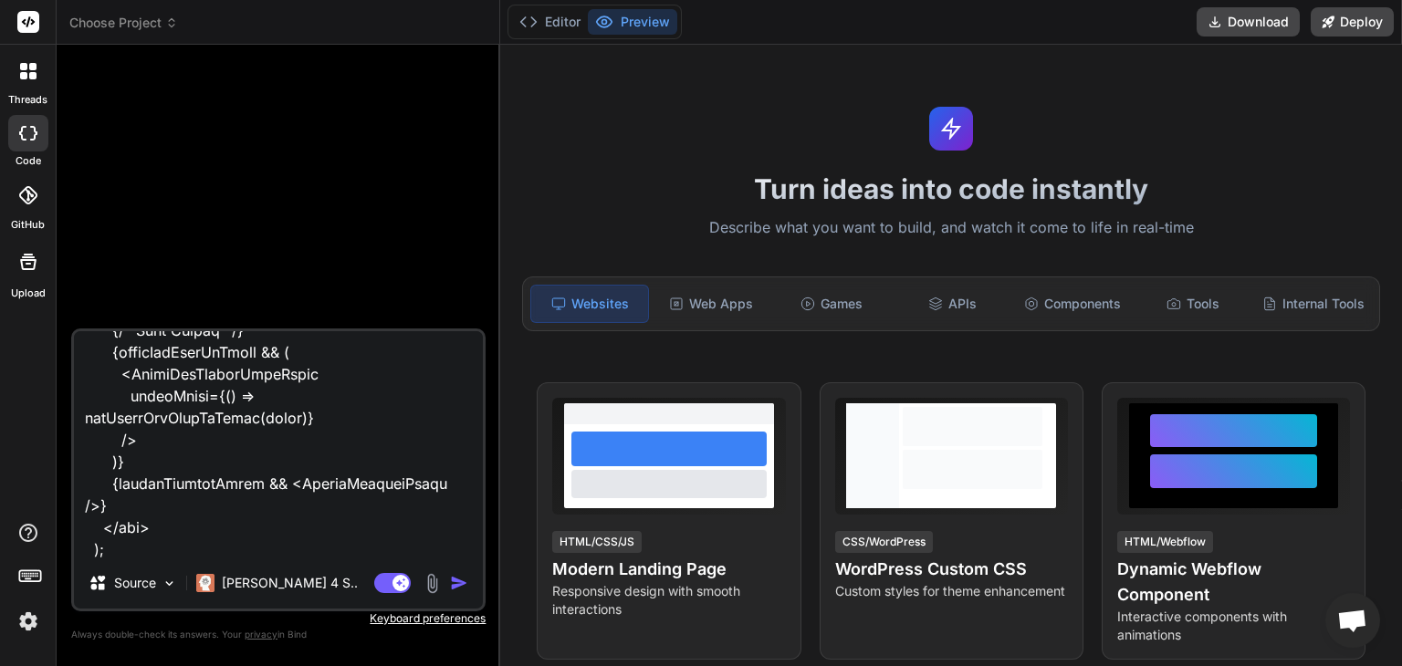
click at [425, 541] on textarea at bounding box center [278, 444] width 409 height 226
paste textarea "I want you to help me add a textarea for users to post comments"
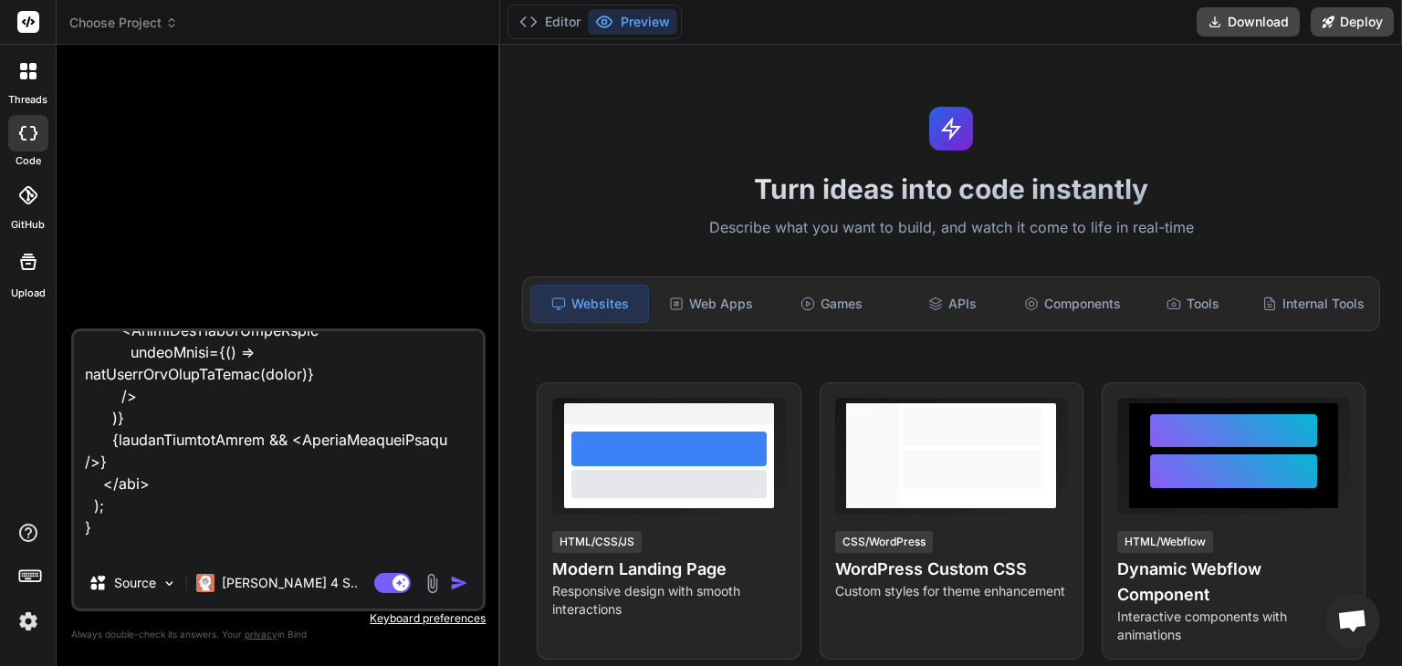
scroll to position [13633, 0]
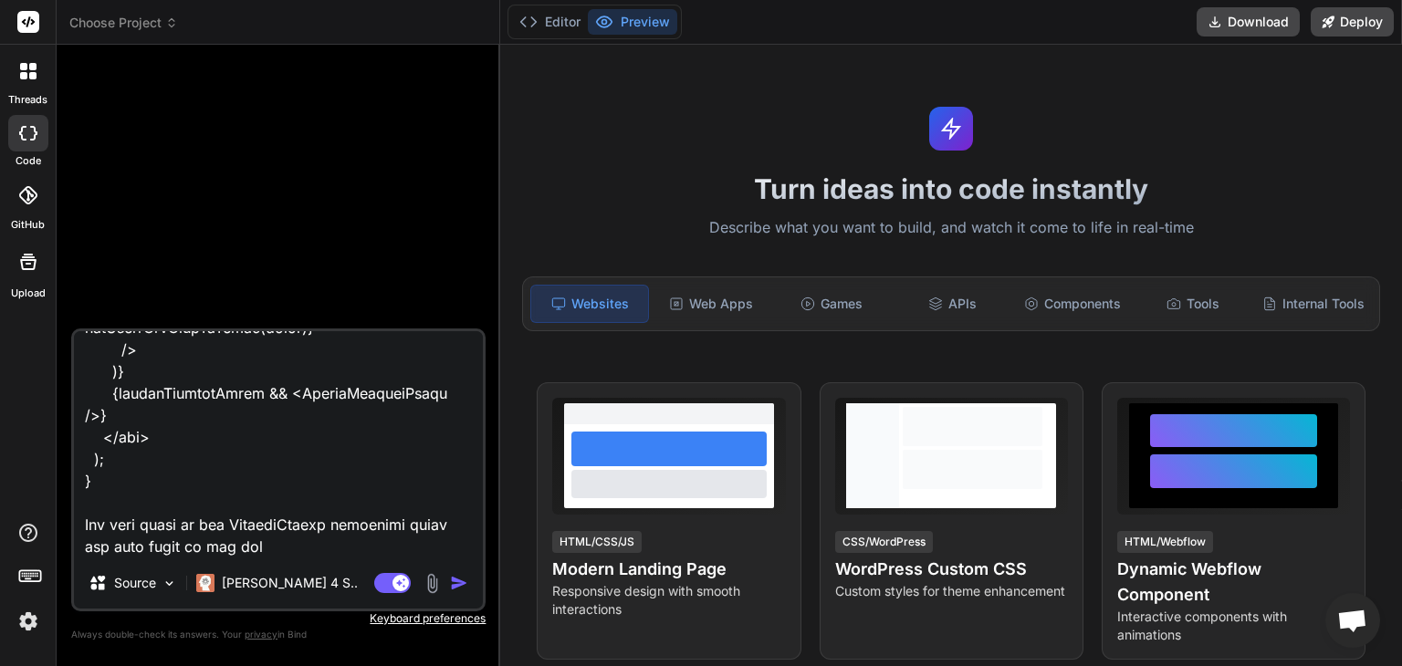
click at [195, 550] on textarea at bounding box center [278, 444] width 409 height 226
paste textarea "'use client' import React from "react"; import { useState, useEffect } from "re…"
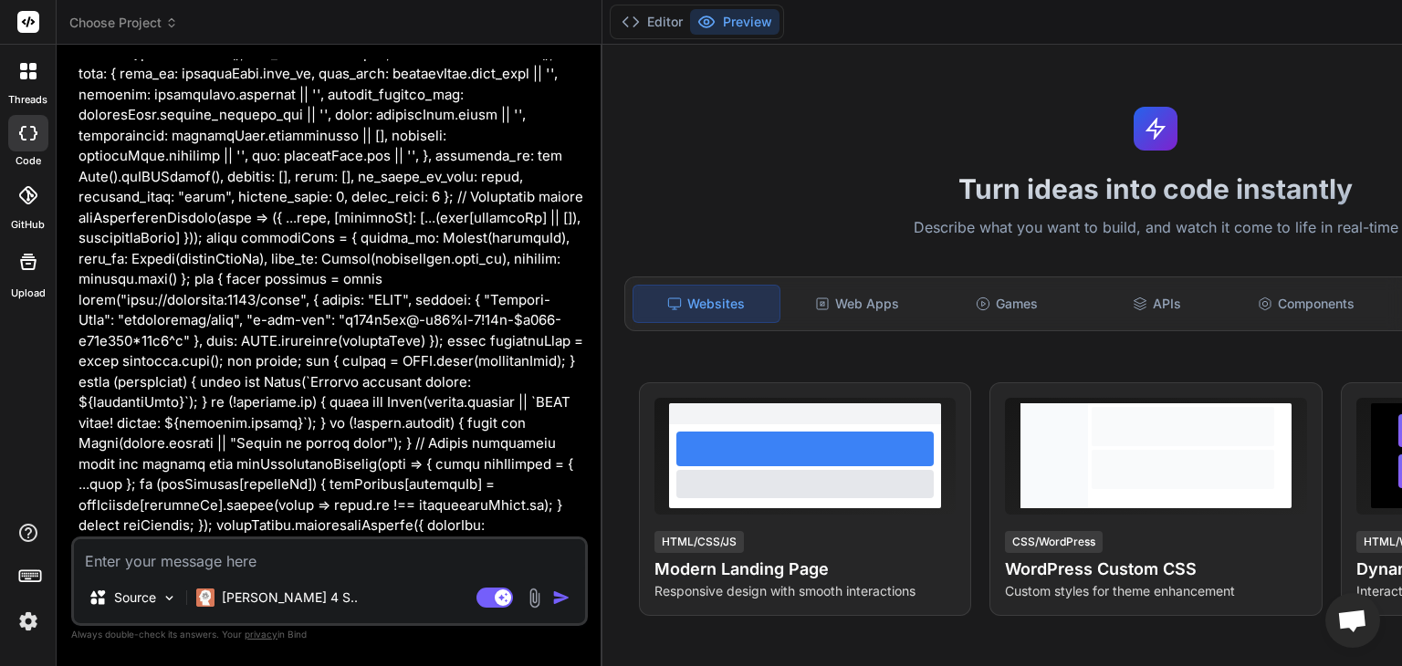
scroll to position [7026, 0]
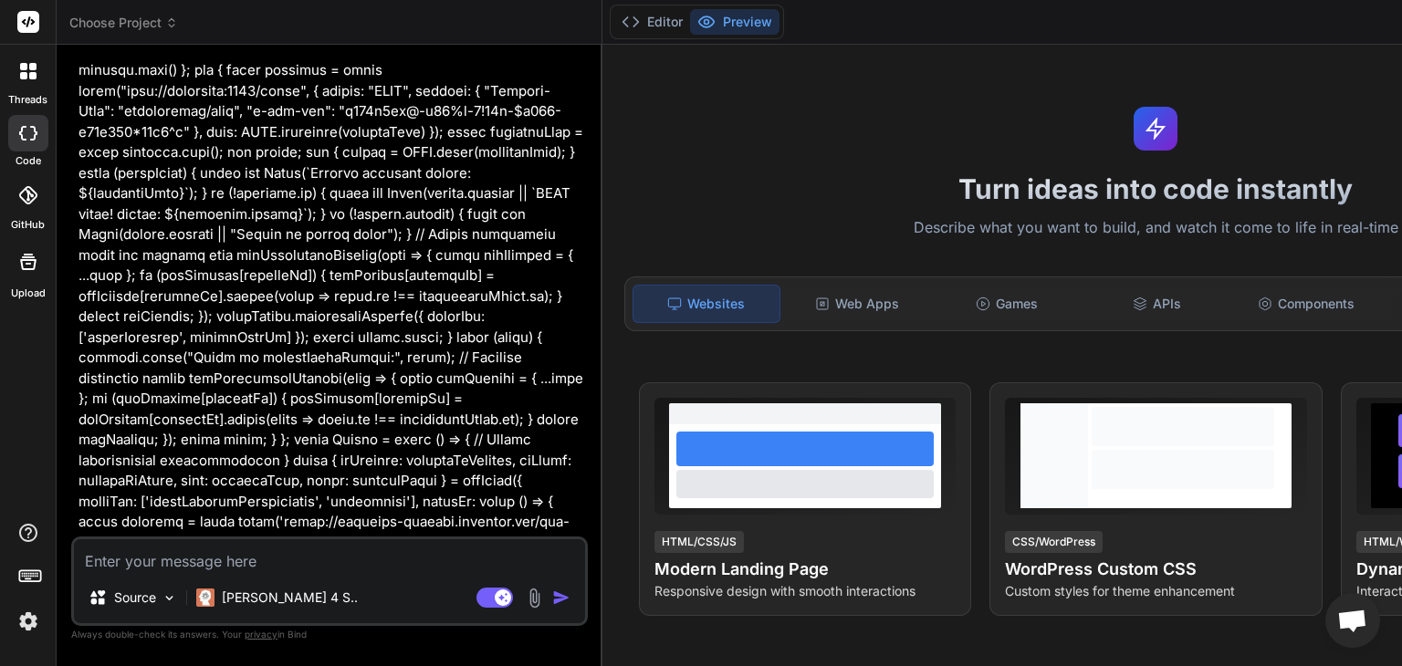
scroll to position [7212, 0]
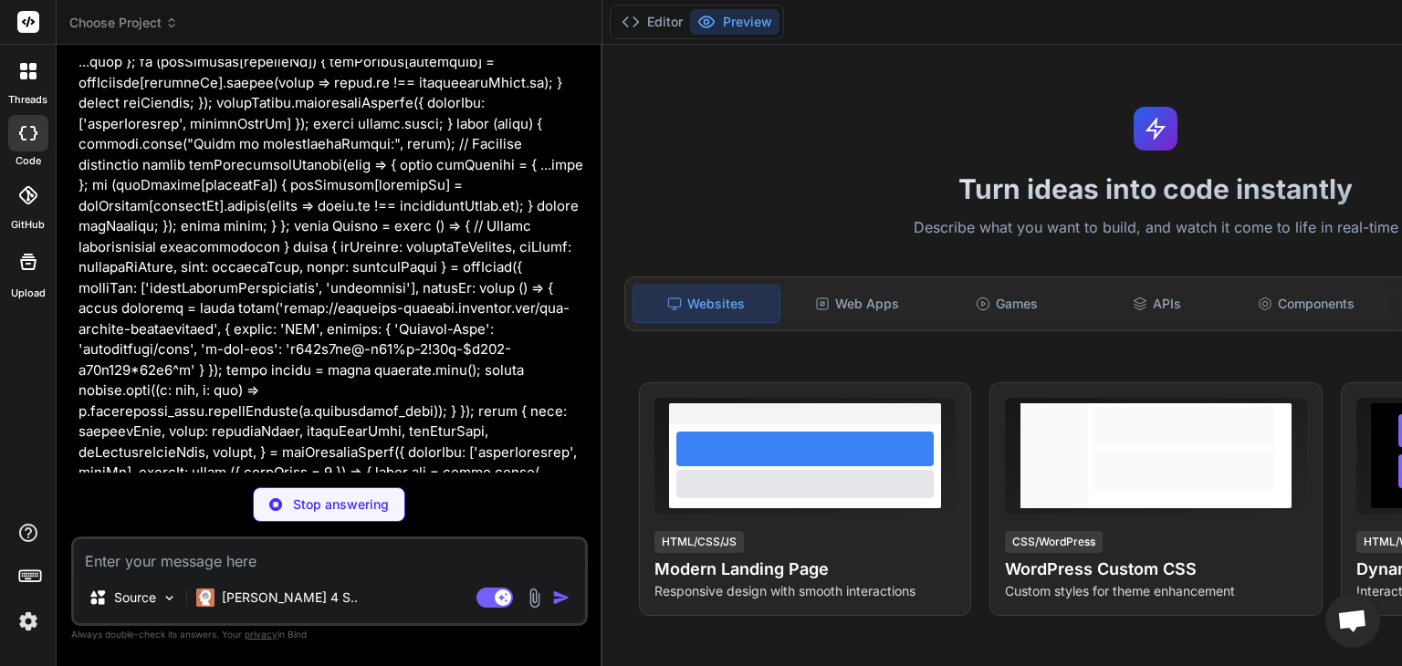
scroll to position [7533, 0]
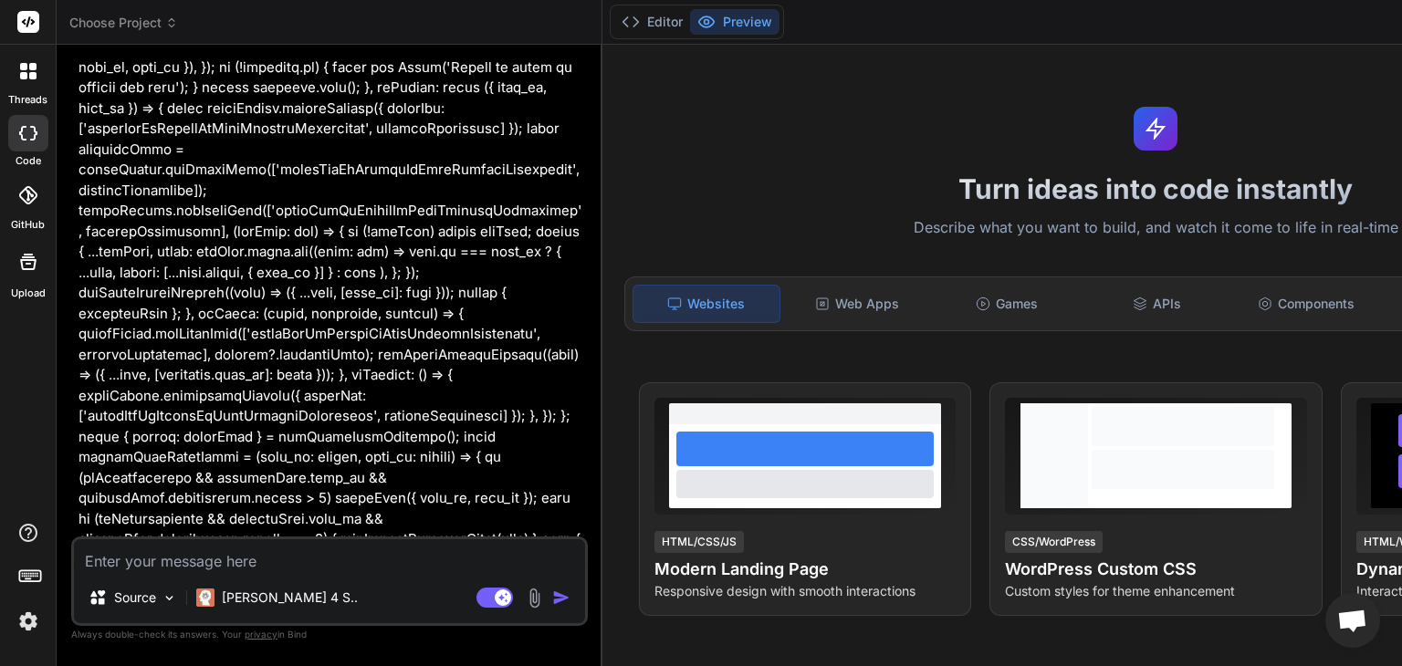
scroll to position [9705, 0]
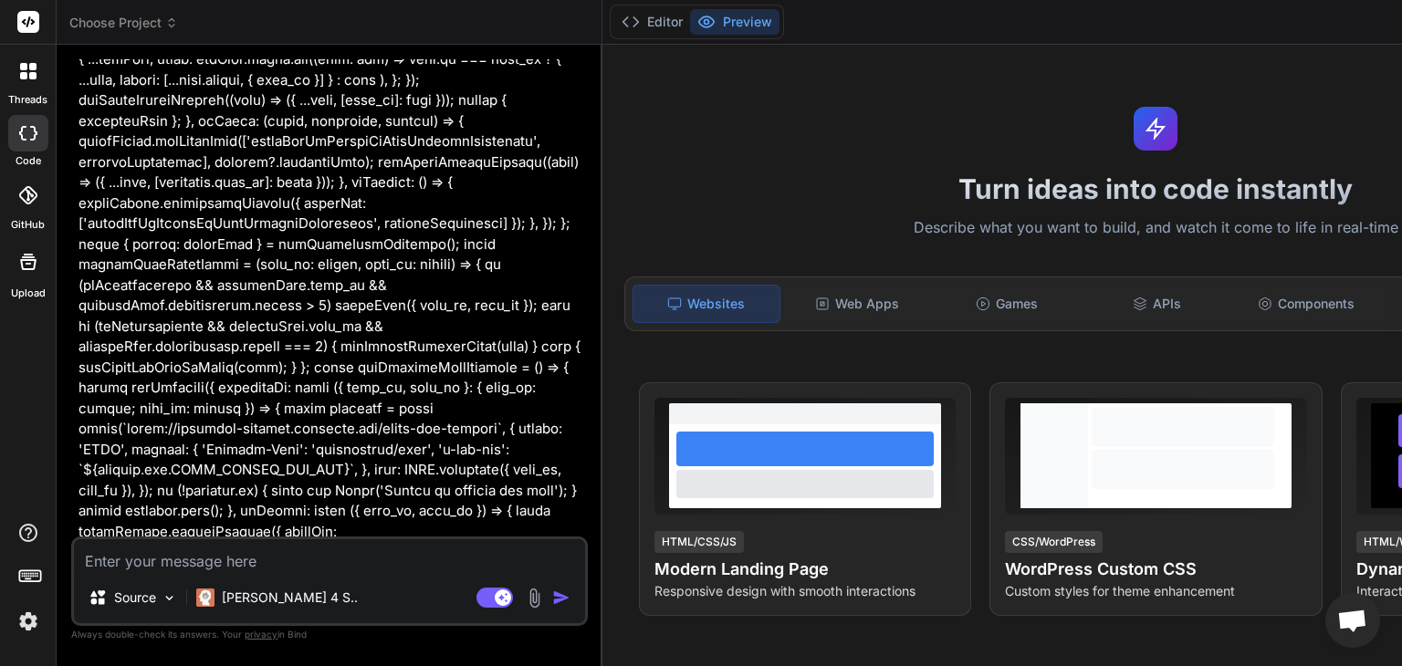
click at [184, 225] on p at bounding box center [332, 501] width 506 height 20214
click at [164, 258] on p at bounding box center [332, 501] width 506 height 20214
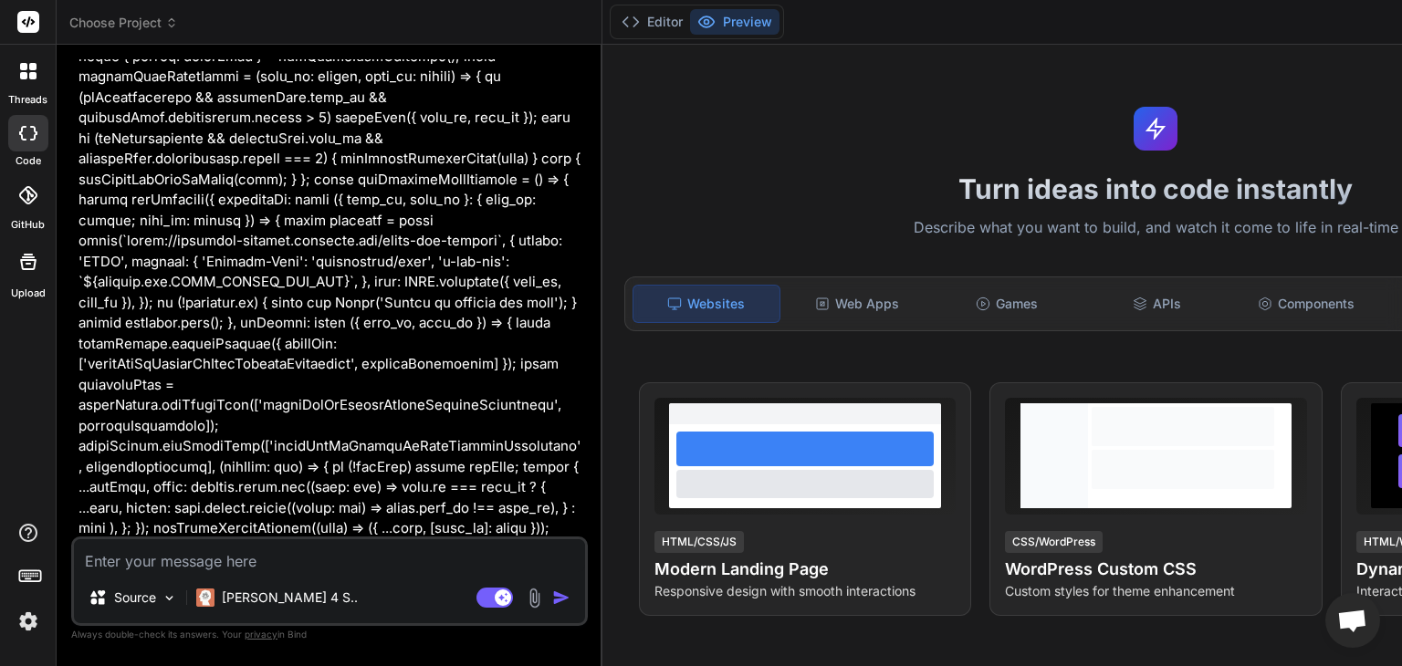
scroll to position [10094, 0]
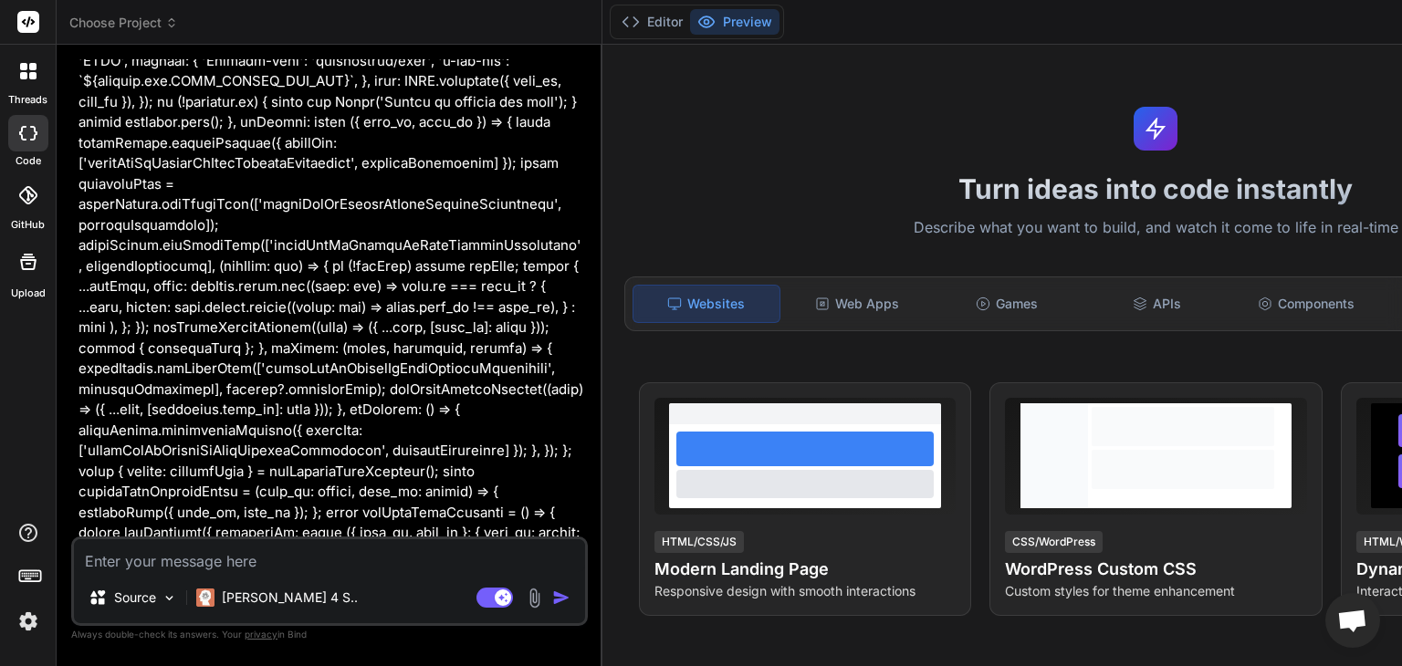
click at [177, 139] on p at bounding box center [332, 112] width 506 height 20214
click at [215, 363] on p at bounding box center [332, 112] width 506 height 20214
click at [240, 285] on p at bounding box center [332, 112] width 506 height 20214
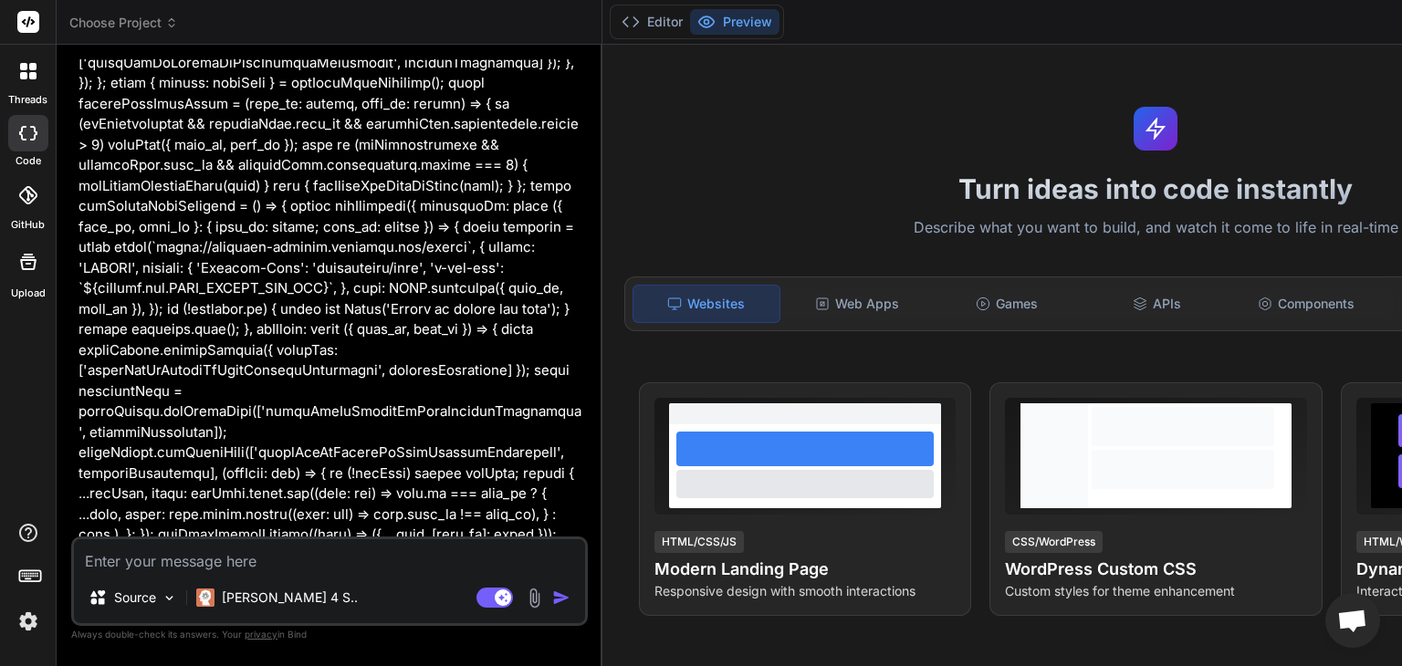
scroll to position [11097, 0]
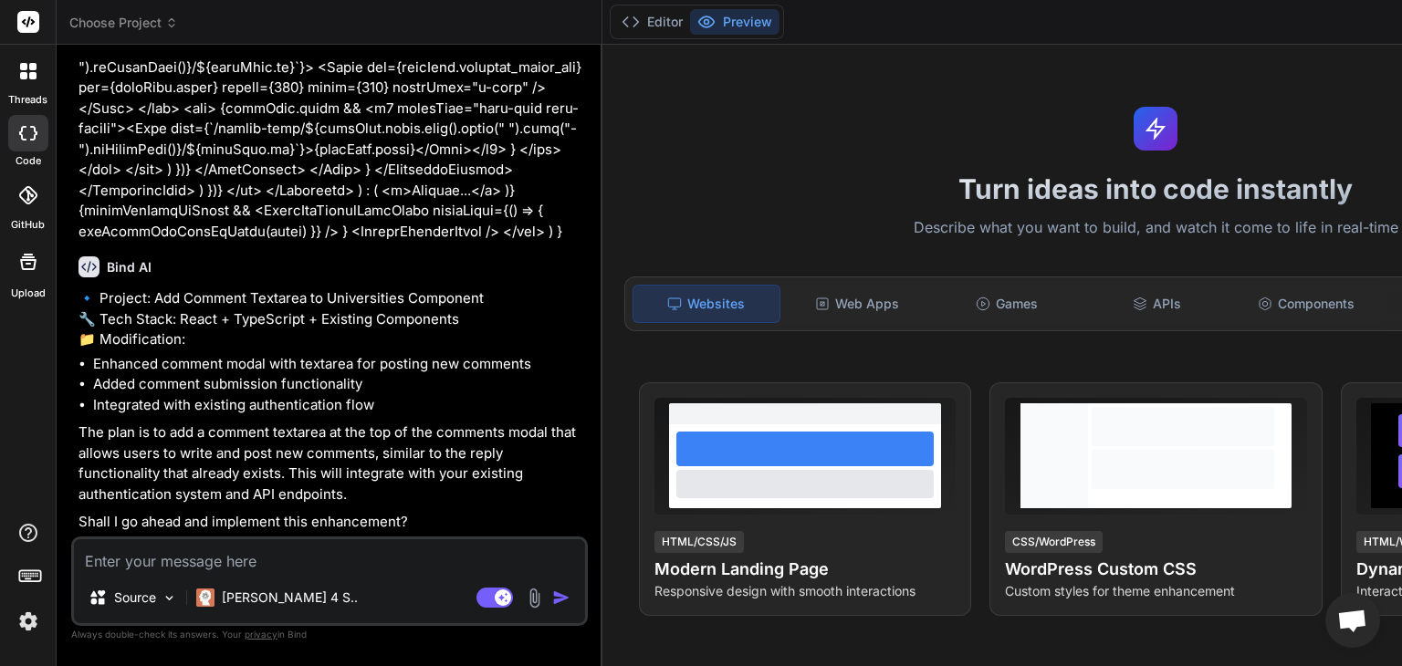
scroll to position [20954, 0]
click at [384, 549] on textarea at bounding box center [329, 556] width 511 height 33
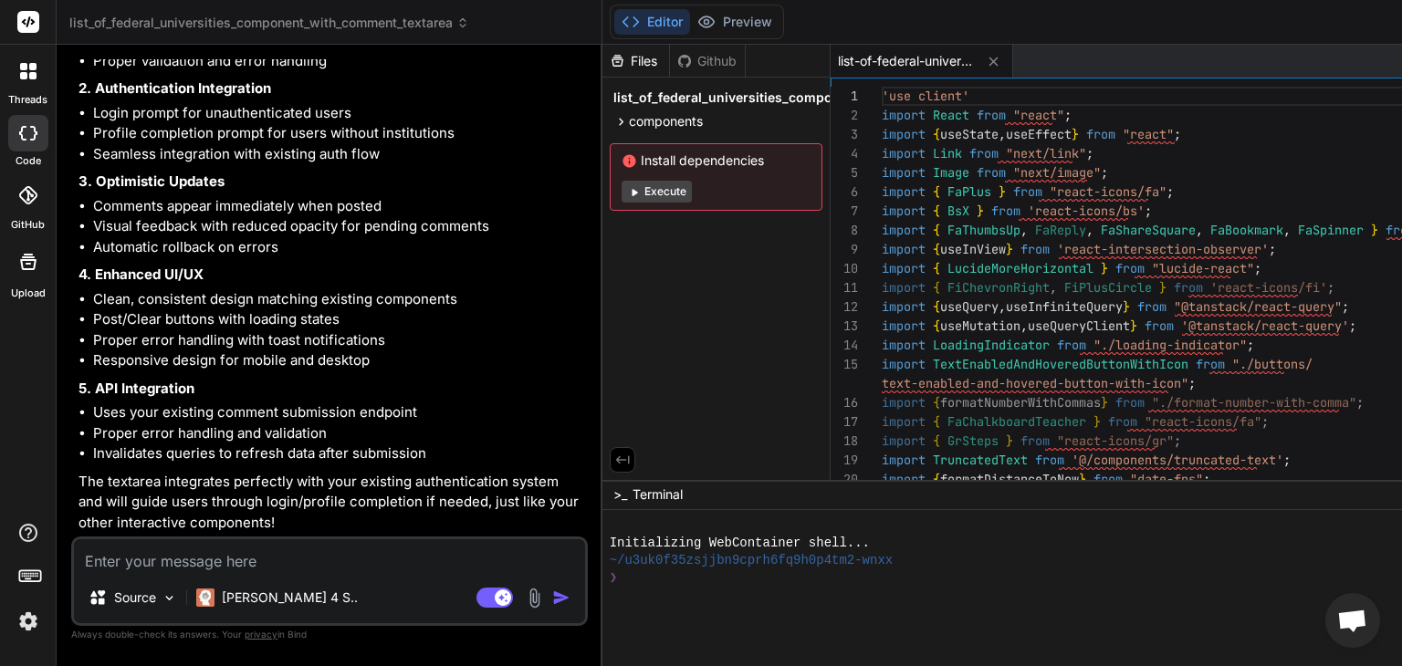
scroll to position [21425, 0]
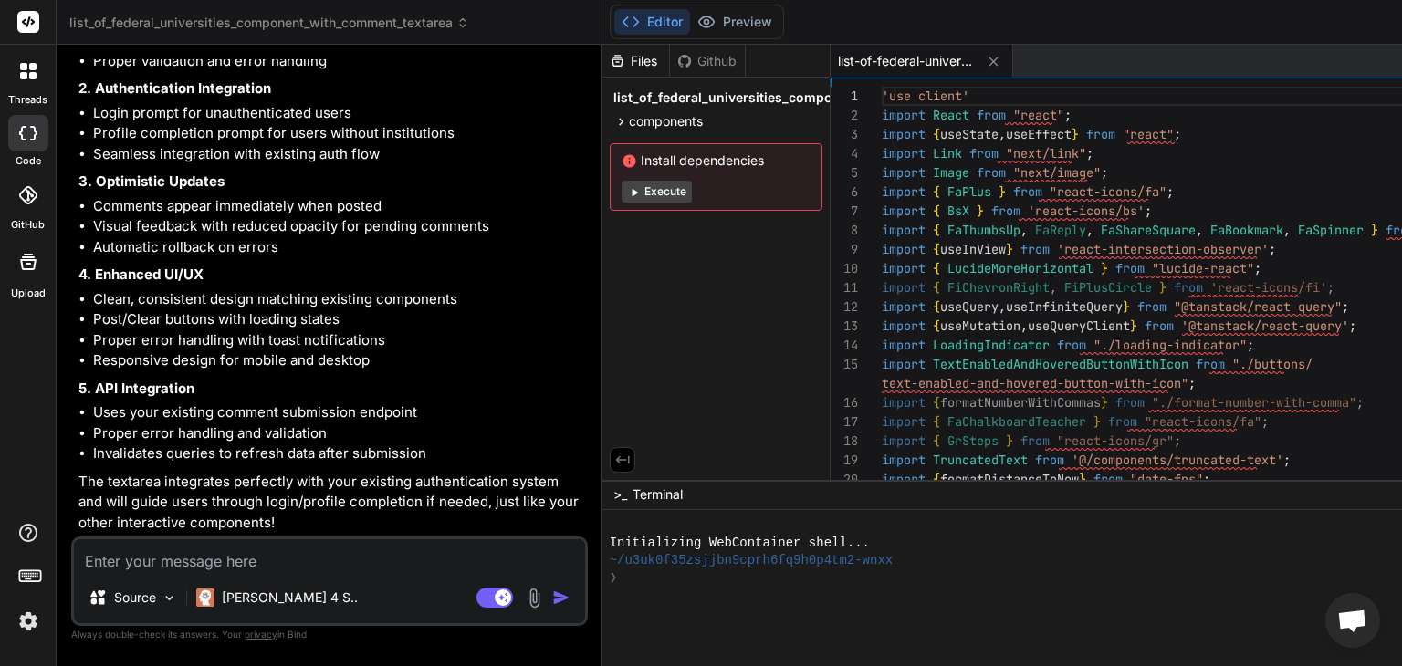
click at [406, 31] on li "Shows user's profile picture" at bounding box center [338, 20] width 491 height 21
click at [354, 222] on li "Visual feedback with reduced opacity for pending comments" at bounding box center [338, 226] width 491 height 21
click at [351, 352] on li "Responsive design for mobile and desktop" at bounding box center [338, 361] width 491 height 21
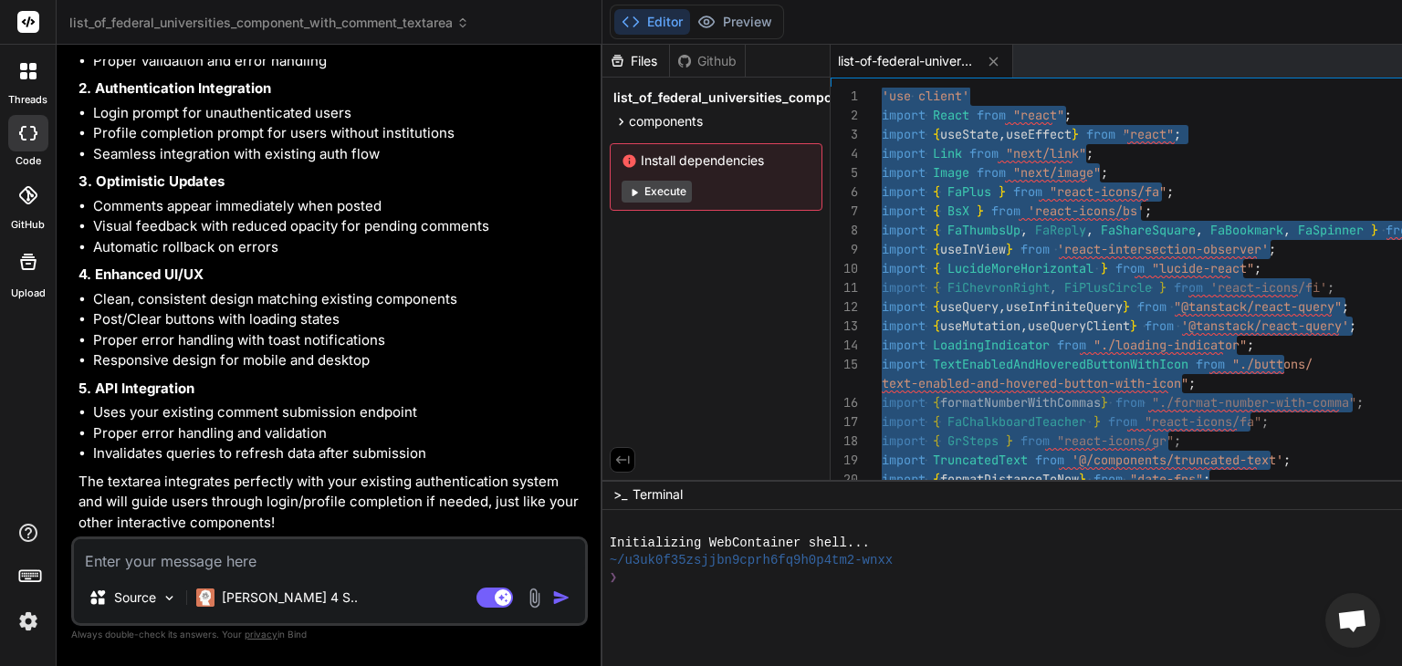
click at [289, 565] on textarea at bounding box center [329, 556] width 511 height 33
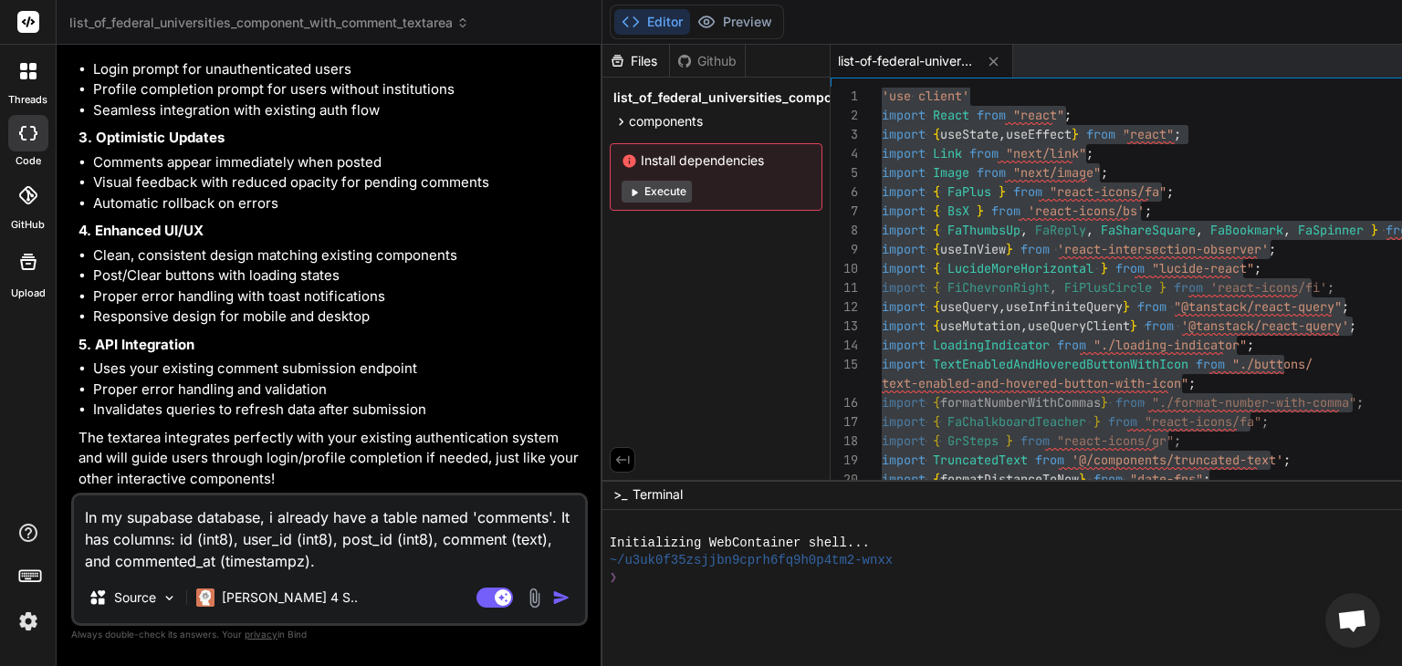
click at [454, 563] on textarea "In my supabase database, i already have a table named 'comments'. It has column…" at bounding box center [329, 534] width 511 height 77
click at [85, 520] on textarea "In my supabase database, i already have a table named 'comments'. It has column…" at bounding box center [329, 534] width 511 height 77
click at [530, 559] on textarea "This is perfect! Now, in my supabase database, i already have a table named 'co…" at bounding box center [329, 534] width 511 height 77
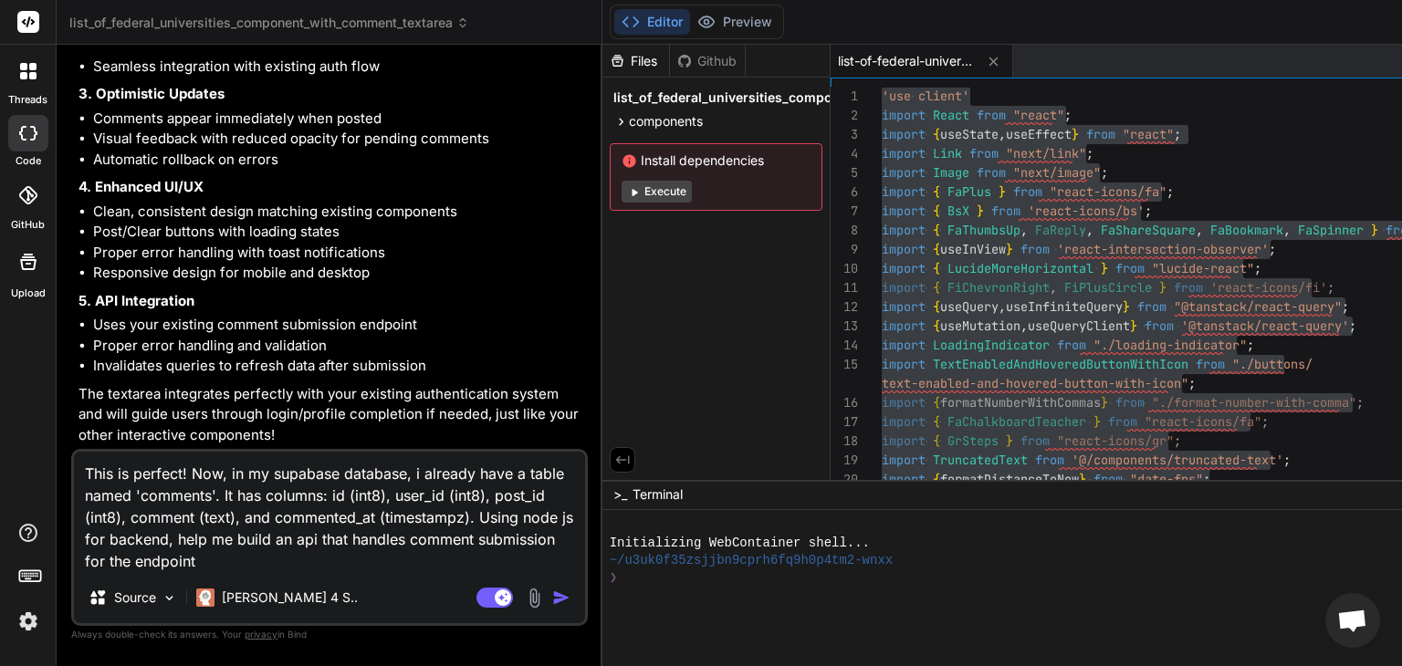
click at [415, 567] on textarea "This is perfect! Now, in my supabase database, i already have a table named 'co…" at bounding box center [329, 512] width 511 height 121
paste textarea "[URL][DOMAIN_NAME]"
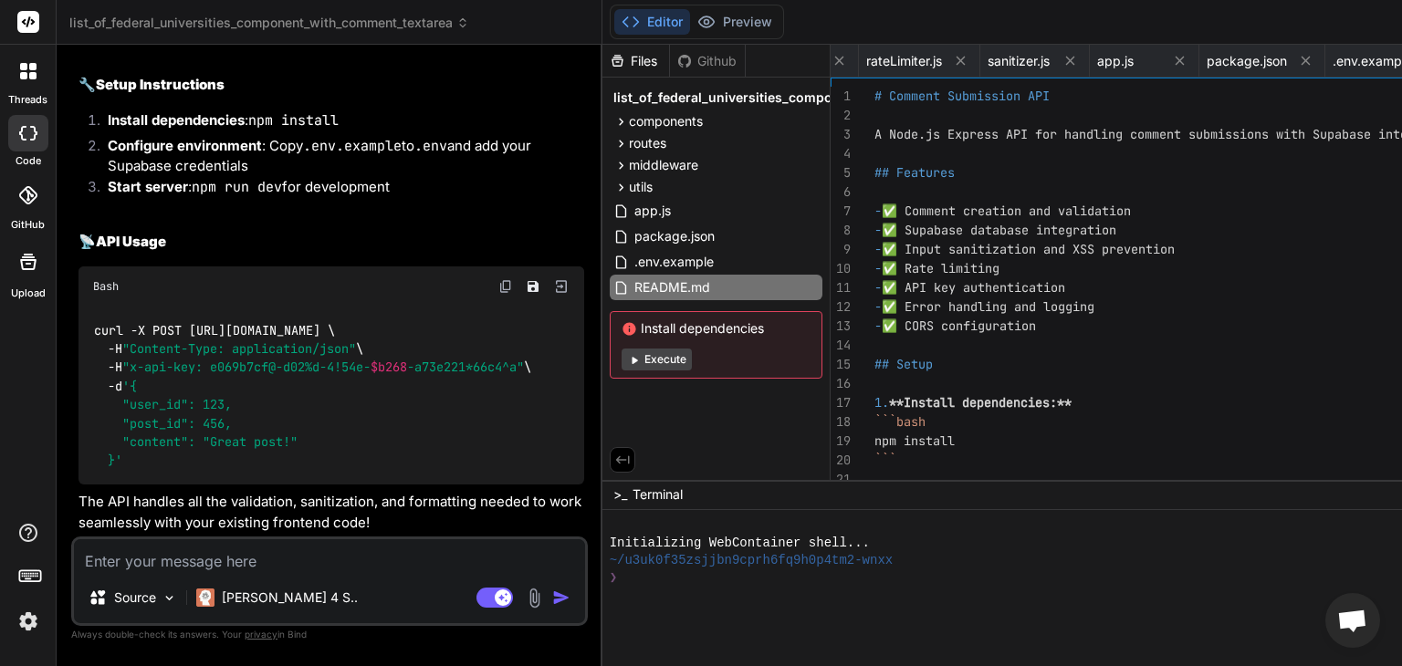
scroll to position [23003, 0]
click at [633, 216] on span "app.js" at bounding box center [653, 211] width 40 height 22
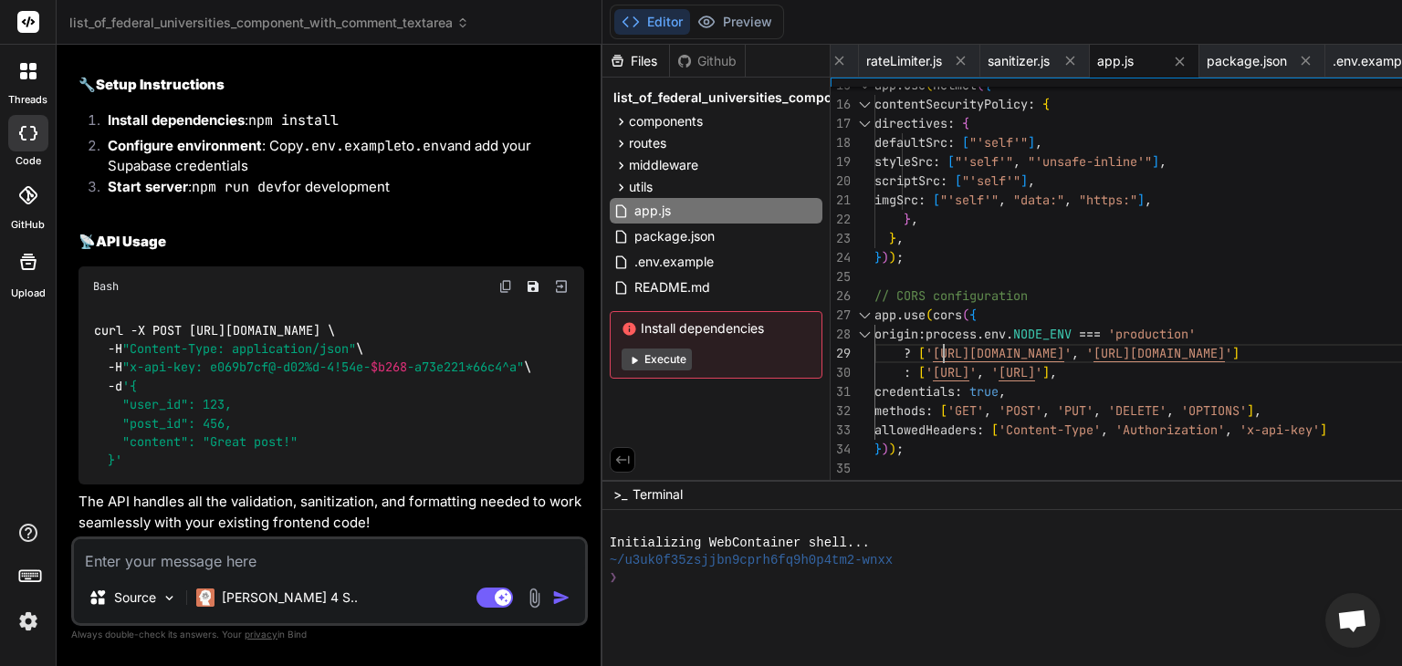
scroll to position [0, 0]
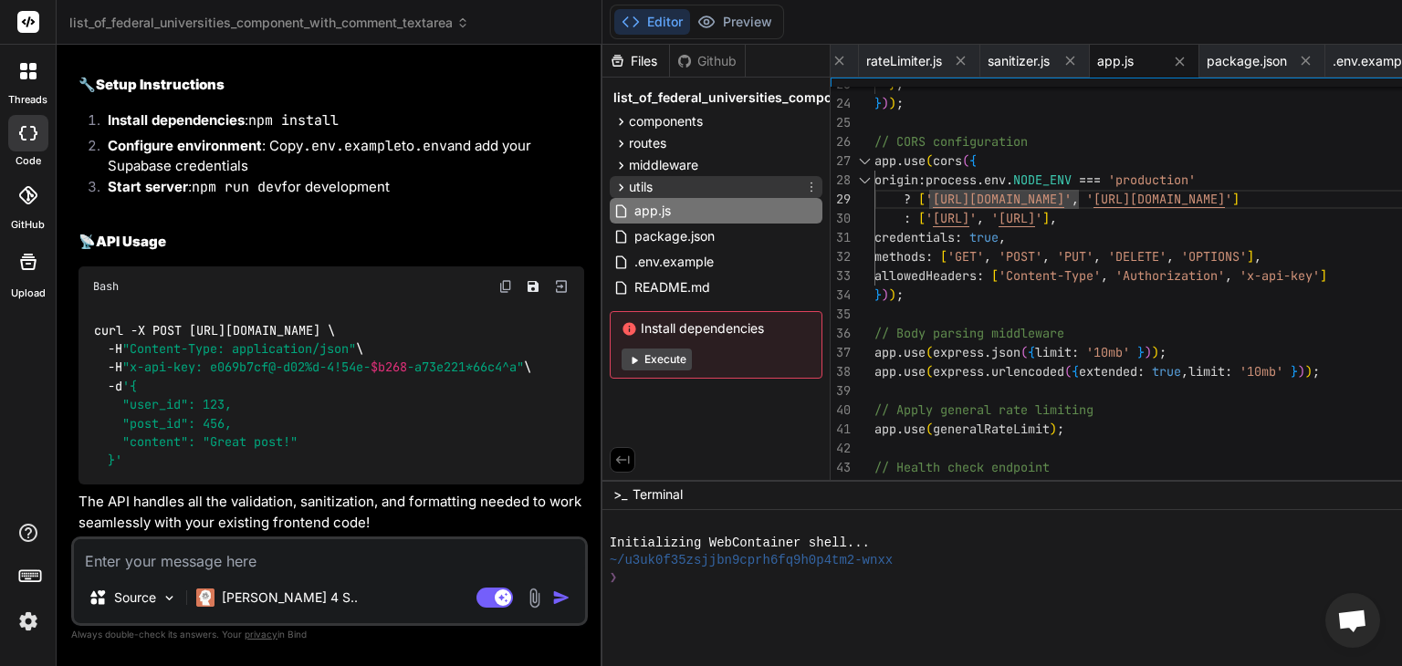
click at [629, 186] on span "utils" at bounding box center [641, 187] width 24 height 18
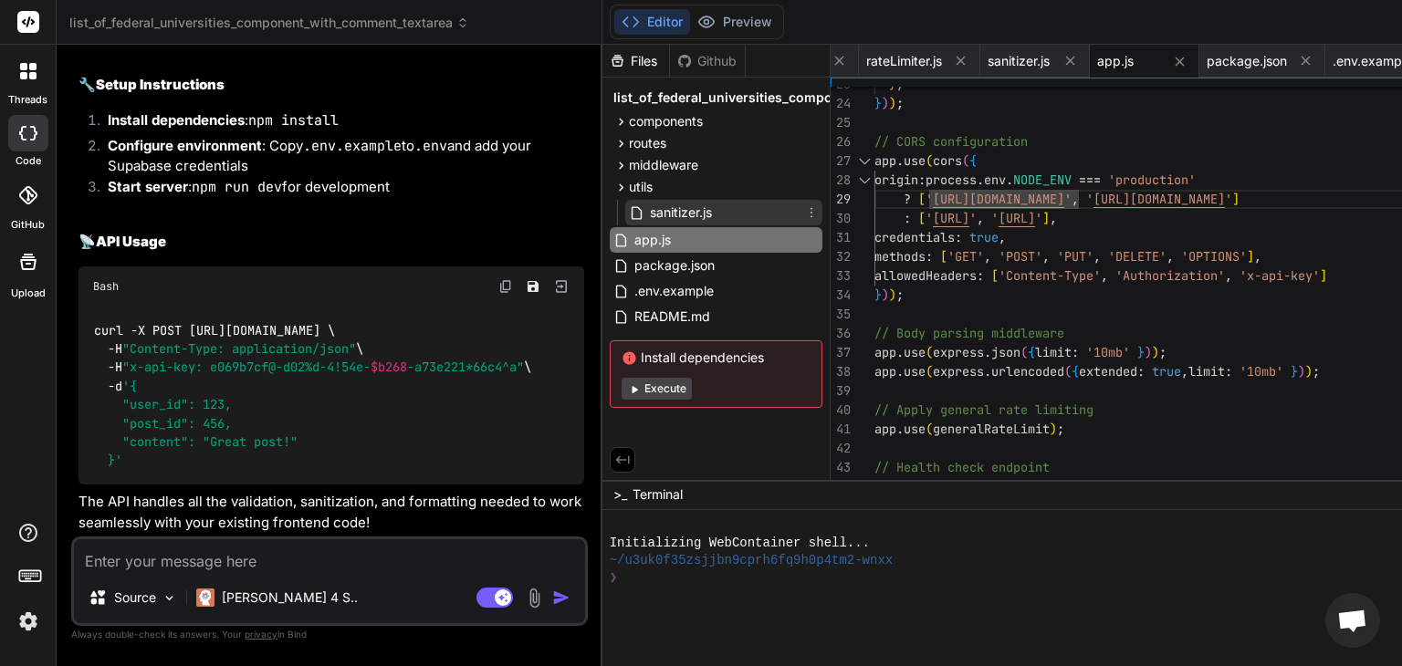
click at [654, 205] on span "sanitizer.js" at bounding box center [681, 213] width 66 height 22
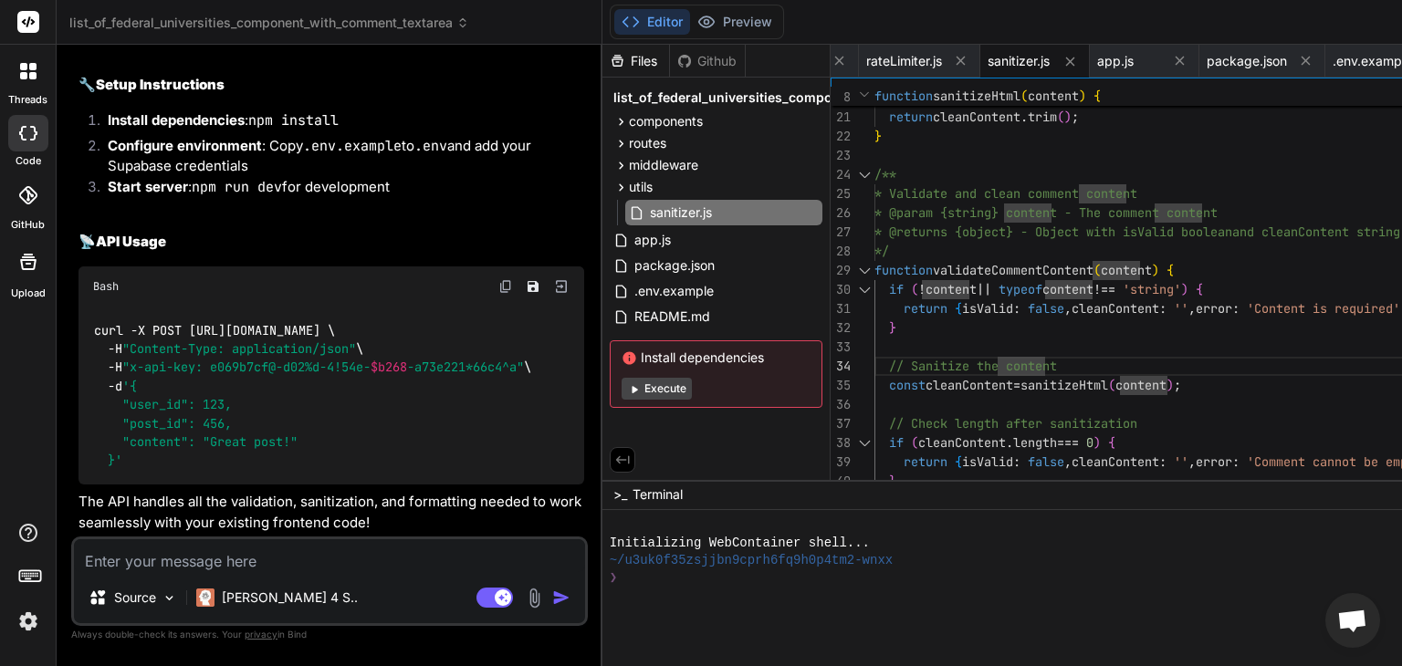
click at [1115, 253] on div "*/" at bounding box center [1225, 251] width 701 height 19
click at [1288, 243] on div "} return { isValid : false , cleanContent : '' , error : 'Comment cannot be emp…" at bounding box center [1225, 347] width 701 height 1246
click at [1187, 352] on div "} return { isValid : false , cleanContent : '' , error : 'Comment cannot be emp…" at bounding box center [1225, 347] width 701 height 1246
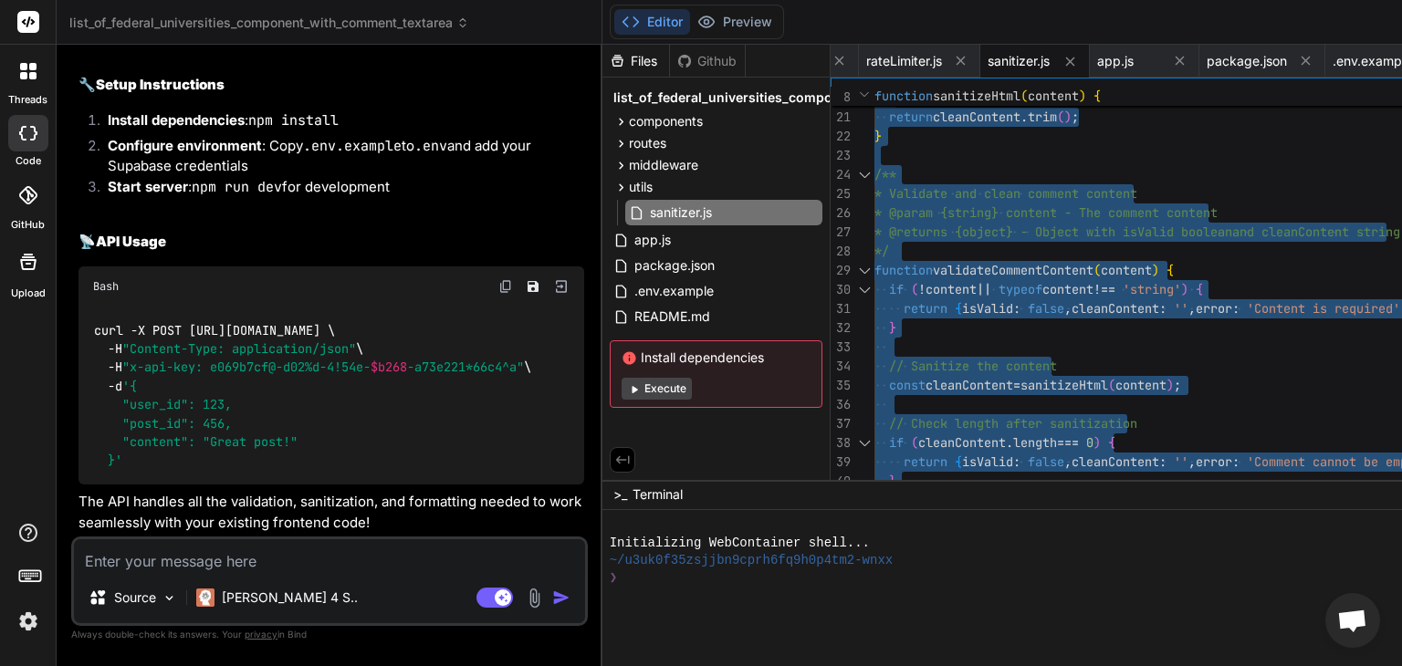
click at [1095, 300] on div "} return { isValid : false , cleanContent : '' , error : 'Comment cannot be emp…" at bounding box center [1225, 347] width 701 height 1246
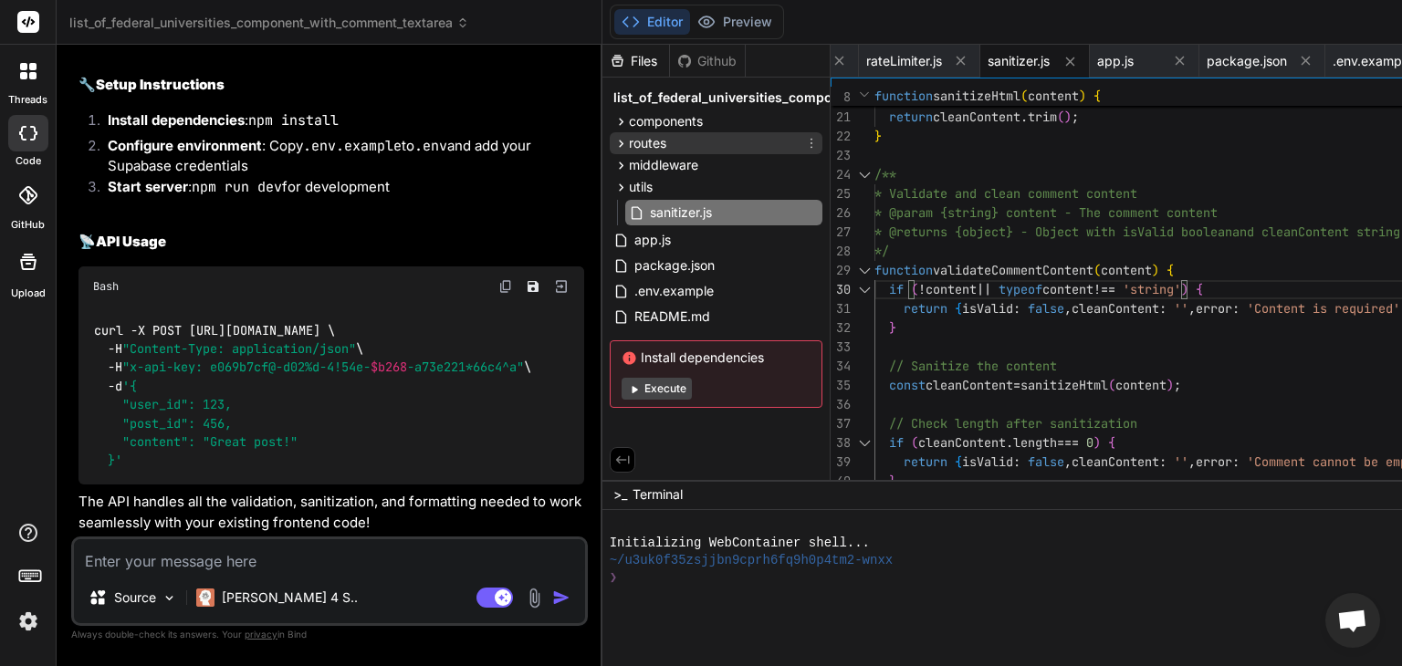
click at [619, 142] on icon at bounding box center [621, 143] width 5 height 7
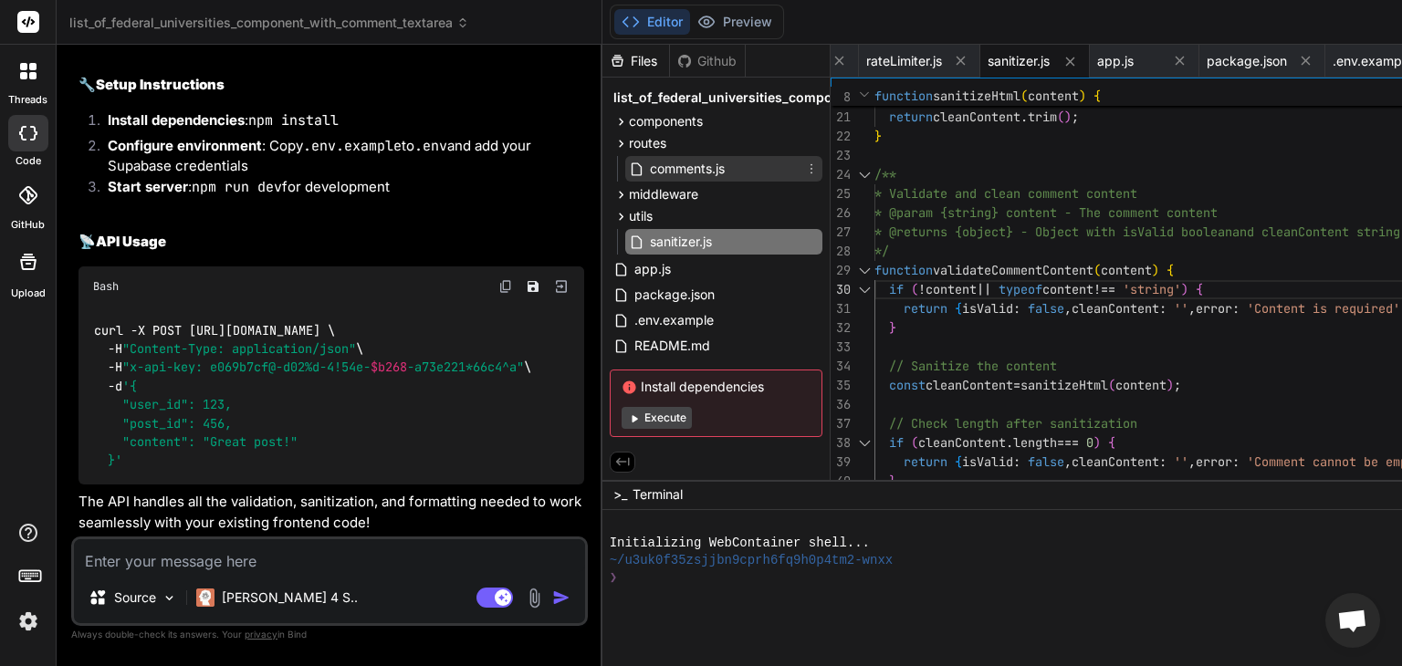
click at [648, 169] on span "comments.js" at bounding box center [687, 169] width 79 height 22
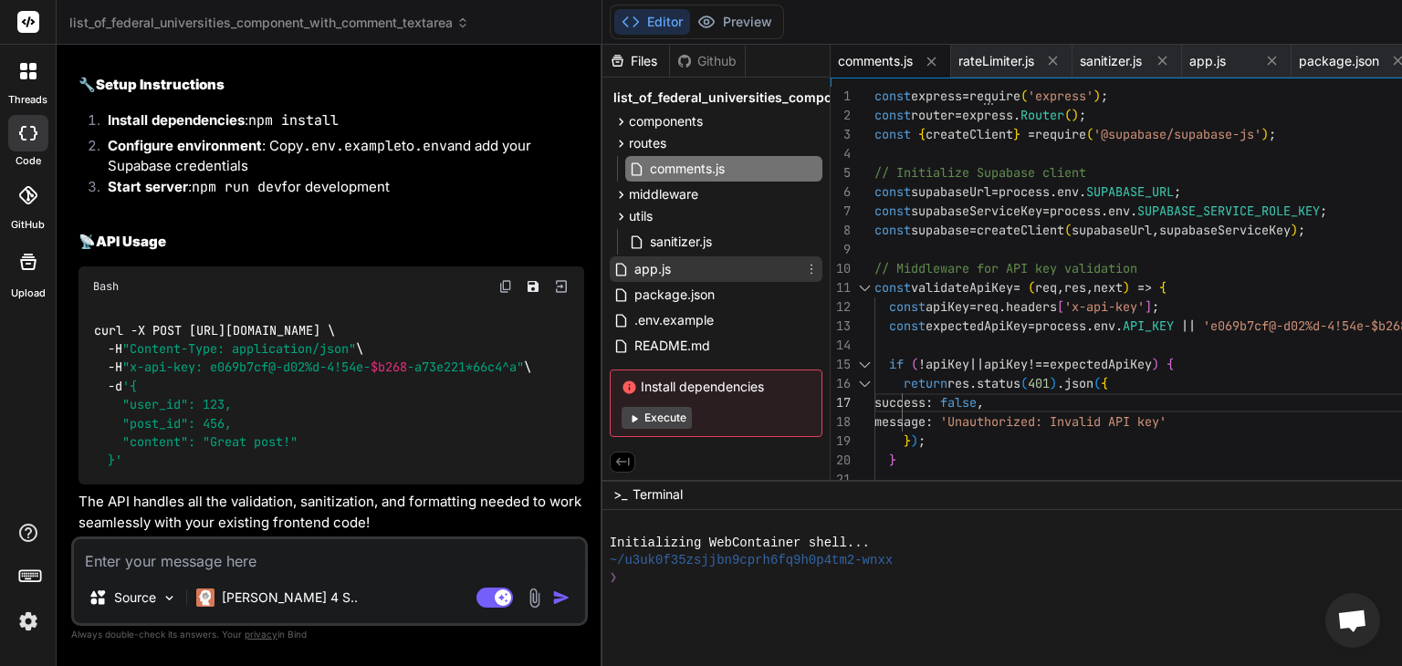
click at [633, 268] on span "app.js" at bounding box center [653, 269] width 40 height 22
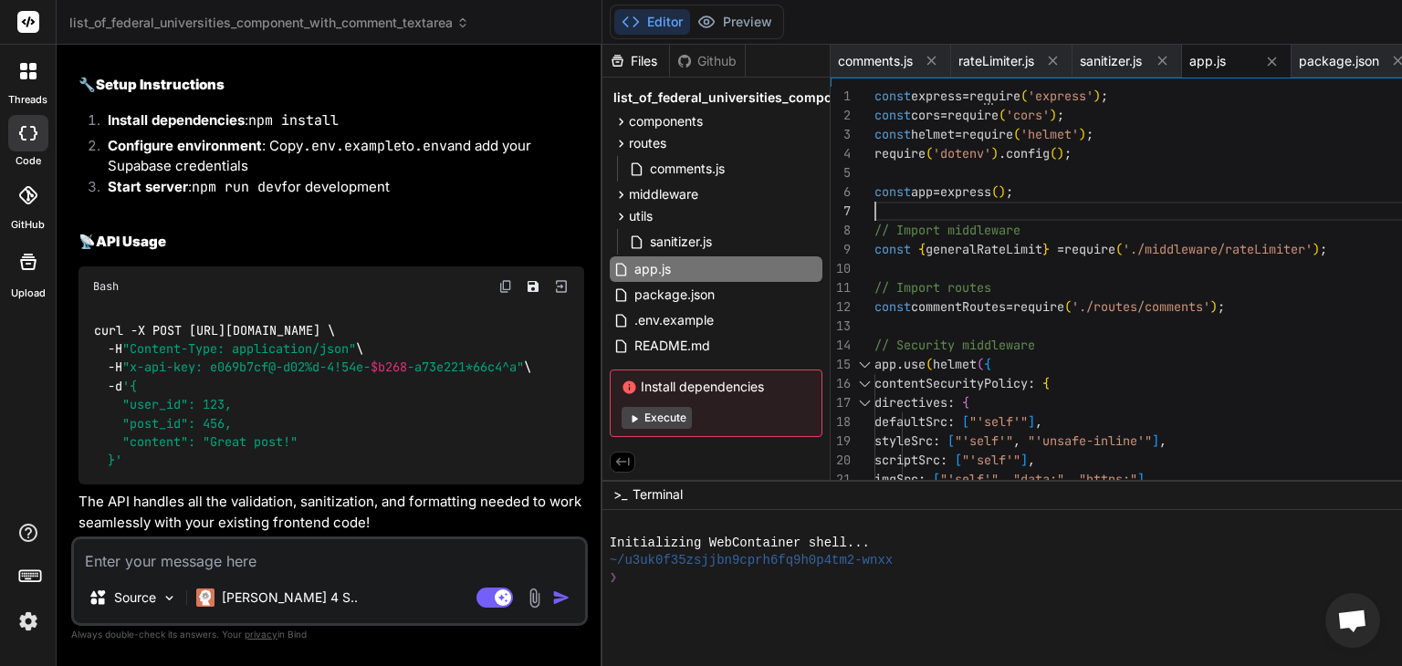
click at [648, 242] on span "sanitizer.js" at bounding box center [681, 242] width 66 height 22
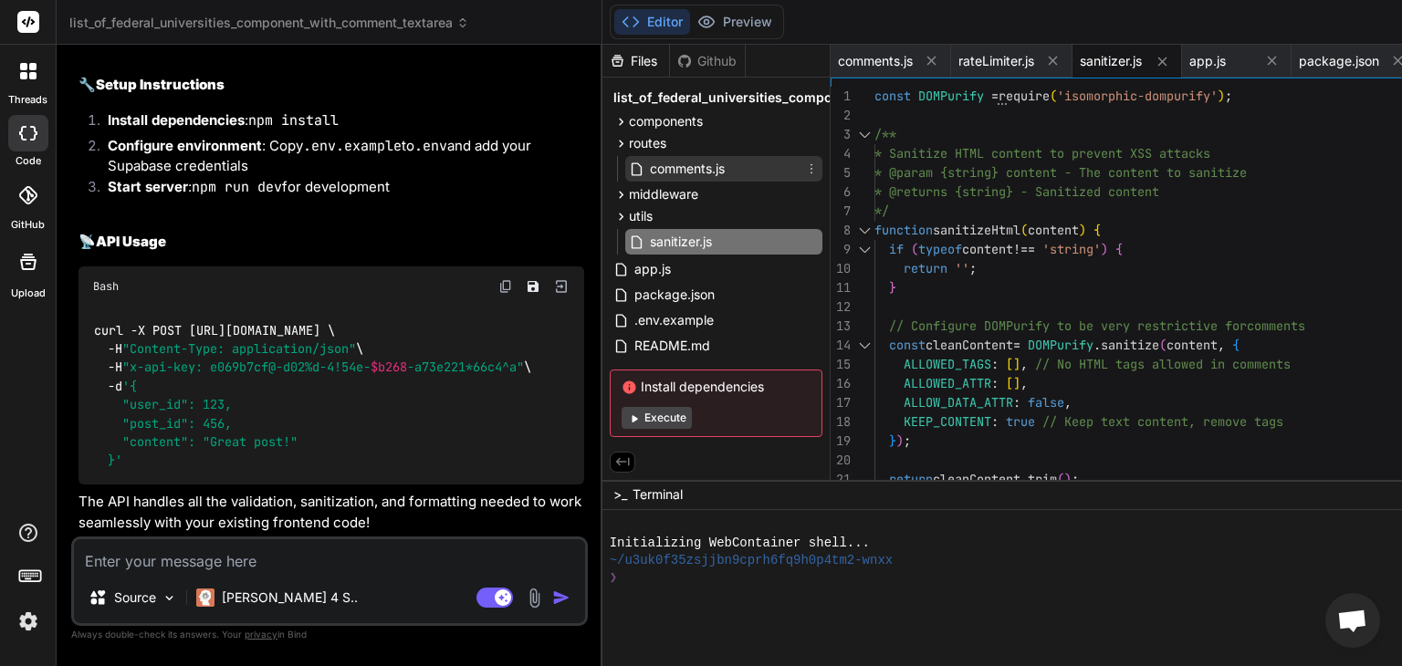
click at [648, 164] on span "comments.js" at bounding box center [687, 169] width 79 height 22
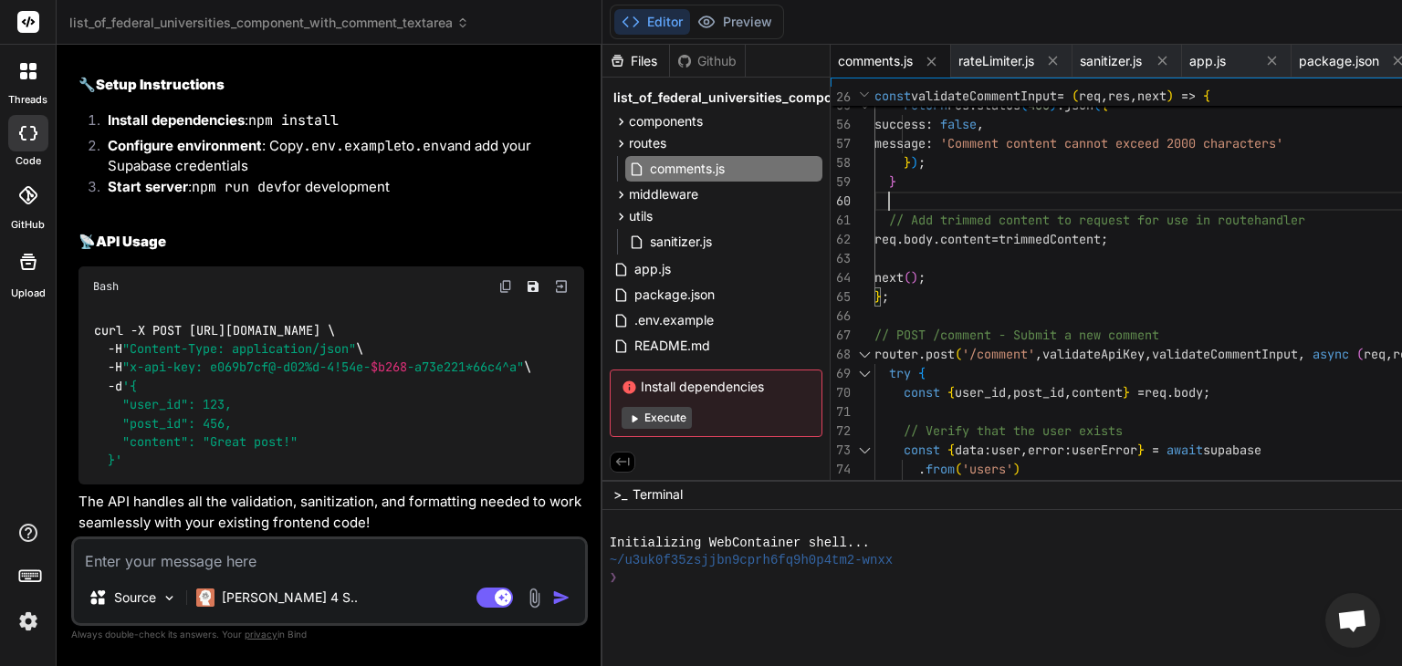
click at [614, 216] on icon at bounding box center [622, 217] width 16 height 16
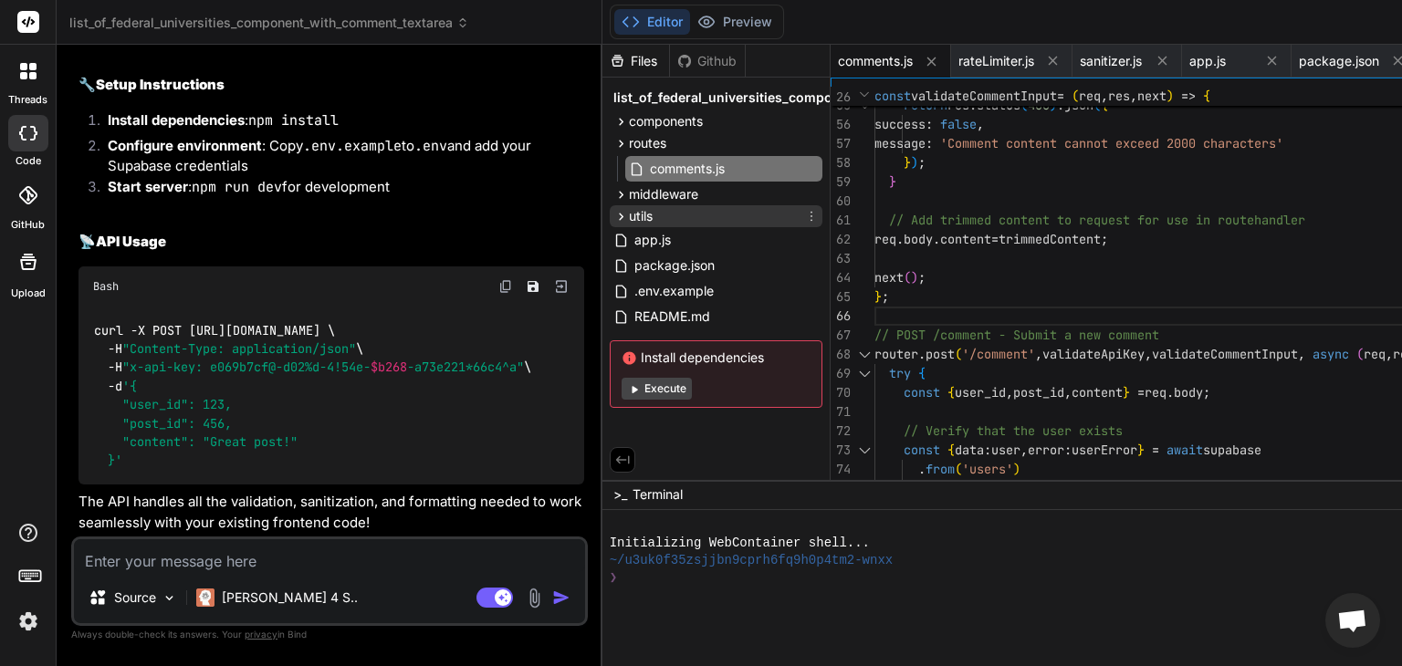
click at [614, 216] on icon at bounding box center [622, 217] width 16 height 16
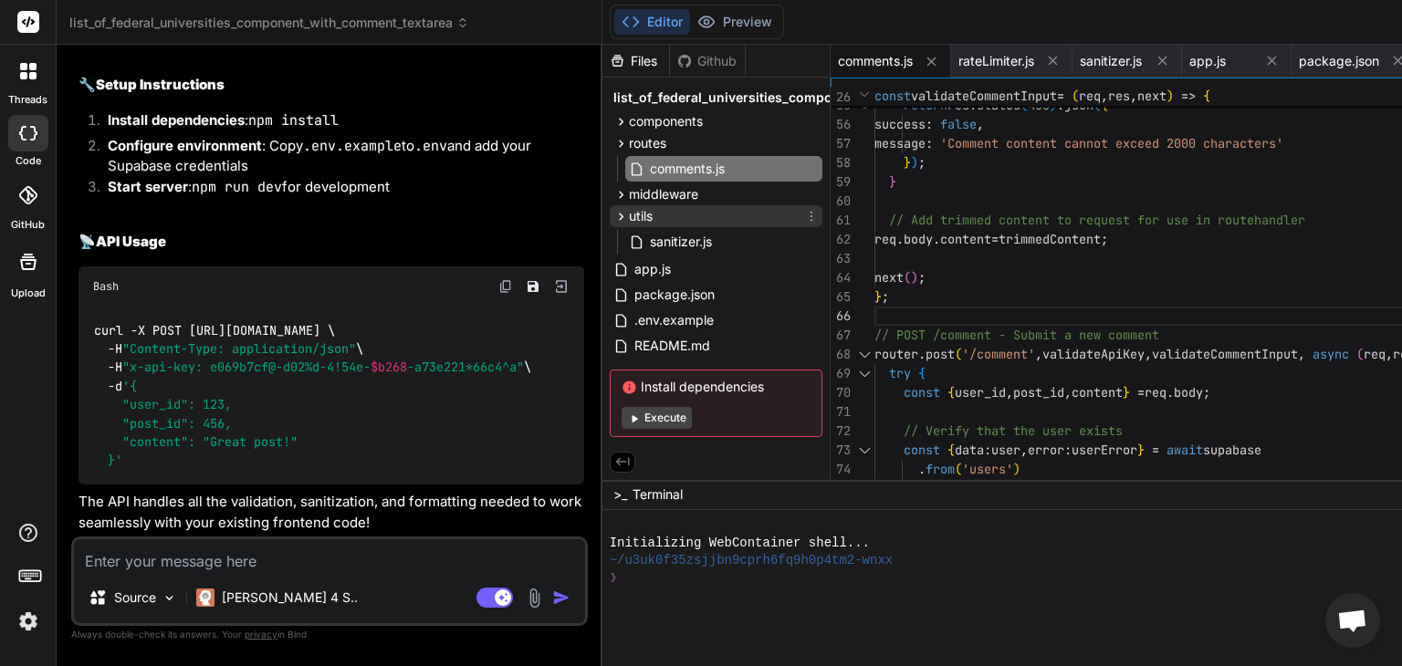
click at [614, 216] on icon at bounding box center [622, 217] width 16 height 16
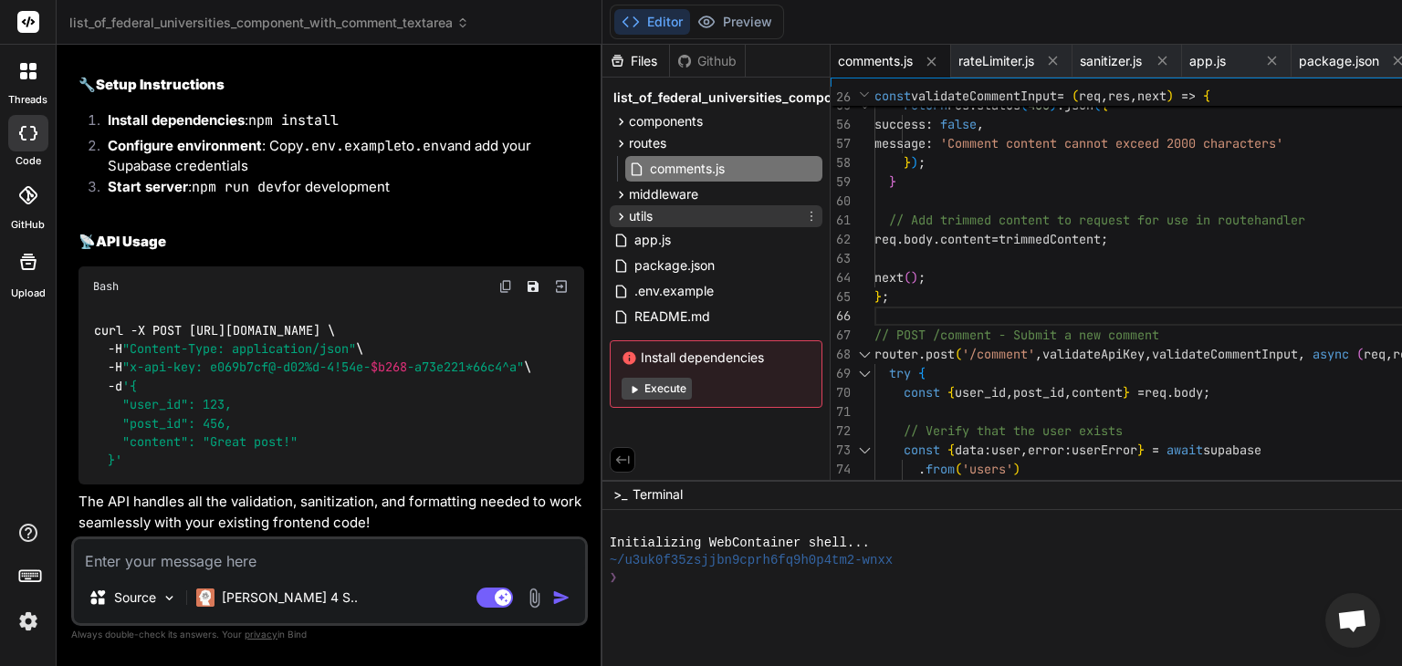
click at [614, 216] on icon at bounding box center [622, 217] width 16 height 16
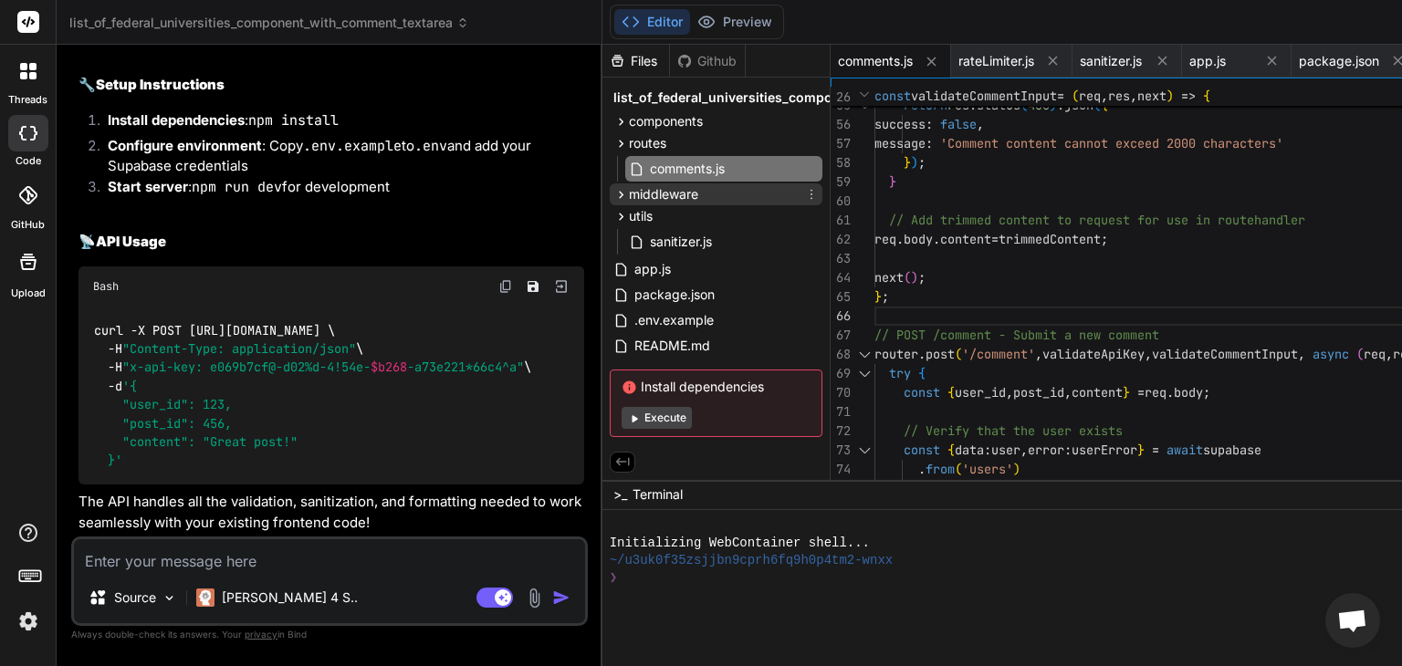
click at [614, 196] on icon at bounding box center [622, 195] width 16 height 16
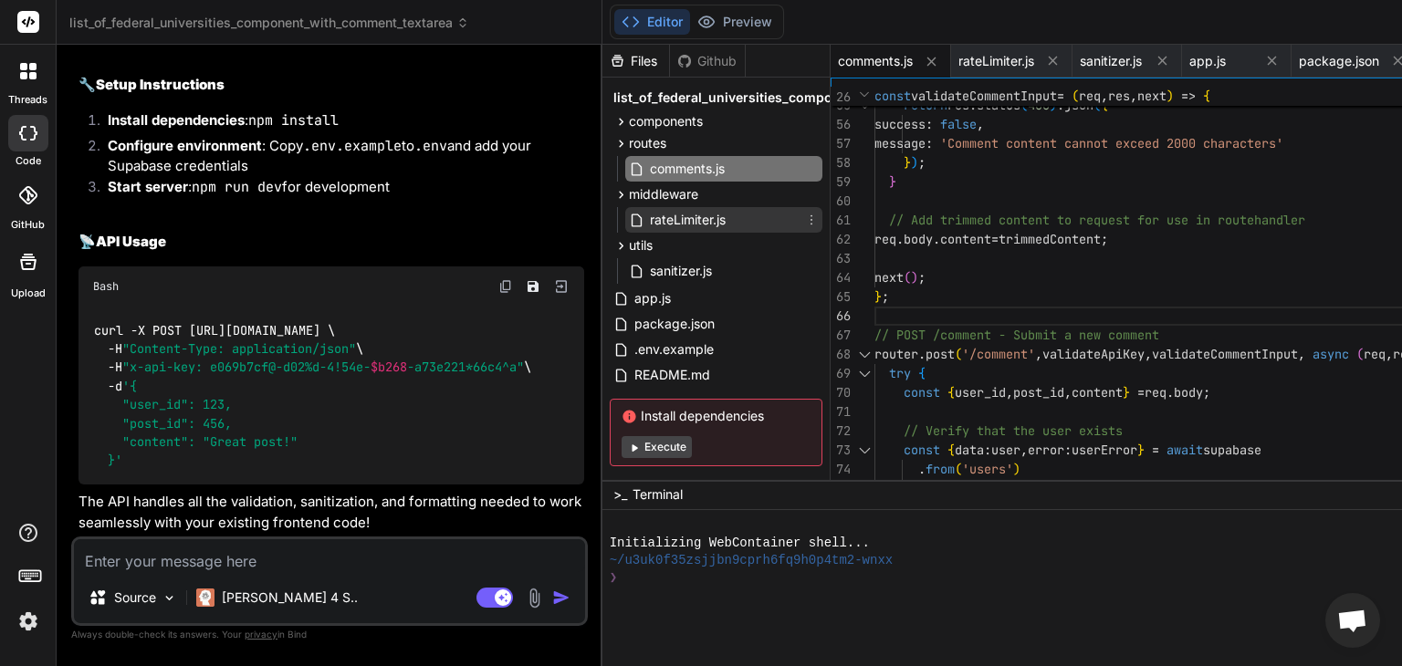
click at [648, 220] on span "rateLimiter.js" at bounding box center [687, 220] width 79 height 22
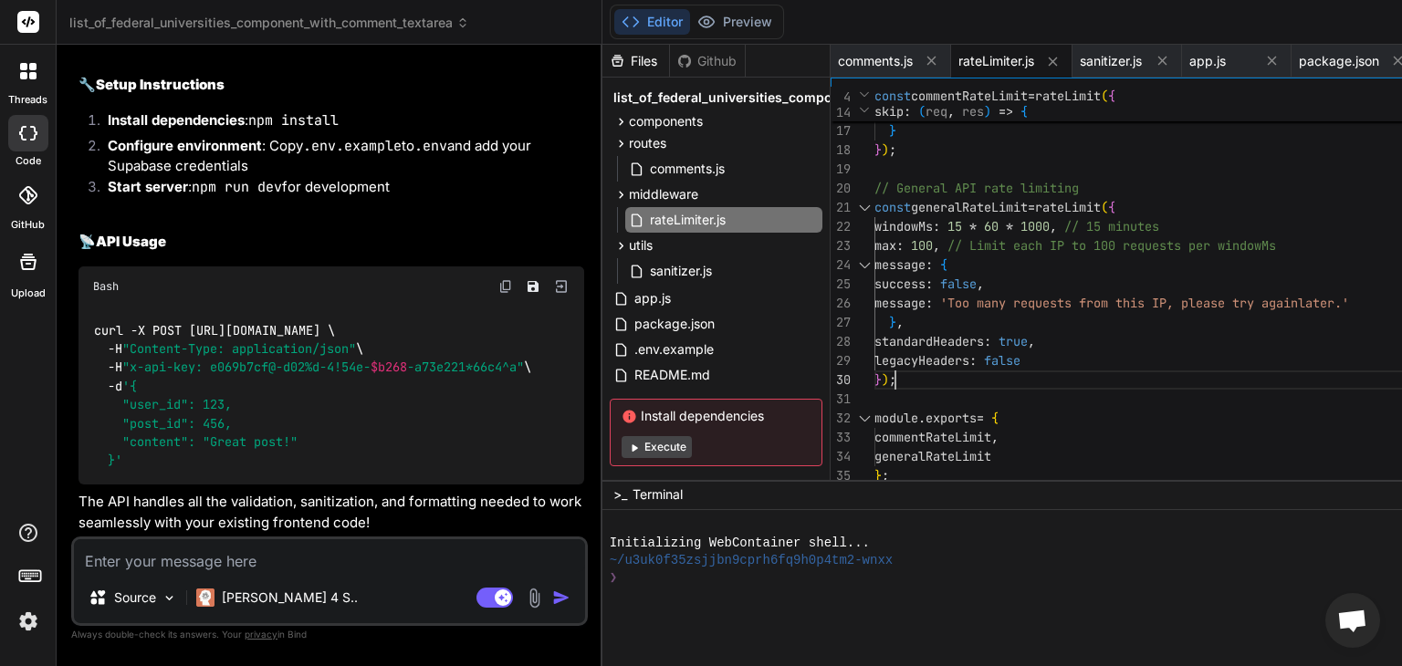
click at [979, 377] on div "return process . env . NODE_ENV === 'development' ; } } ) ; // General API rate…" at bounding box center [1225, 160] width 701 height 690
click at [1239, 275] on div "return process . env . NODE_ENV === 'development' ; } } ) ; // General API rate…" at bounding box center [1225, 160] width 701 height 690
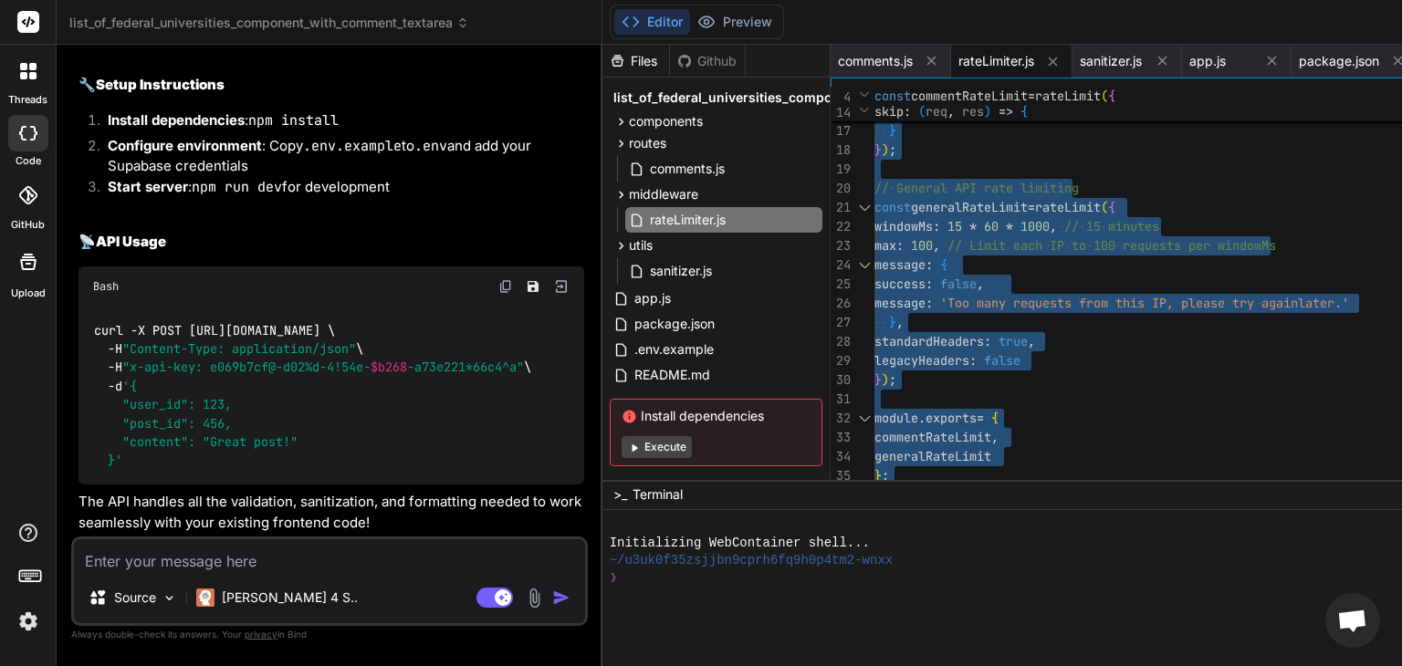
click at [1108, 292] on div "return process . env . NODE_ENV === 'development' ; } } ) ; // General API rate…" at bounding box center [1225, 160] width 701 height 690
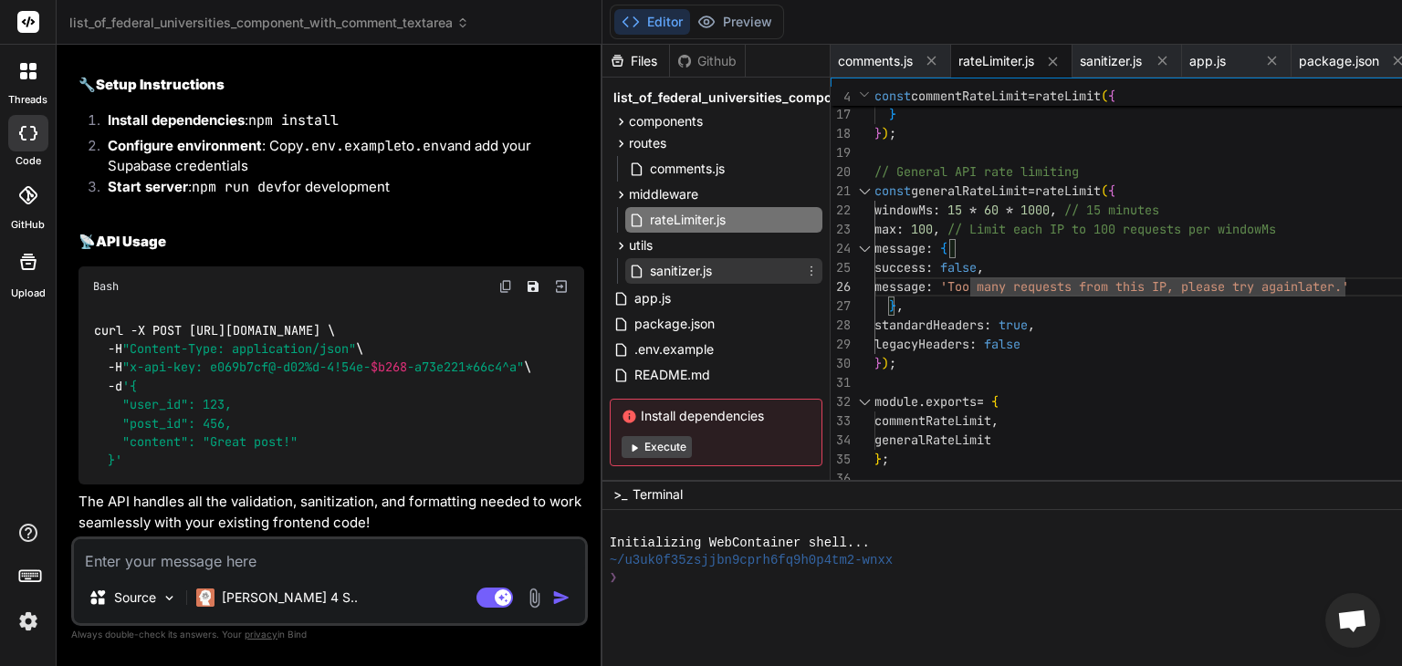
click at [682, 265] on span "sanitizer.js" at bounding box center [681, 271] width 66 height 22
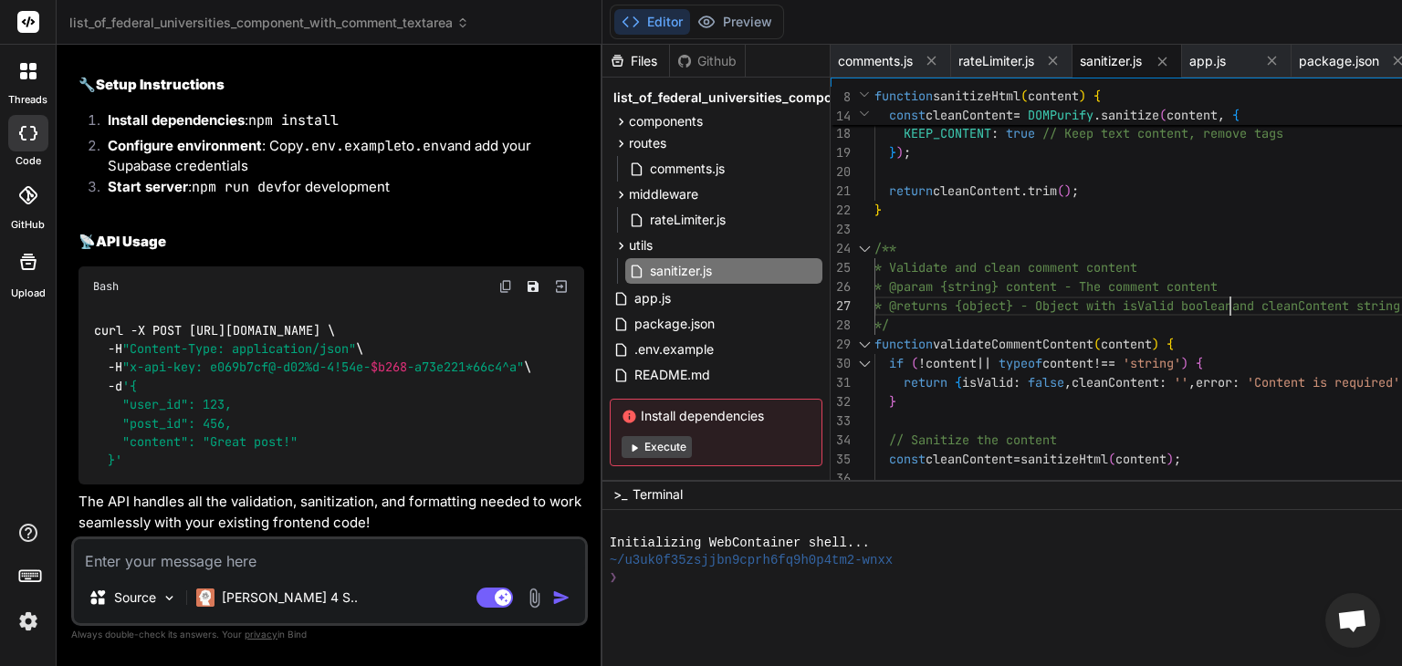
click at [1234, 301] on div "ALLOWED_ATTR : [ ] , ALLOW_DATA_ATTR : false , KEEP_CONTENT : true // Keep text…" at bounding box center [1225, 421] width 701 height 1246
click at [1059, 247] on div "ALLOWED_ATTR : [ ] , ALLOW_DATA_ATTR : false , KEEP_CONTENT : true // Keep text…" at bounding box center [1225, 421] width 701 height 1246
click at [995, 346] on div "ALLOWED_ATTR : [ ] , ALLOW_DATA_ATTR : false , KEEP_CONTENT : true // Keep text…" at bounding box center [1225, 421] width 701 height 1246
click at [1013, 247] on div "ALLOWED_ATTR : [ ] , ALLOW_DATA_ATTR : false , KEEP_CONTENT : true // Keep text…" at bounding box center [1225, 421] width 701 height 1246
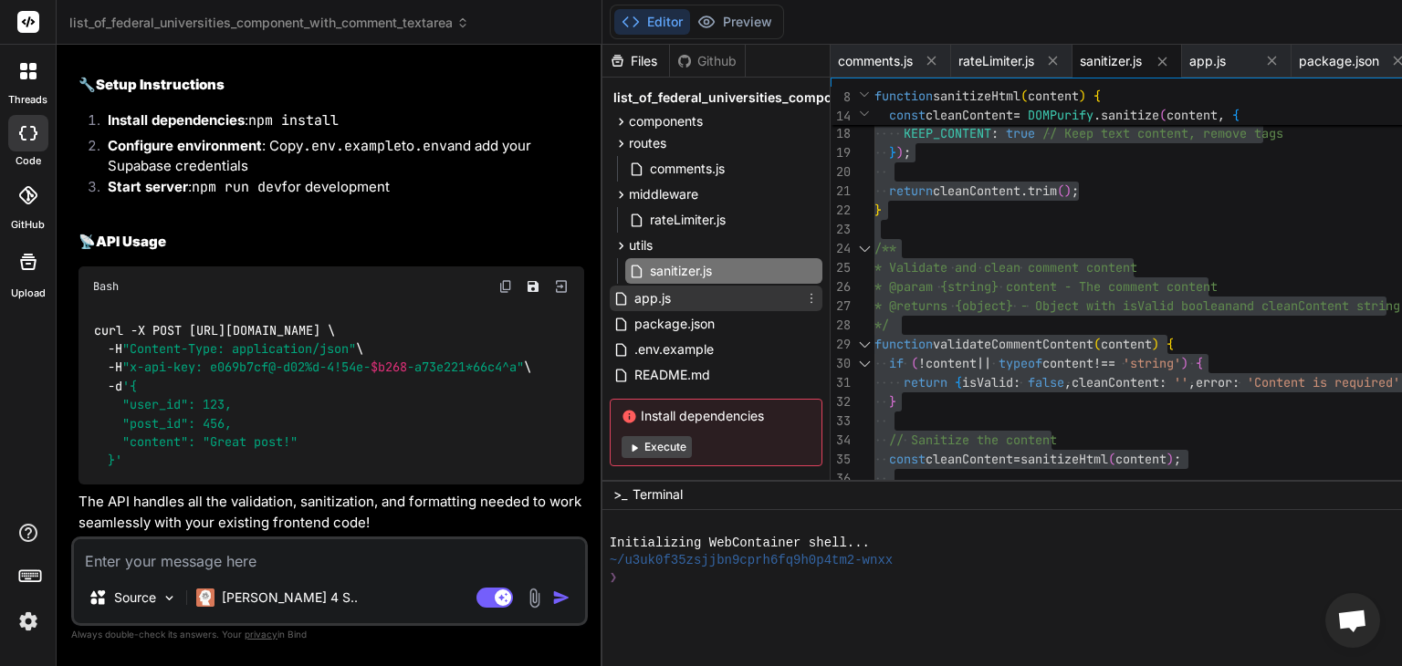
click at [647, 297] on div "app.js" at bounding box center [716, 299] width 213 height 26
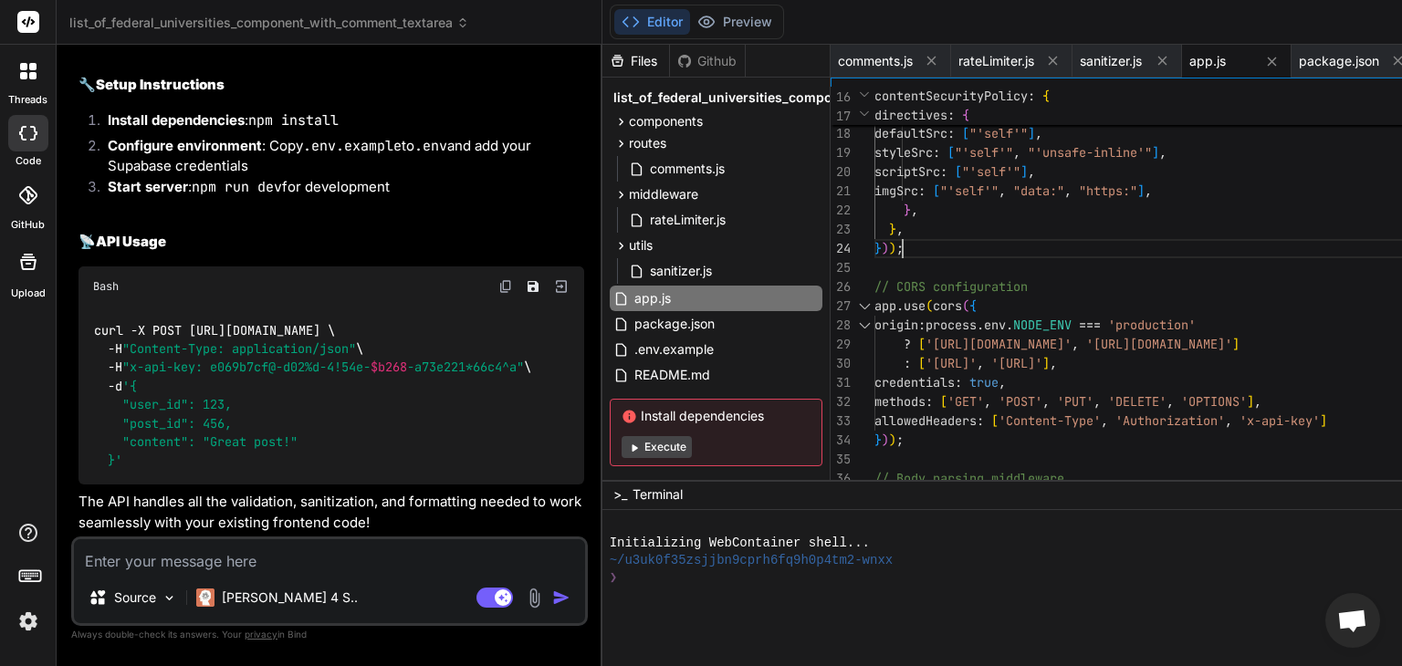
scroll to position [0, 0]
click at [1041, 234] on div "contentSecurityPolicy : { directives : { defaultSrc : [ "'self'" ] , styleSrc :…" at bounding box center [1225, 584] width 701 height 1572
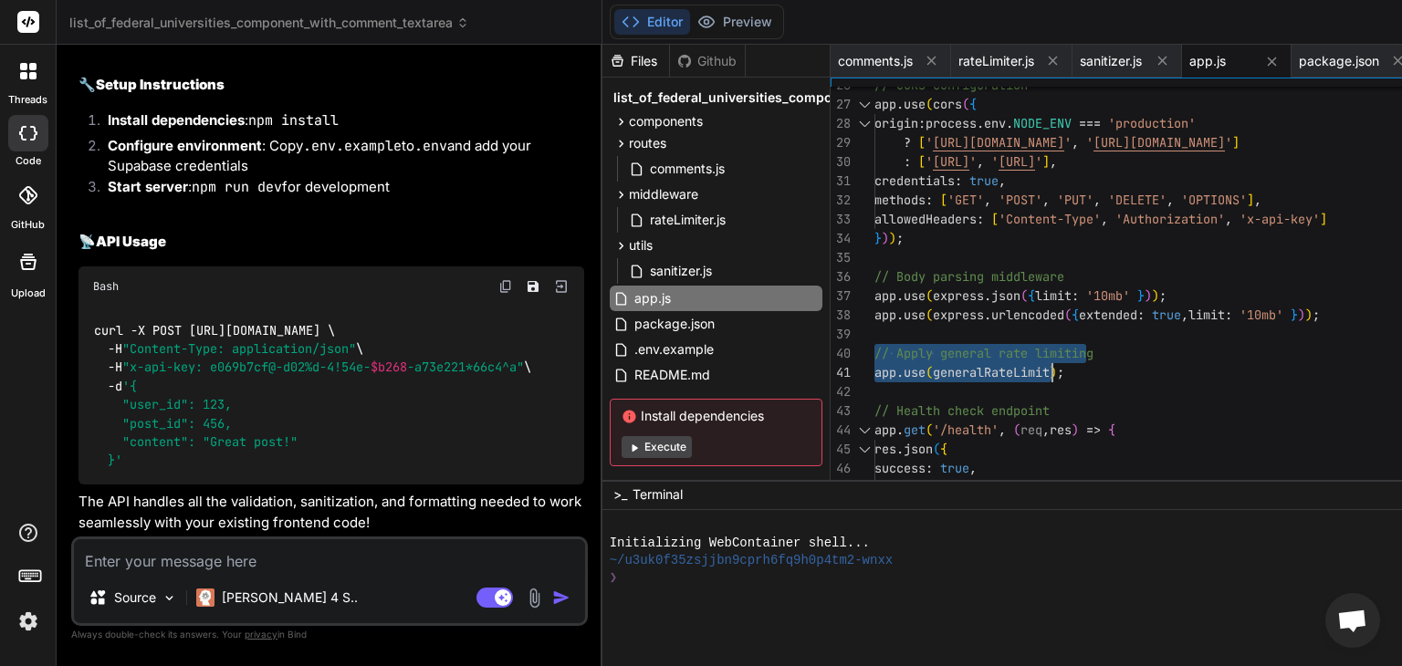
drag, startPoint x: 851, startPoint y: 358, endPoint x: 1076, endPoint y: 373, distance: 226.0
click at [1076, 373] on div "message : 'Server is running' , success : true , res . json ( { app . get ( '/h…" at bounding box center [1225, 382] width 701 height 1572
drag, startPoint x: 848, startPoint y: 355, endPoint x: 1067, endPoint y: 370, distance: 219.6
click at [1067, 370] on div "message : 'Server is running' , success : true , res . json ( { app . get ( '/h…" at bounding box center [1225, 382] width 701 height 1572
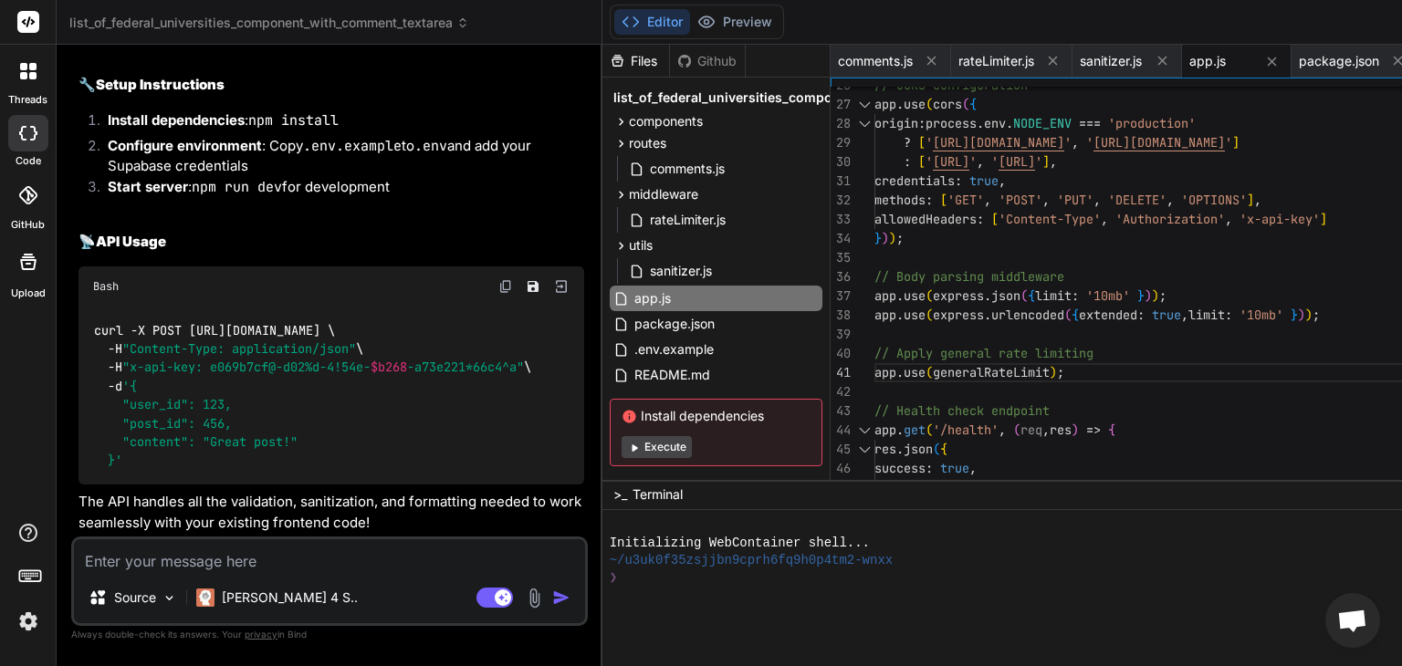
click at [1067, 370] on div "message : 'Server is running' , success : true , res . json ( { app . get ( '/h…" at bounding box center [1225, 382] width 701 height 1572
drag, startPoint x: 848, startPoint y: 356, endPoint x: 878, endPoint y: 354, distance: 30.2
click at [878, 354] on span "// Apply general rate limiting" at bounding box center [984, 353] width 219 height 16
click at [878, 354] on div "message : 'Server is running' , success : true , res . json ( { app . get ( '/h…" at bounding box center [1225, 382] width 701 height 1572
drag, startPoint x: 848, startPoint y: 352, endPoint x: 1032, endPoint y: 375, distance: 184.9
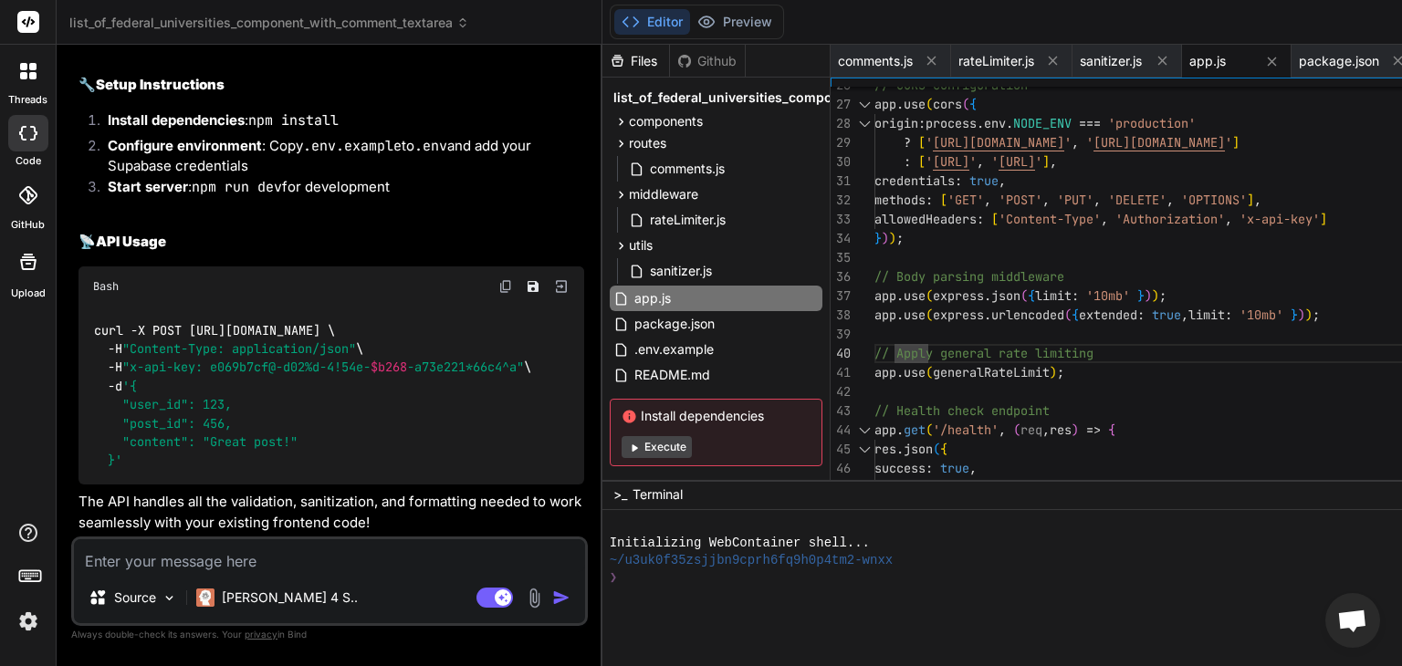
click at [1031, 376] on div "message : 'Server is running' , success : true , res . json ( { app . get ( '/h…" at bounding box center [1225, 382] width 701 height 1572
click at [1046, 369] on div "message : 'Server is running' , success : true , res . json ( { app . get ( '/h…" at bounding box center [1225, 382] width 701 height 1572
drag, startPoint x: 851, startPoint y: 352, endPoint x: 1103, endPoint y: 382, distance: 253.7
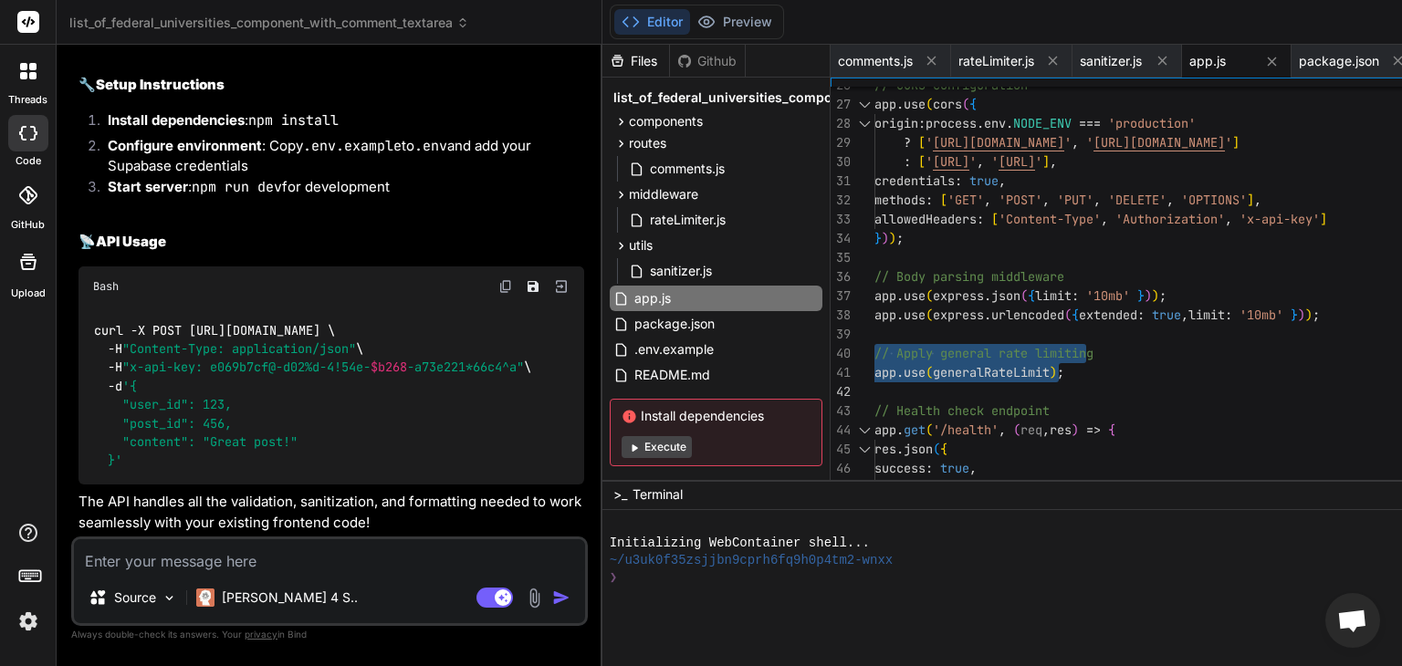
click at [1103, 382] on div "message : 'Server is running' , success : true , res . json ( { app . get ( '/h…" at bounding box center [1225, 382] width 701 height 1572
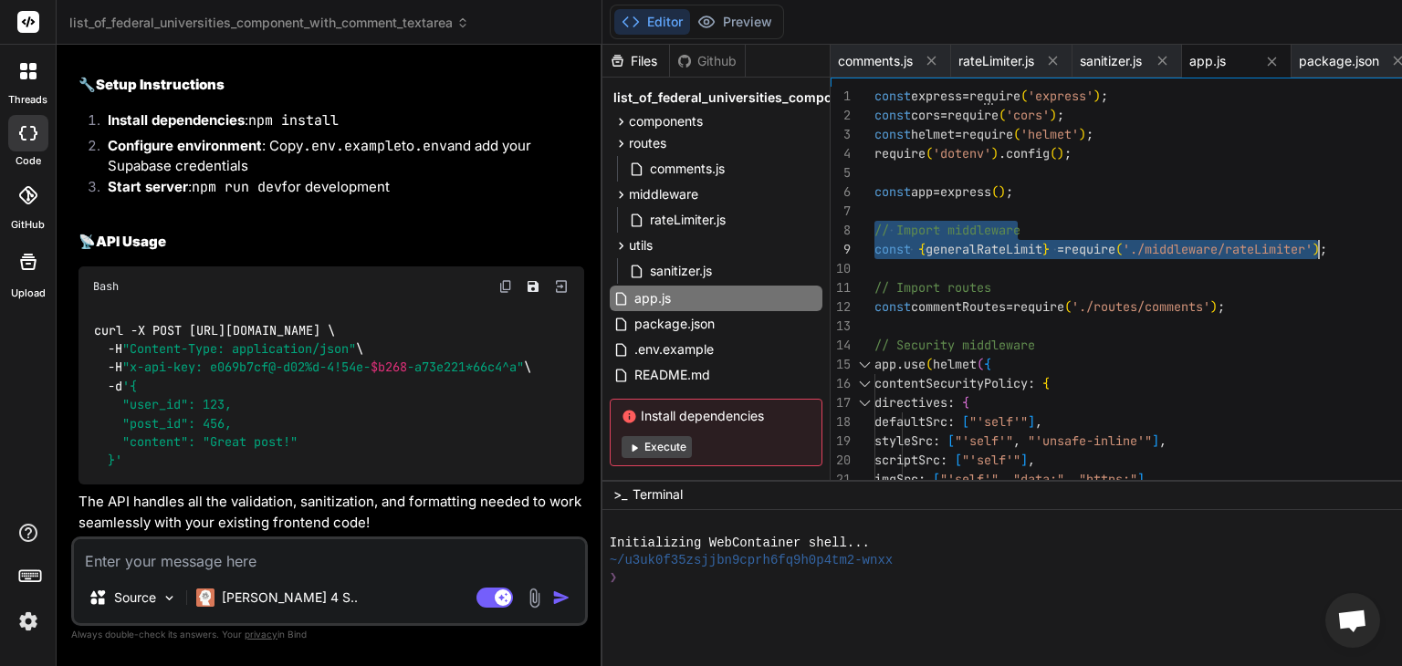
drag, startPoint x: 849, startPoint y: 247, endPoint x: 1329, endPoint y: 247, distance: 480.2
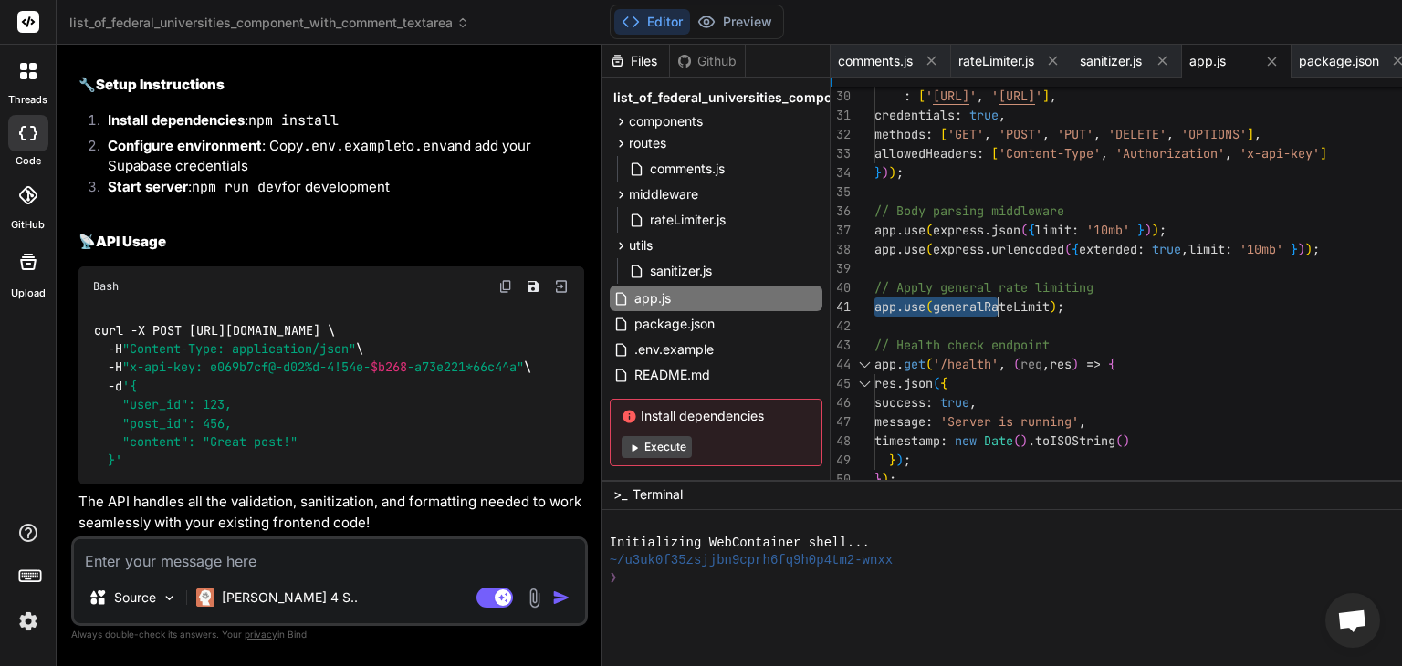
drag, startPoint x: 850, startPoint y: 289, endPoint x: 981, endPoint y: 300, distance: 131.0
click at [981, 300] on div ": [ ' [URL] ' , ' [URL] ' ] , credentials : true , methods : [ 'GET' , 'POST' ,…" at bounding box center [1225, 317] width 701 height 1572
click at [875, 287] on div ": [ ' [URL] ' , ' [URL] ' ] , credentials : true , methods : [ 'GET' , 'POST' ,…" at bounding box center [1225, 317] width 701 height 1572
drag, startPoint x: 851, startPoint y: 287, endPoint x: 1058, endPoint y: 308, distance: 208.3
click at [1058, 308] on div ": [ ' [URL] ' , ' [URL] ' ] , credentials : true , methods : [ 'GET' , 'POST' ,…" at bounding box center [1225, 317] width 701 height 1572
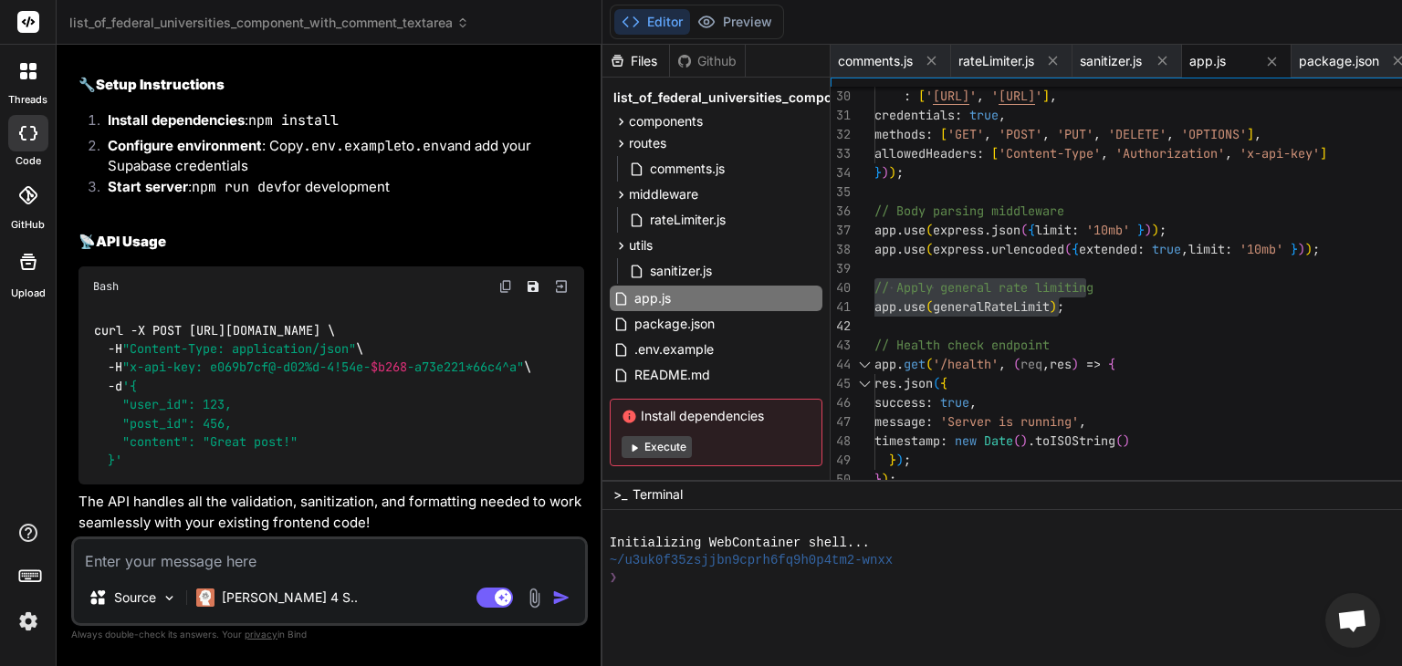
click at [322, 554] on textarea at bounding box center [329, 556] width 511 height 33
click at [341, 567] on textarea at bounding box center [329, 556] width 511 height 33
click at [213, 563] on textarea "In the" at bounding box center [329, 556] width 511 height 33
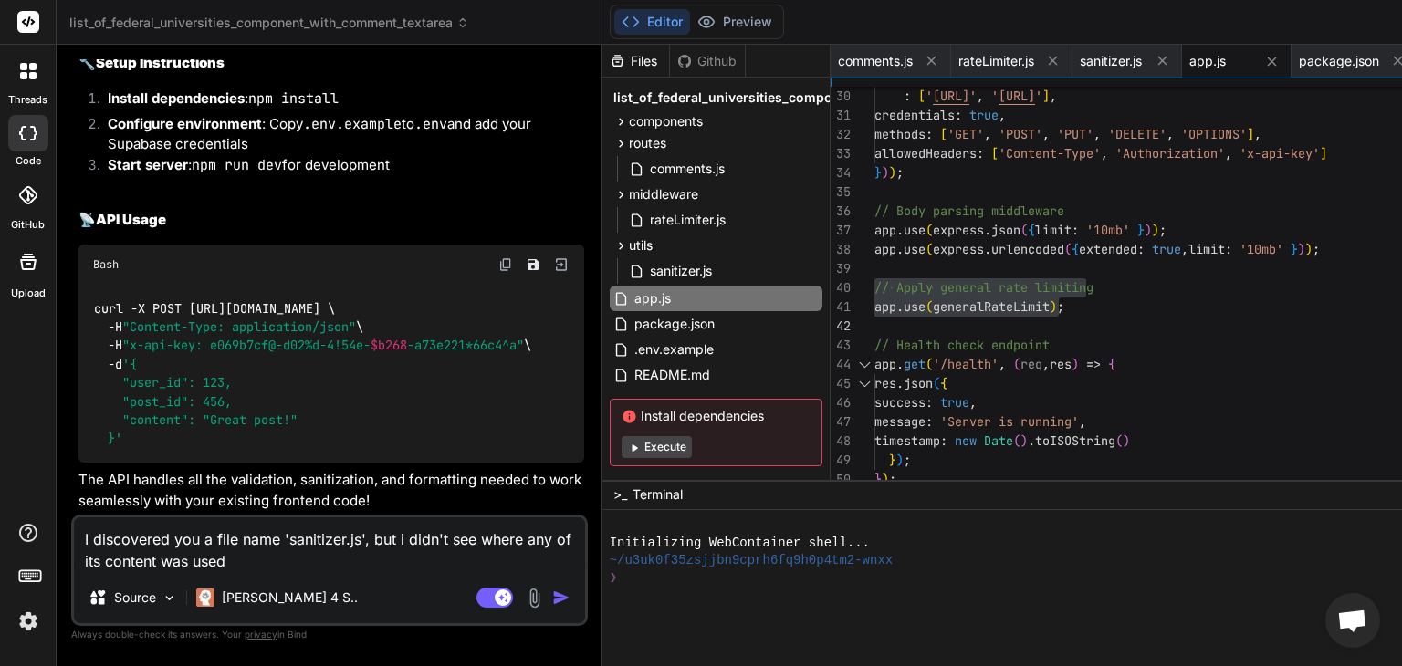
click at [201, 539] on textarea "I discovered you a file name 'sanitizer.js', but i didn't see where any of its …" at bounding box center [329, 545] width 511 height 55
click at [369, 563] on textarea "I discovered you created a file name 'sanitizer.js', but i didn't see where any…" at bounding box center [329, 545] width 511 height 55
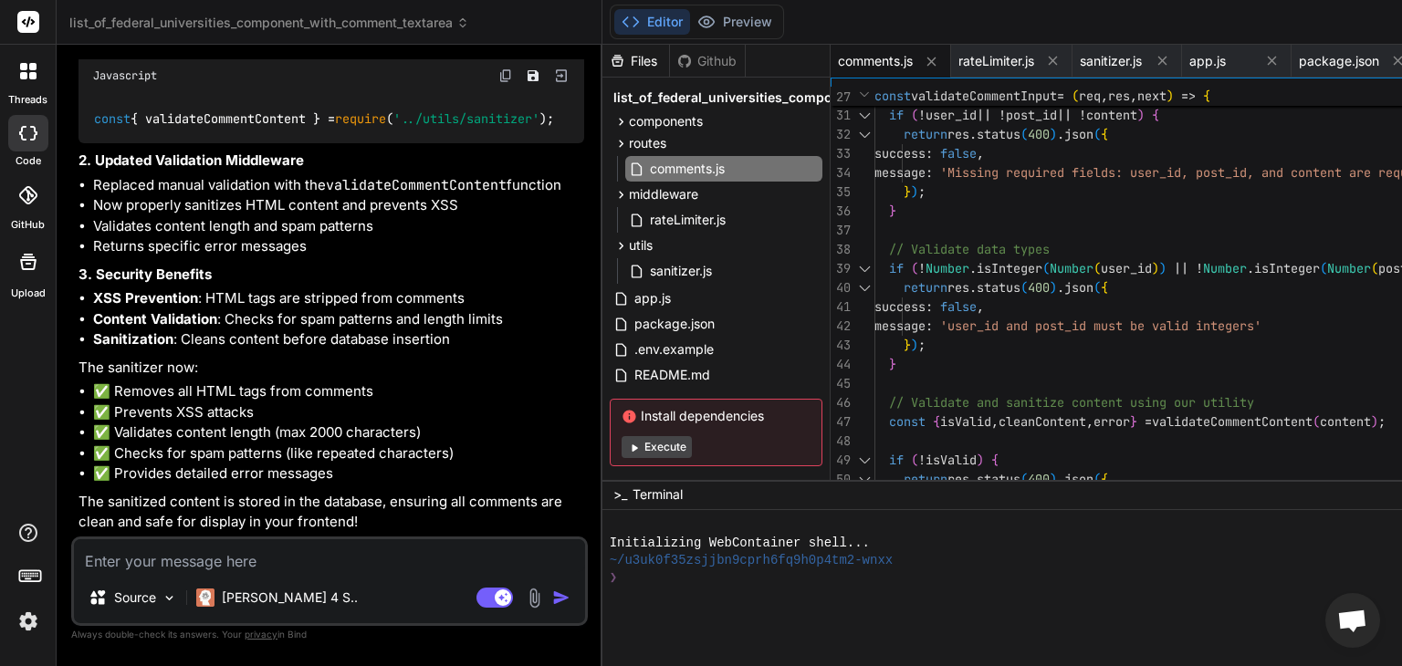
scroll to position [24008, 0]
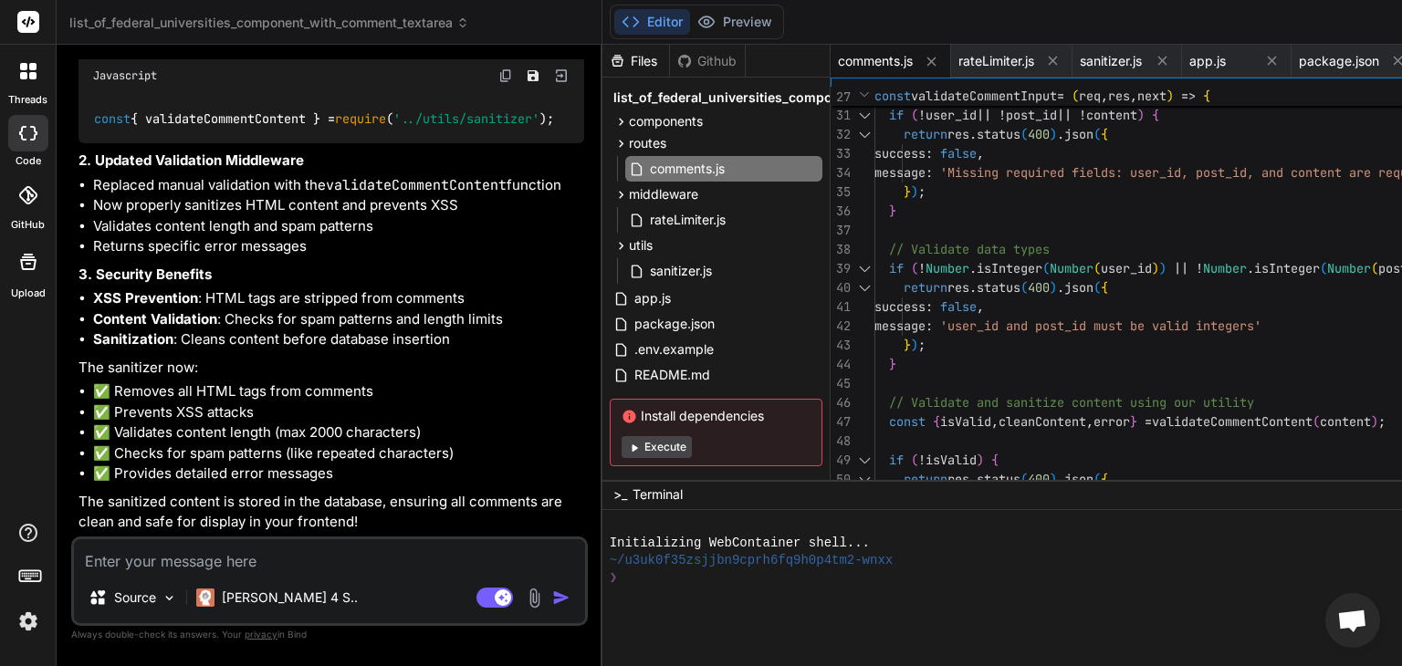
click at [407, 52] on p "1. Import Added" at bounding box center [332, 41] width 506 height 21
click at [393, 303] on div "You're absolutely right! I created the sanitizer utility but forgot to actually…" at bounding box center [332, 133] width 506 height 797
click at [332, 424] on li "✅ Validates content length (max 2000 characters)" at bounding box center [338, 433] width 491 height 21
click at [329, 403] on li "✅ Removes all HTML tags from comments" at bounding box center [338, 392] width 491 height 21
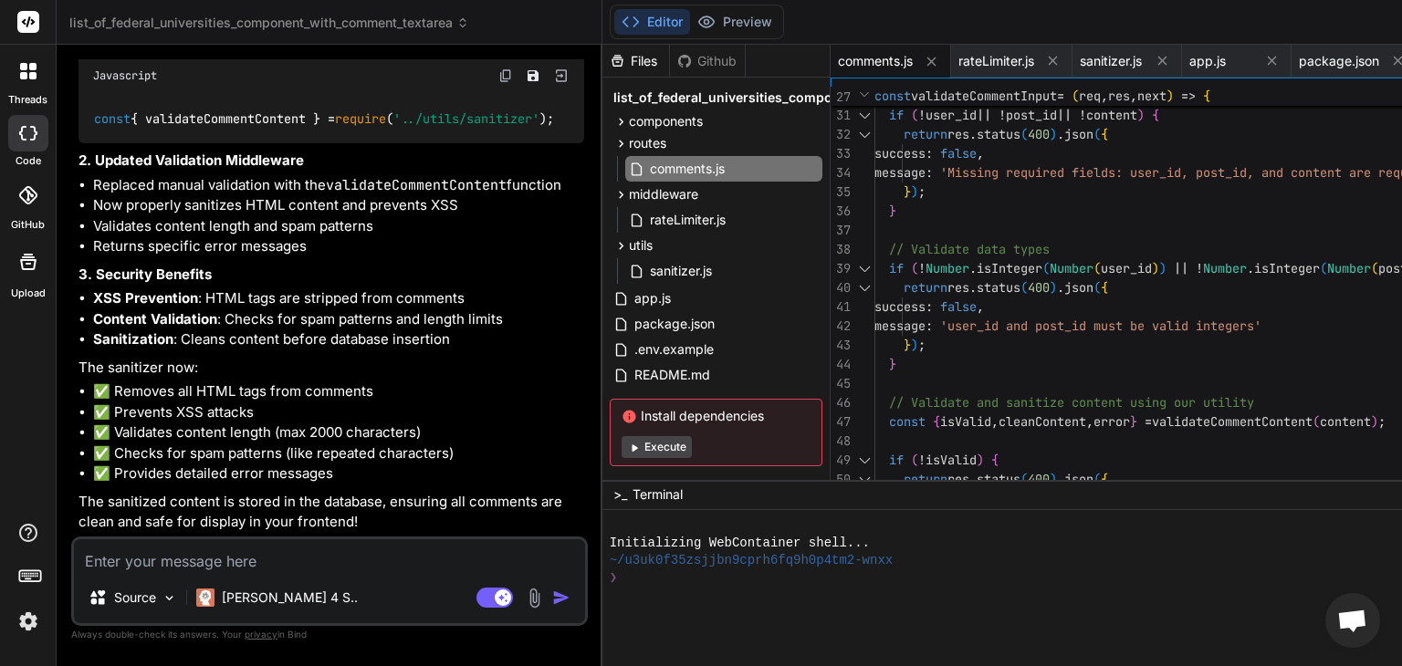
click at [341, 226] on li "Validates content length and spam patterns" at bounding box center [338, 226] width 491 height 21
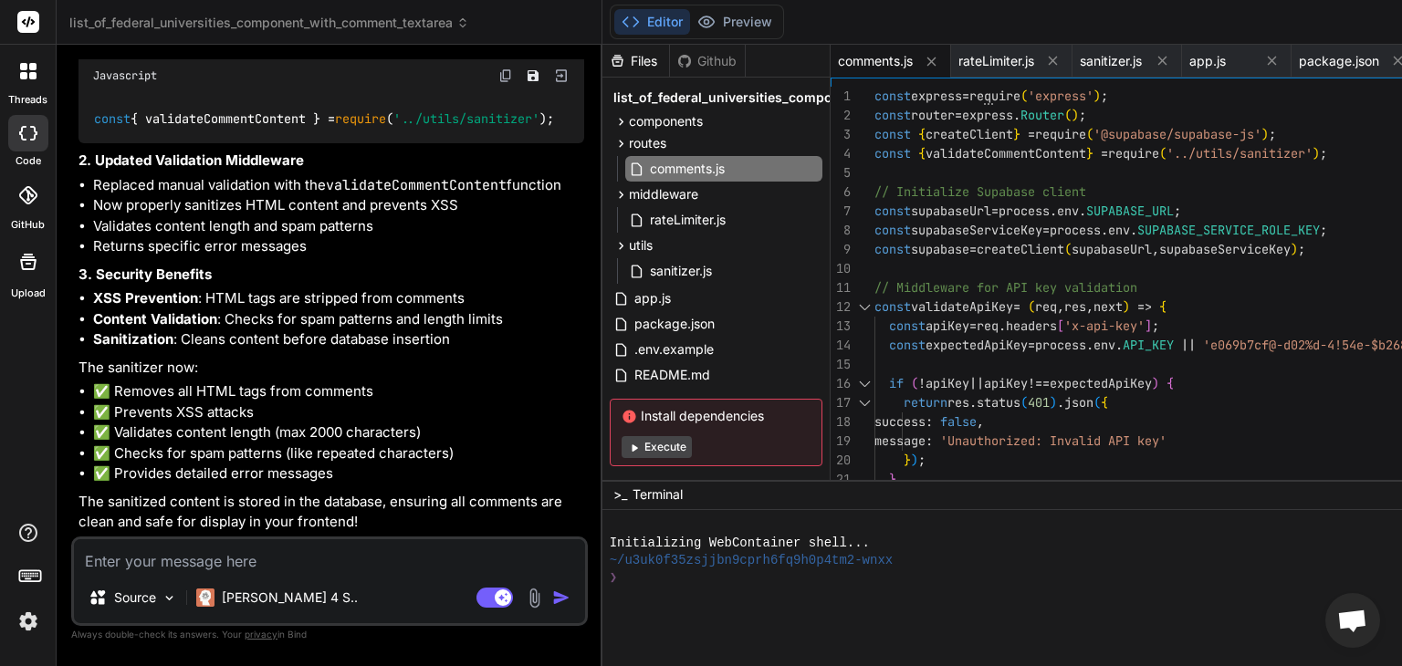
scroll to position [0, 0]
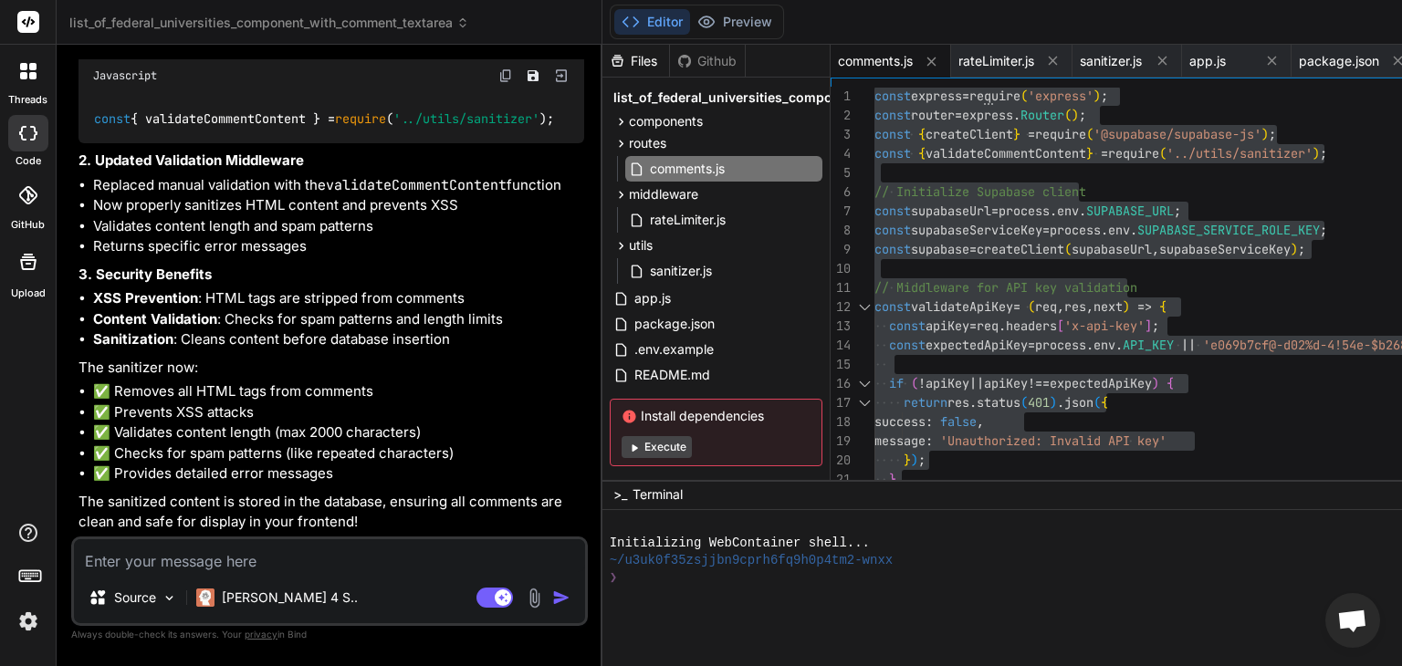
click at [306, 560] on textarea at bounding box center [329, 556] width 511 height 33
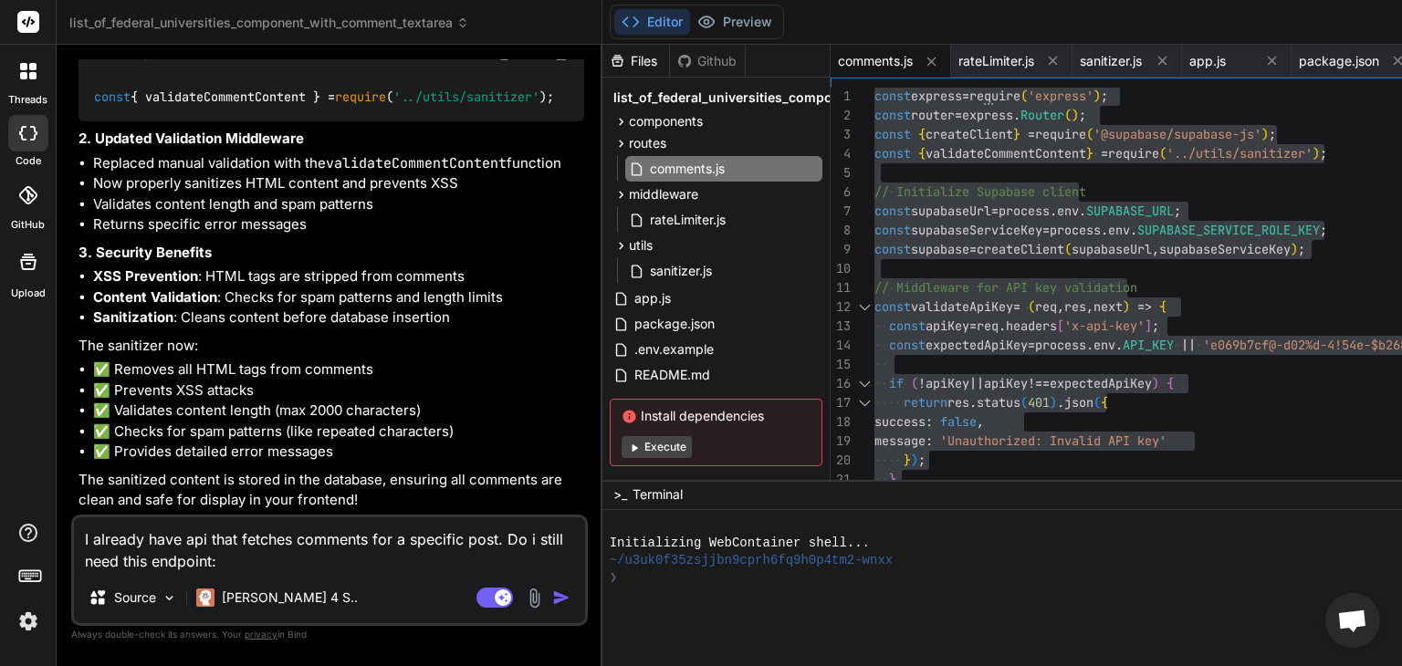
paste textarea "/comments/:postId"
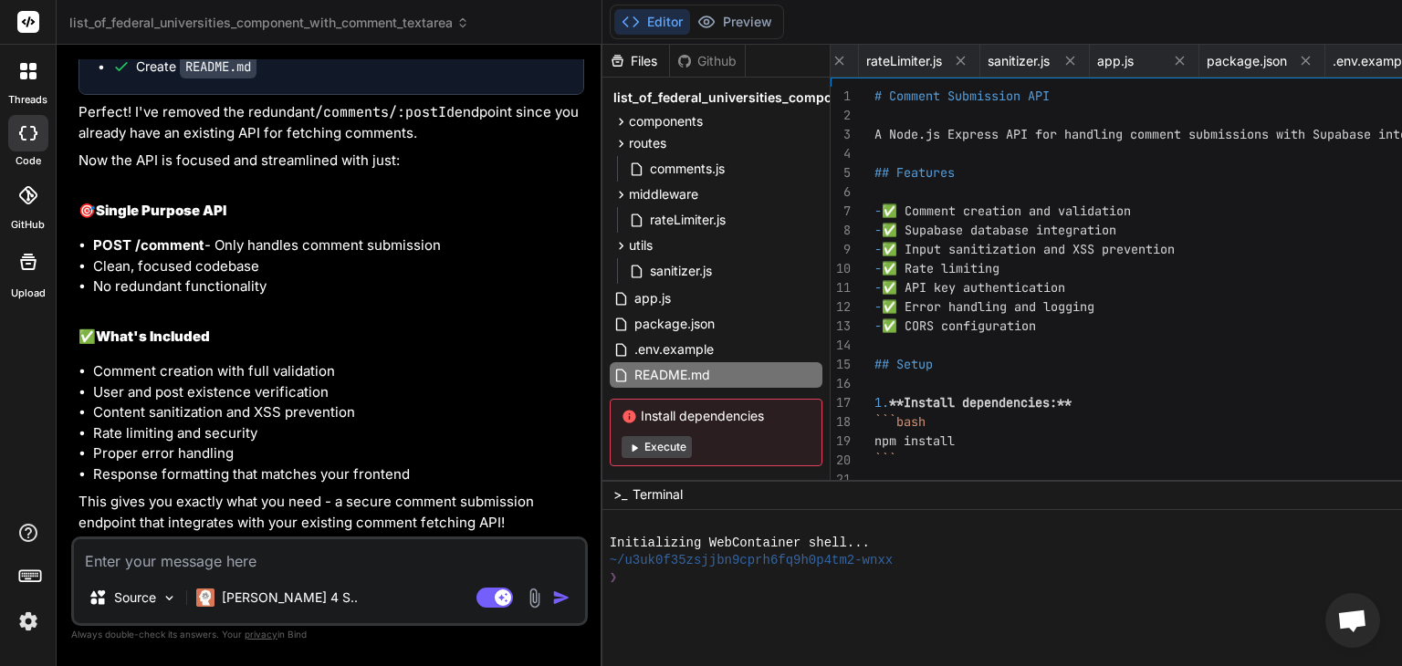
scroll to position [25388, 0]
click at [672, 169] on span "comments.js" at bounding box center [687, 169] width 79 height 22
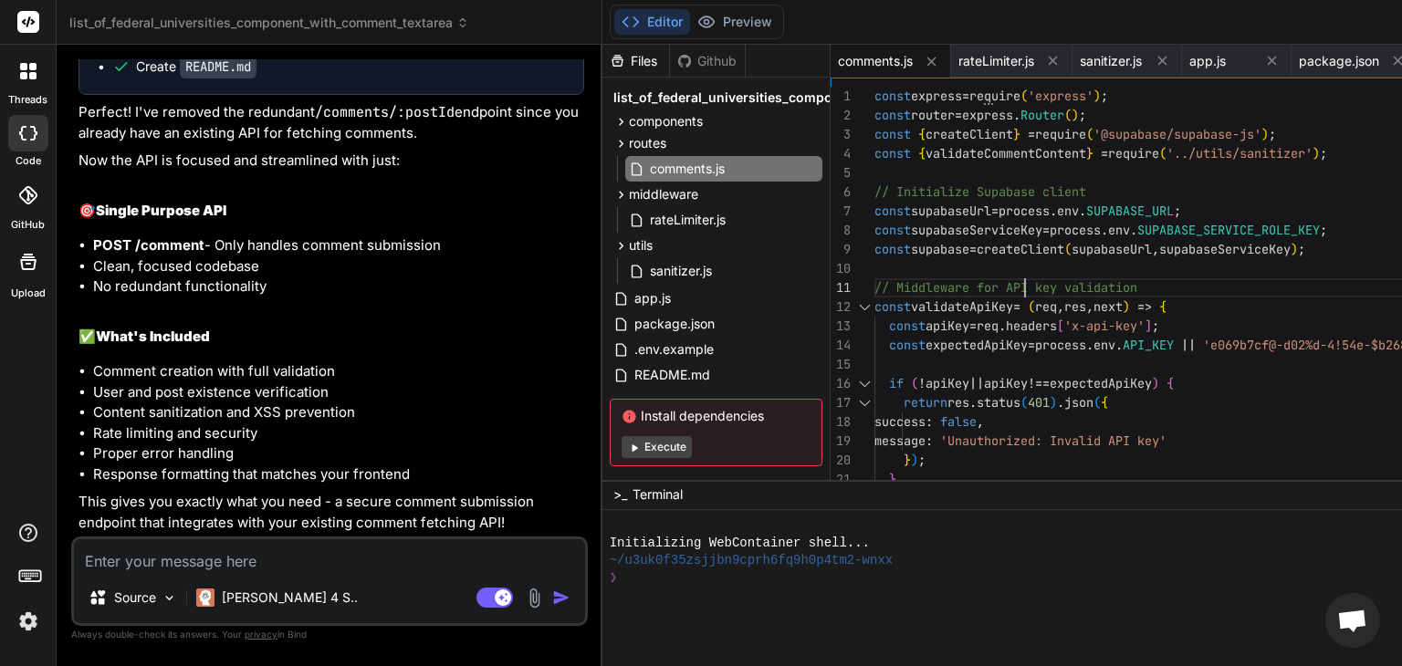
scroll to position [0, 0]
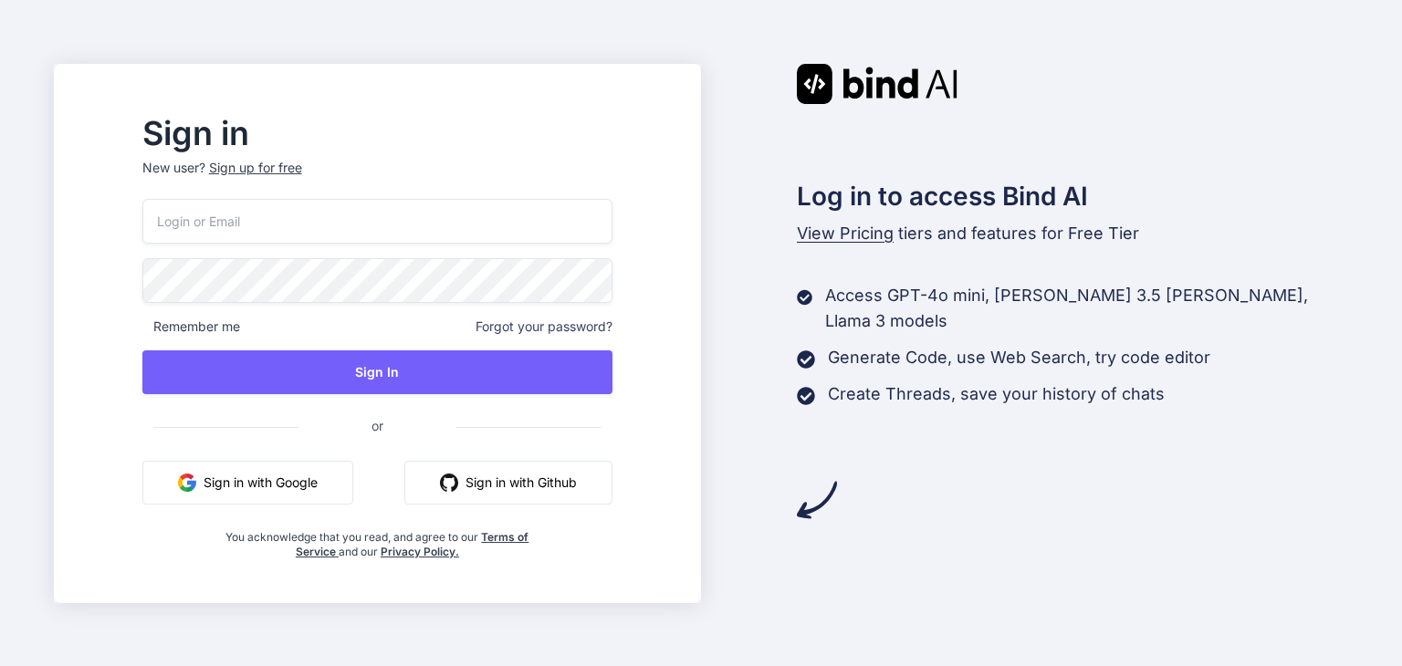
click at [548, 483] on button "Sign in with Github" at bounding box center [508, 483] width 208 height 44
click at [320, 480] on button "Sign in with Google" at bounding box center [247, 483] width 211 height 44
